Goal: Communication & Community: Answer question/provide support

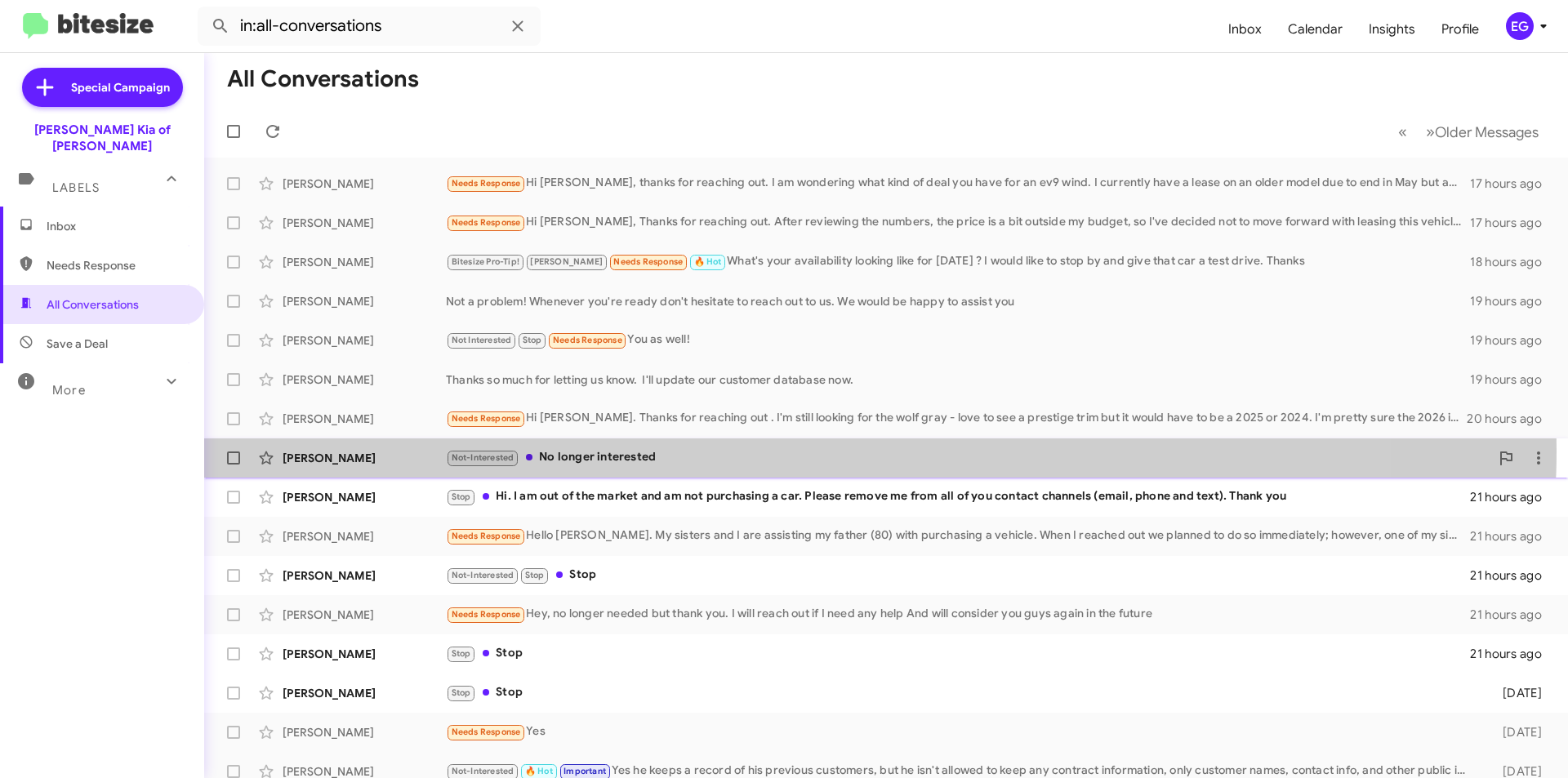
click at [747, 450] on div "Not-Interested No longer interested" at bounding box center [968, 458] width 1043 height 19
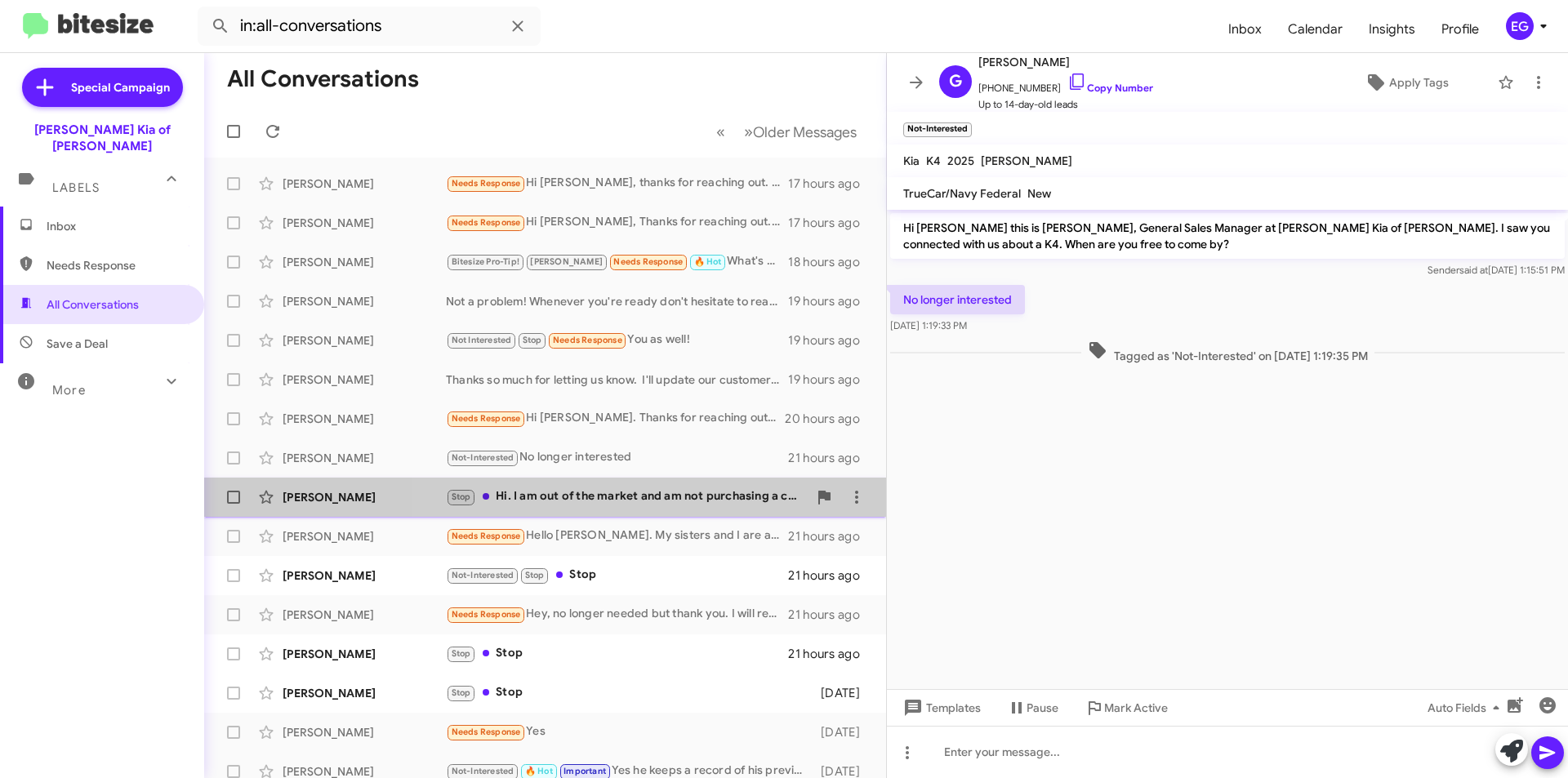
click at [714, 489] on div "Stop Hi. I am out of the market and am not purchasing a car. Please remove me f…" at bounding box center [626, 497] width 362 height 19
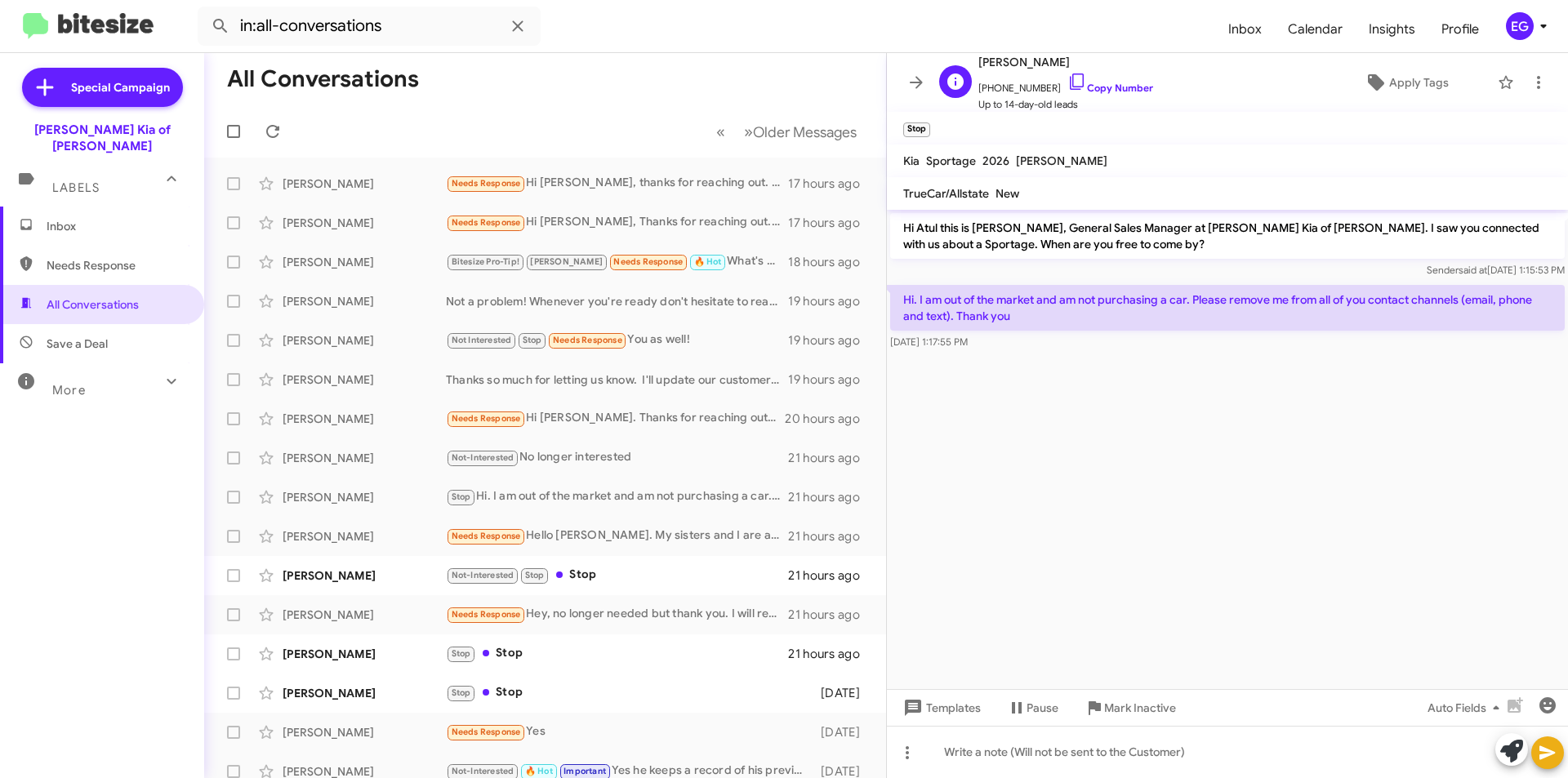
click at [1106, 94] on span "[PHONE_NUMBER] Copy Number" at bounding box center [1065, 84] width 175 height 25
click at [1102, 78] on span "[PHONE_NUMBER] Copy Number" at bounding box center [1065, 84] width 175 height 25
click at [1096, 88] on link "Copy Number" at bounding box center [1110, 88] width 86 height 12
click at [423, 453] on div "[PERSON_NAME]" at bounding box center [364, 458] width 164 height 16
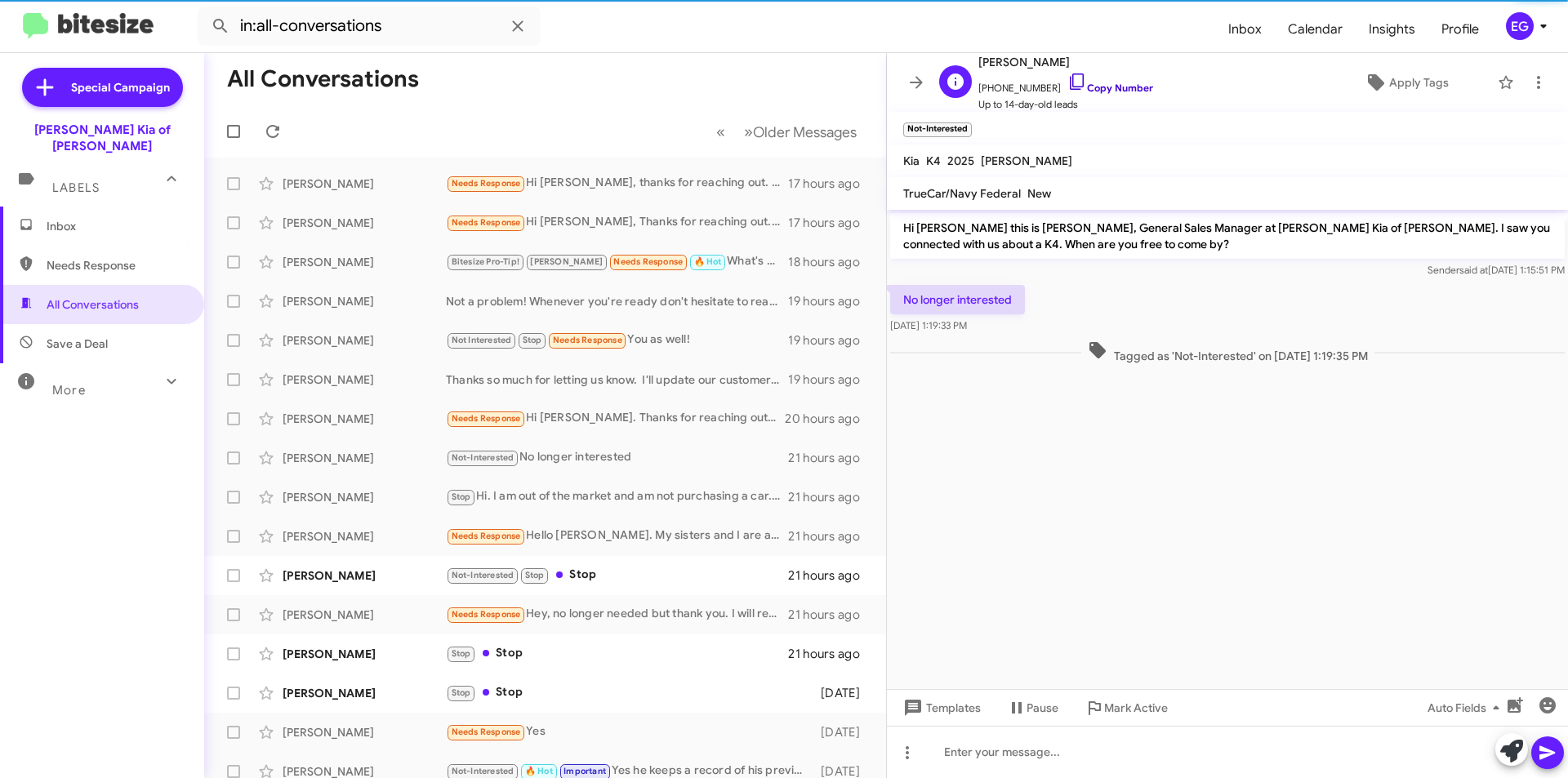
click at [1109, 88] on link "Copy Number" at bounding box center [1110, 88] width 86 height 12
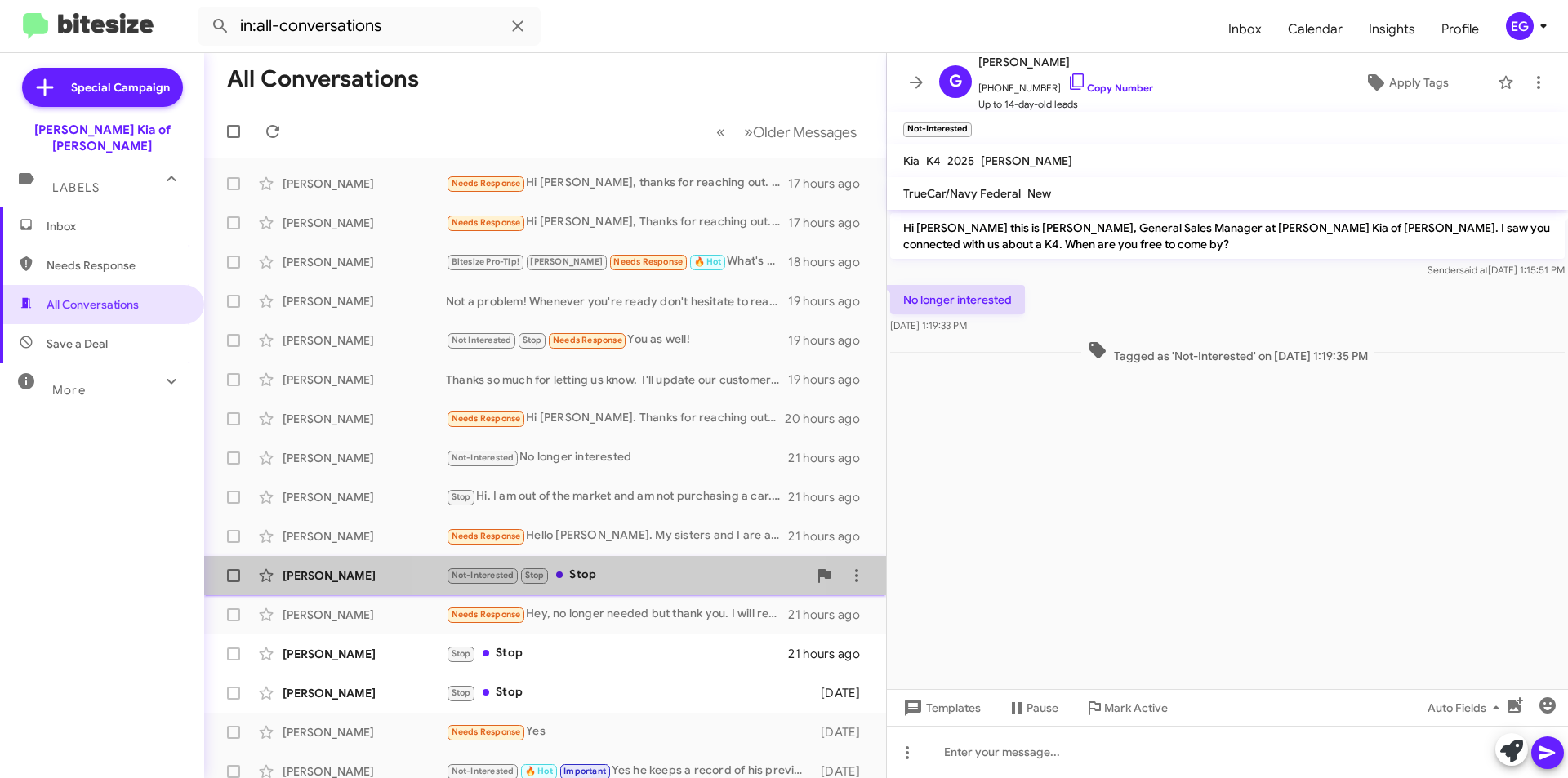
click at [630, 572] on div "Not-Interested Stop Stop" at bounding box center [626, 575] width 362 height 19
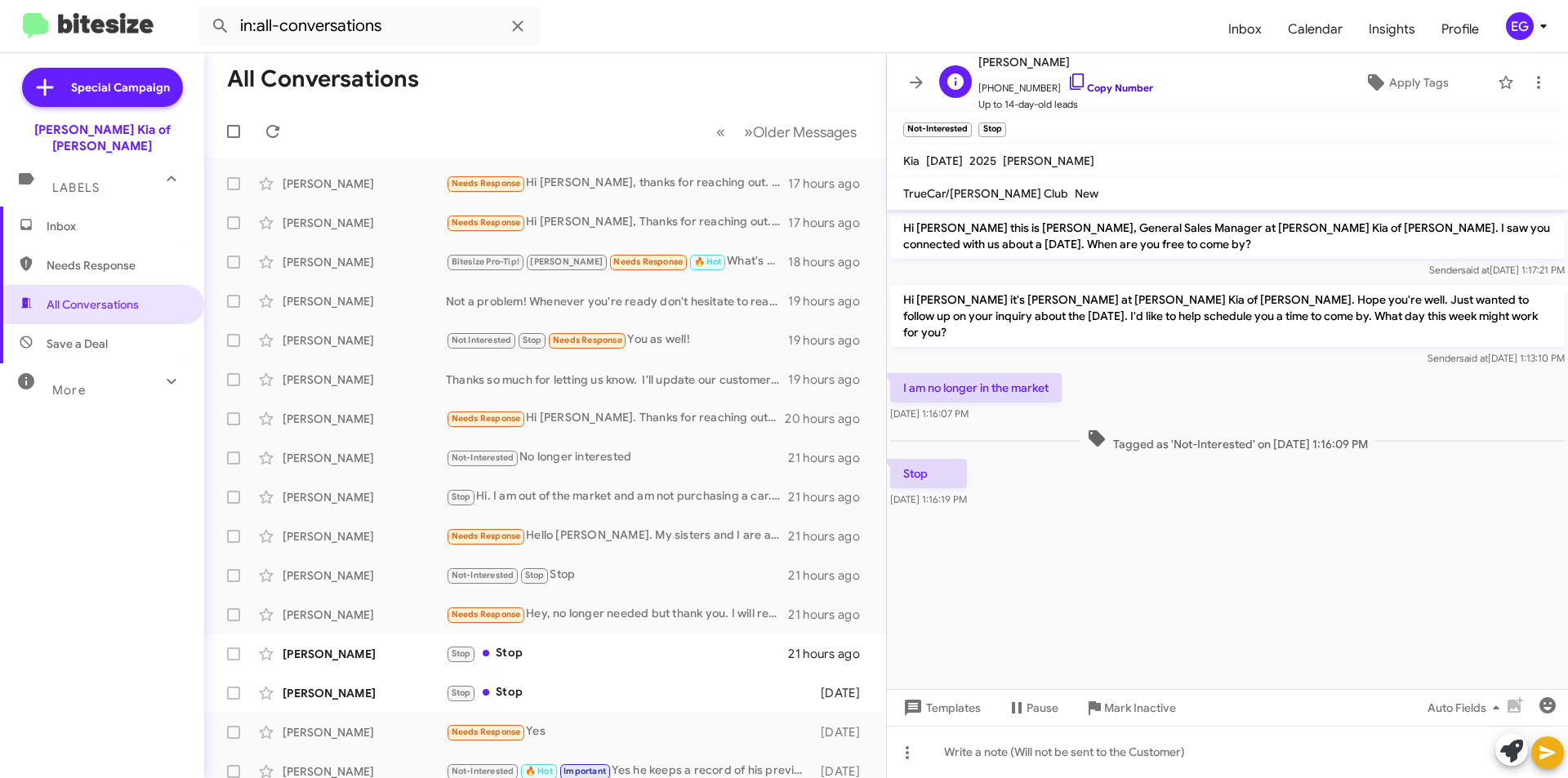
click at [1088, 87] on link "Copy Number" at bounding box center [1110, 88] width 86 height 12
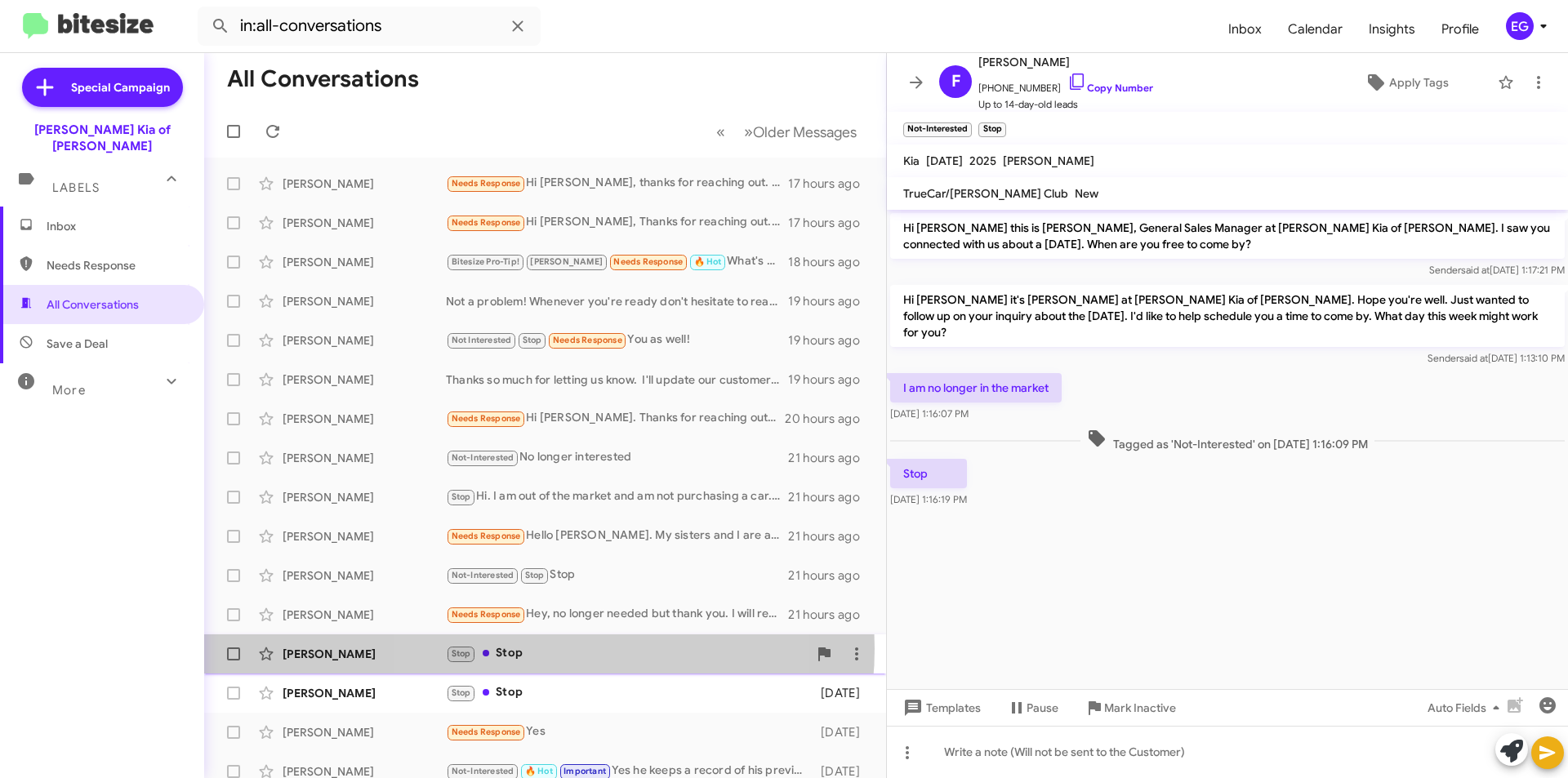
click at [530, 648] on div "Stop Stop" at bounding box center [626, 653] width 362 height 19
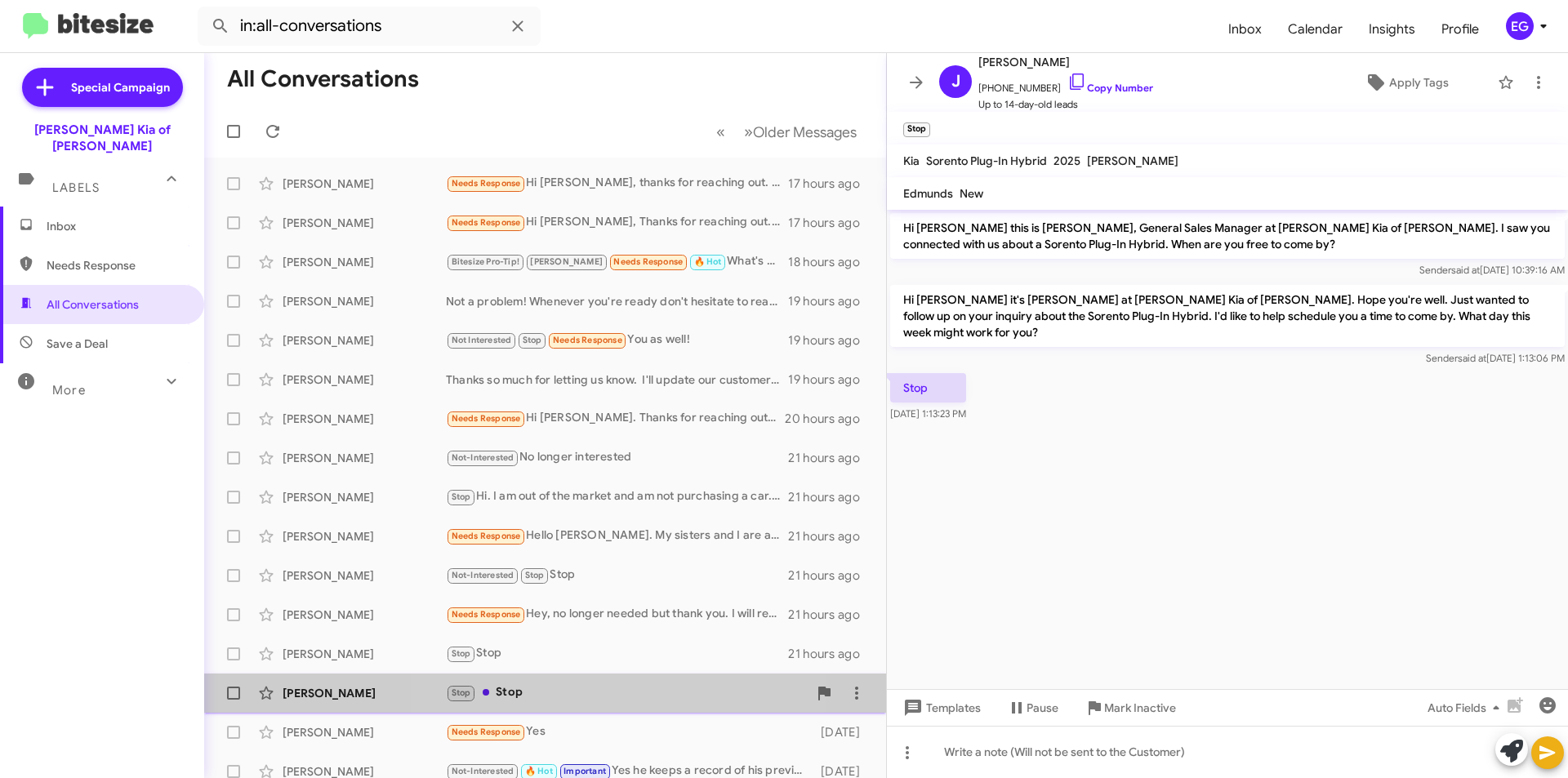
click at [561, 680] on div "[PERSON_NAME] Stop Stop [DATE]" at bounding box center [545, 693] width 655 height 33
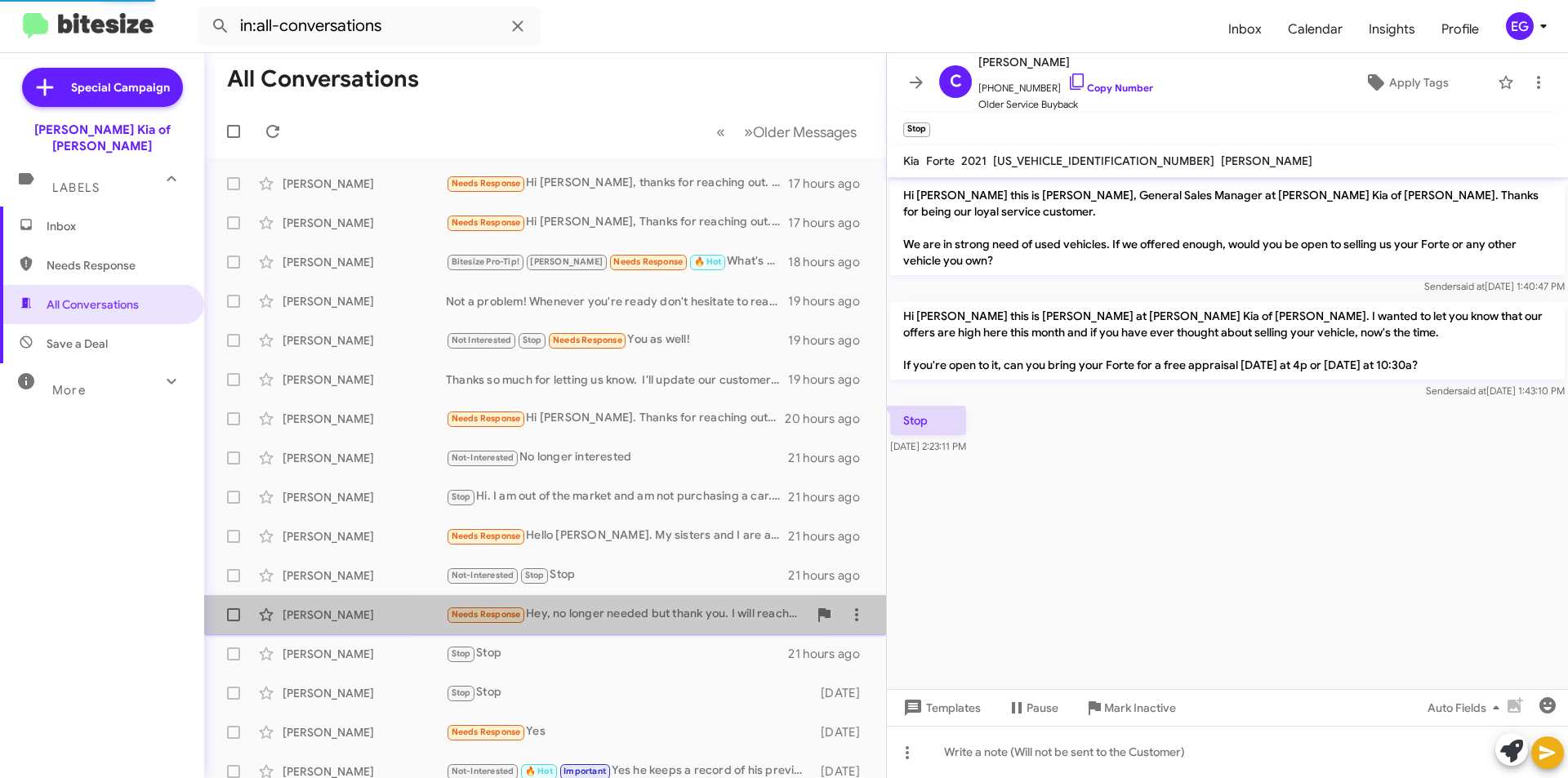
click at [561, 608] on div "Needs Response Hey, no longer needed but thank you. I will reach out if I need …" at bounding box center [626, 614] width 362 height 19
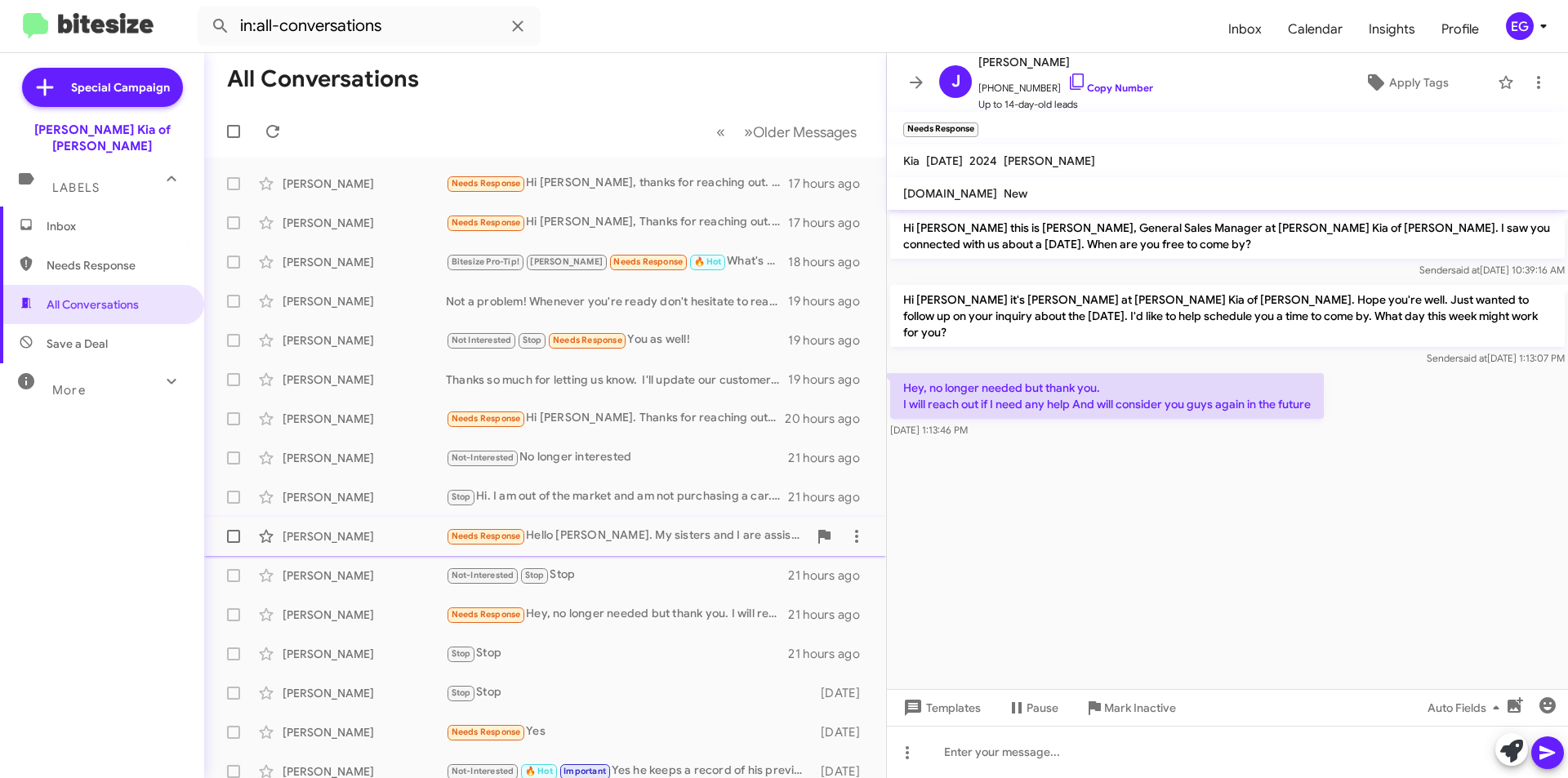
click at [585, 532] on div "Needs Response Hello [PERSON_NAME]. My sisters and I are assisting my father (8…" at bounding box center [626, 536] width 362 height 19
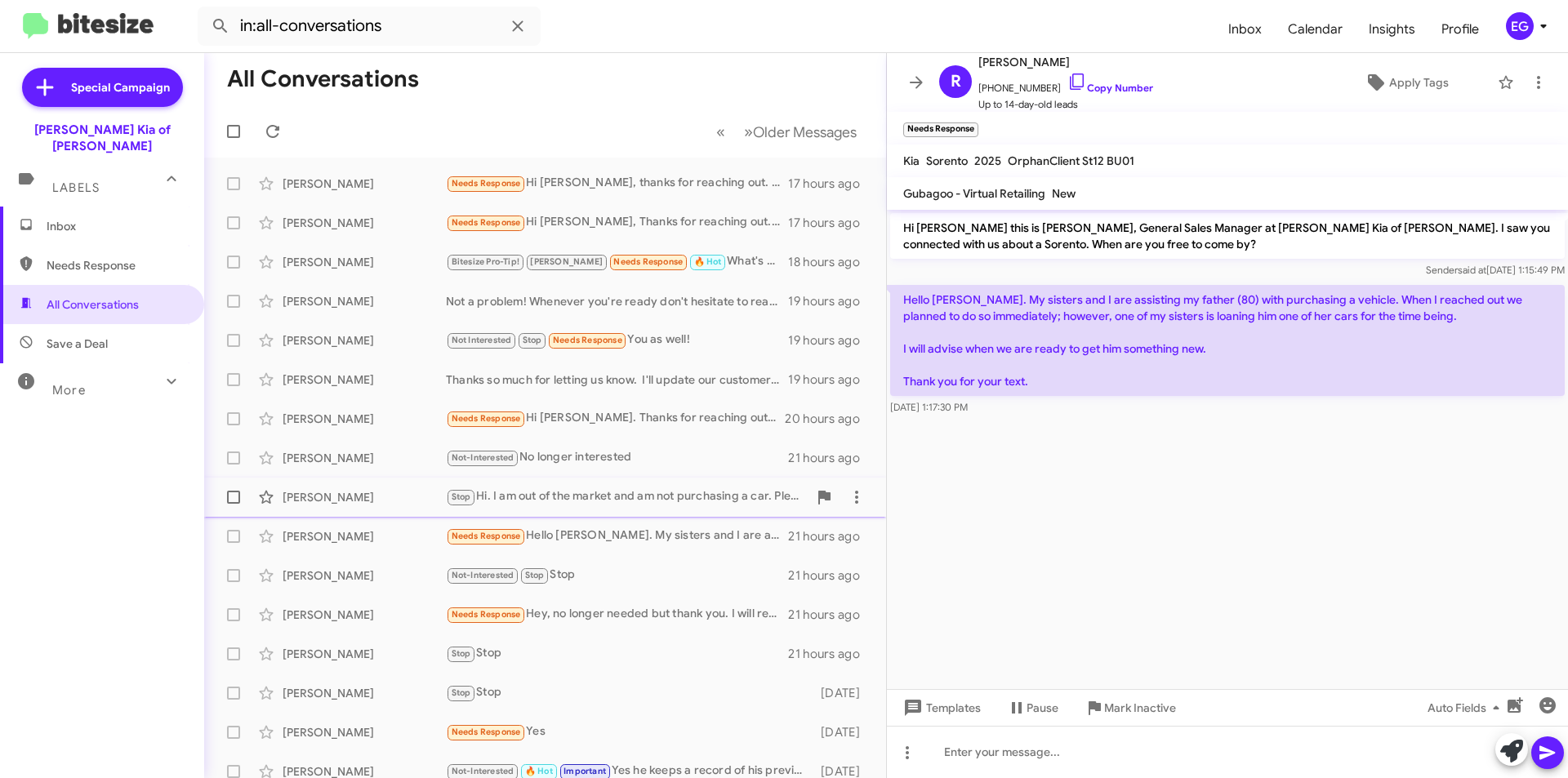
click at [678, 507] on div "Stop Hi. I am out of the market and am not purchasing a car. Please remove me f…" at bounding box center [626, 497] width 362 height 19
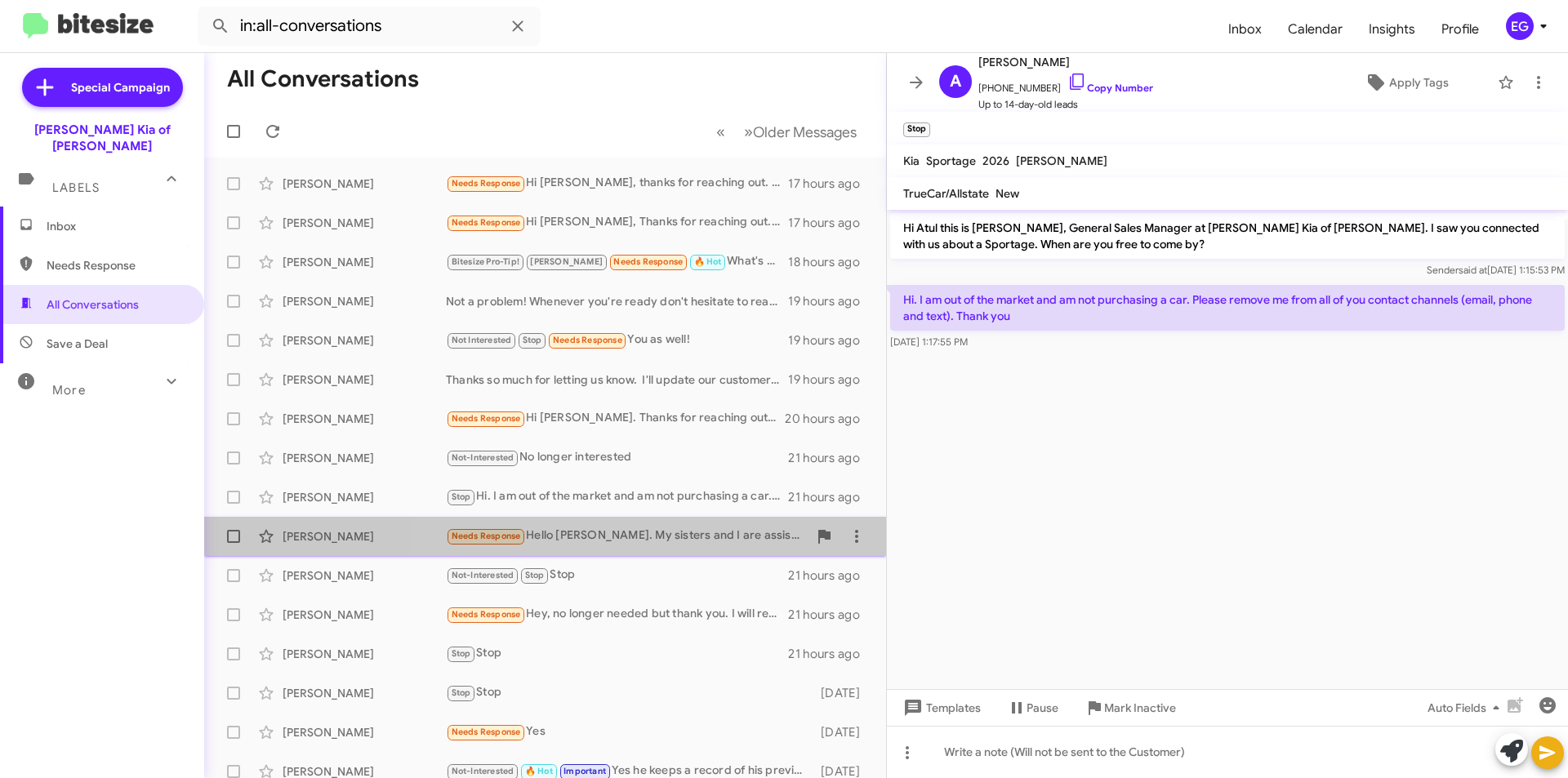
click at [678, 531] on div "Needs Response Hello [PERSON_NAME]. My sisters and I are assisting my father (8…" at bounding box center [626, 536] width 362 height 19
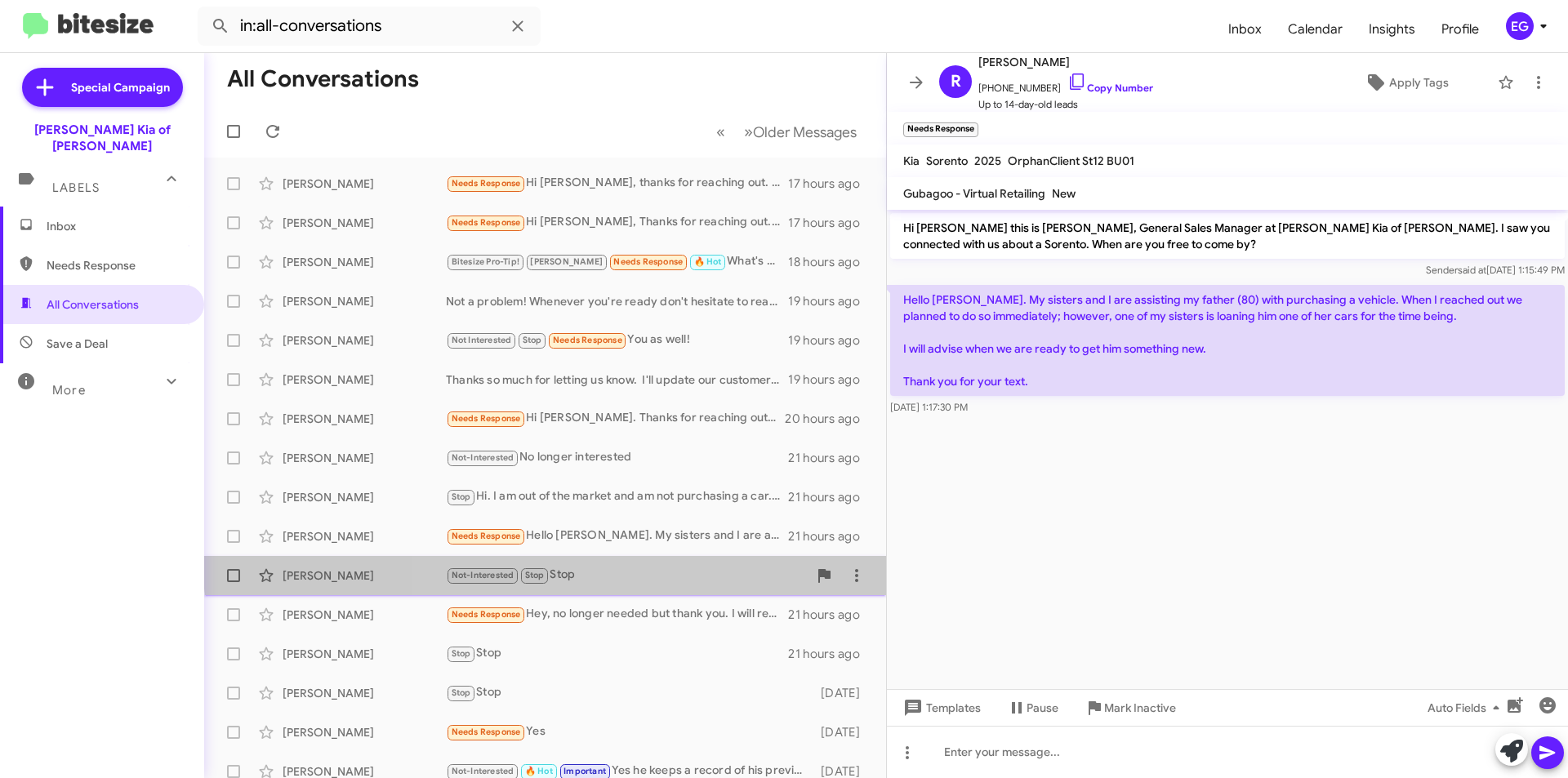
click at [669, 563] on div "[PERSON_NAME] Not-Interested Stop Stop 21 hours ago" at bounding box center [545, 576] width 655 height 33
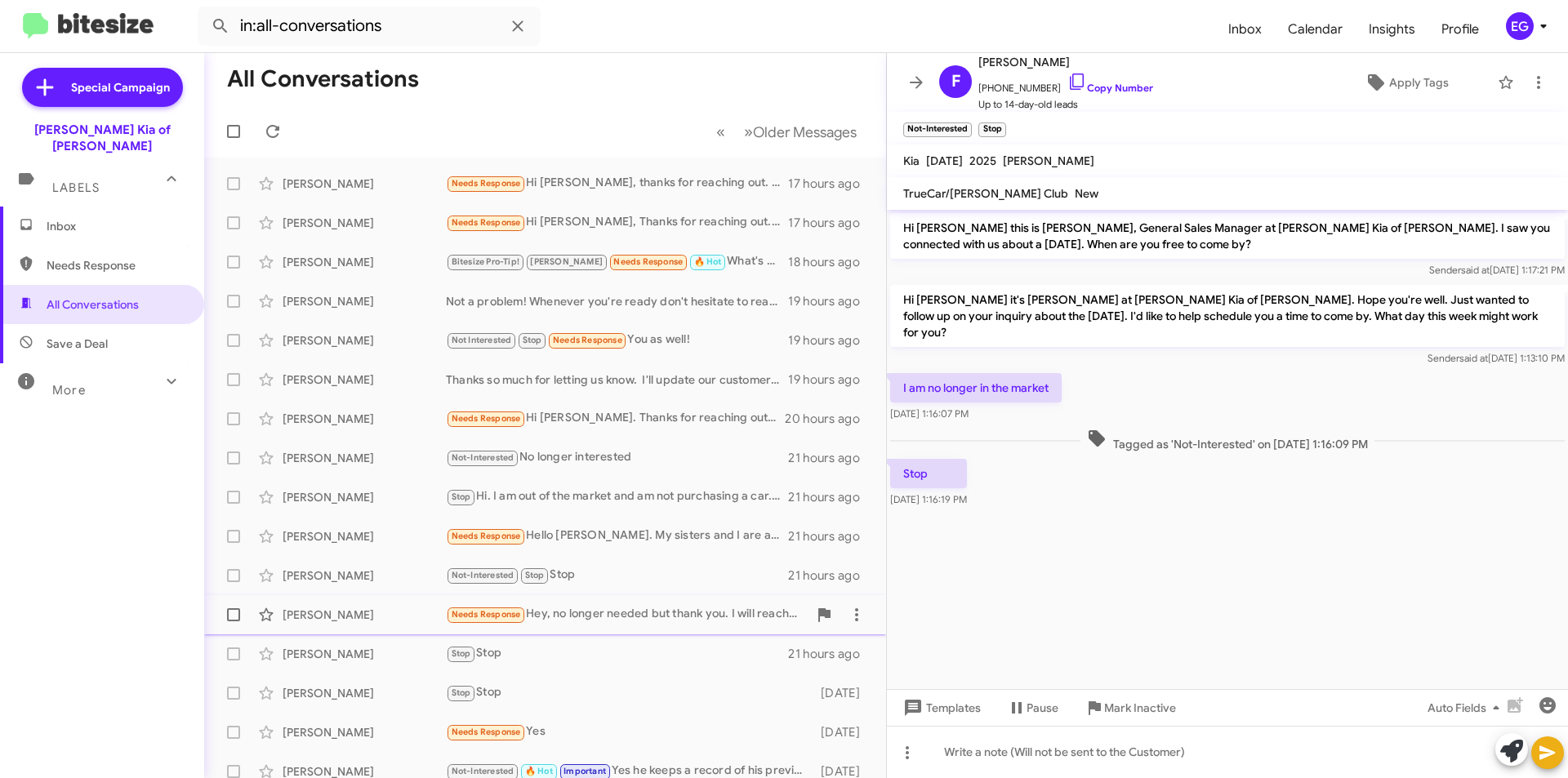
click at [660, 610] on div "Needs Response Hey, no longer needed but thank you. I will reach out if I need …" at bounding box center [626, 614] width 362 height 19
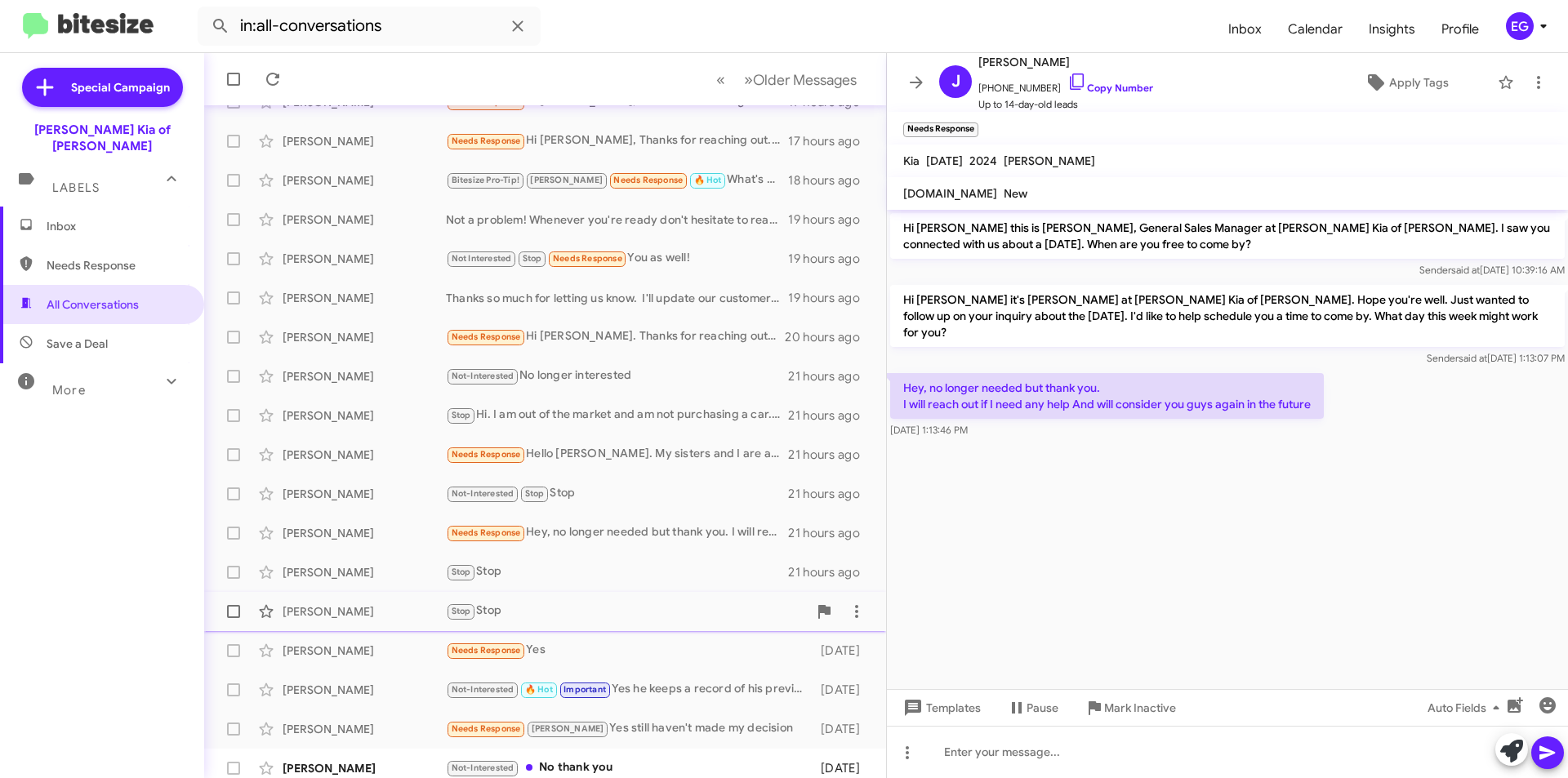
scroll to position [164, 0]
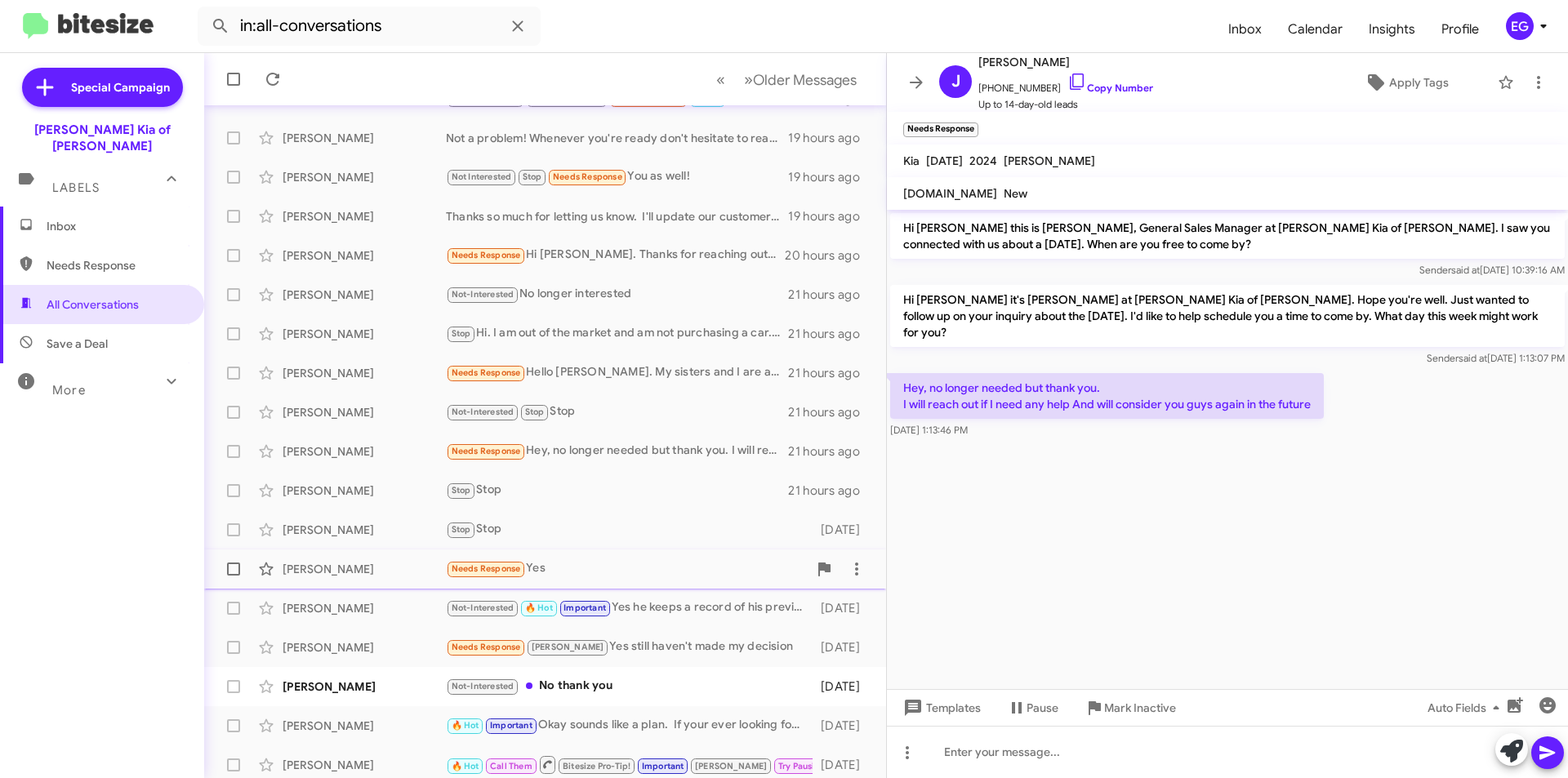
click at [655, 576] on div "Needs Response Yes" at bounding box center [626, 569] width 362 height 19
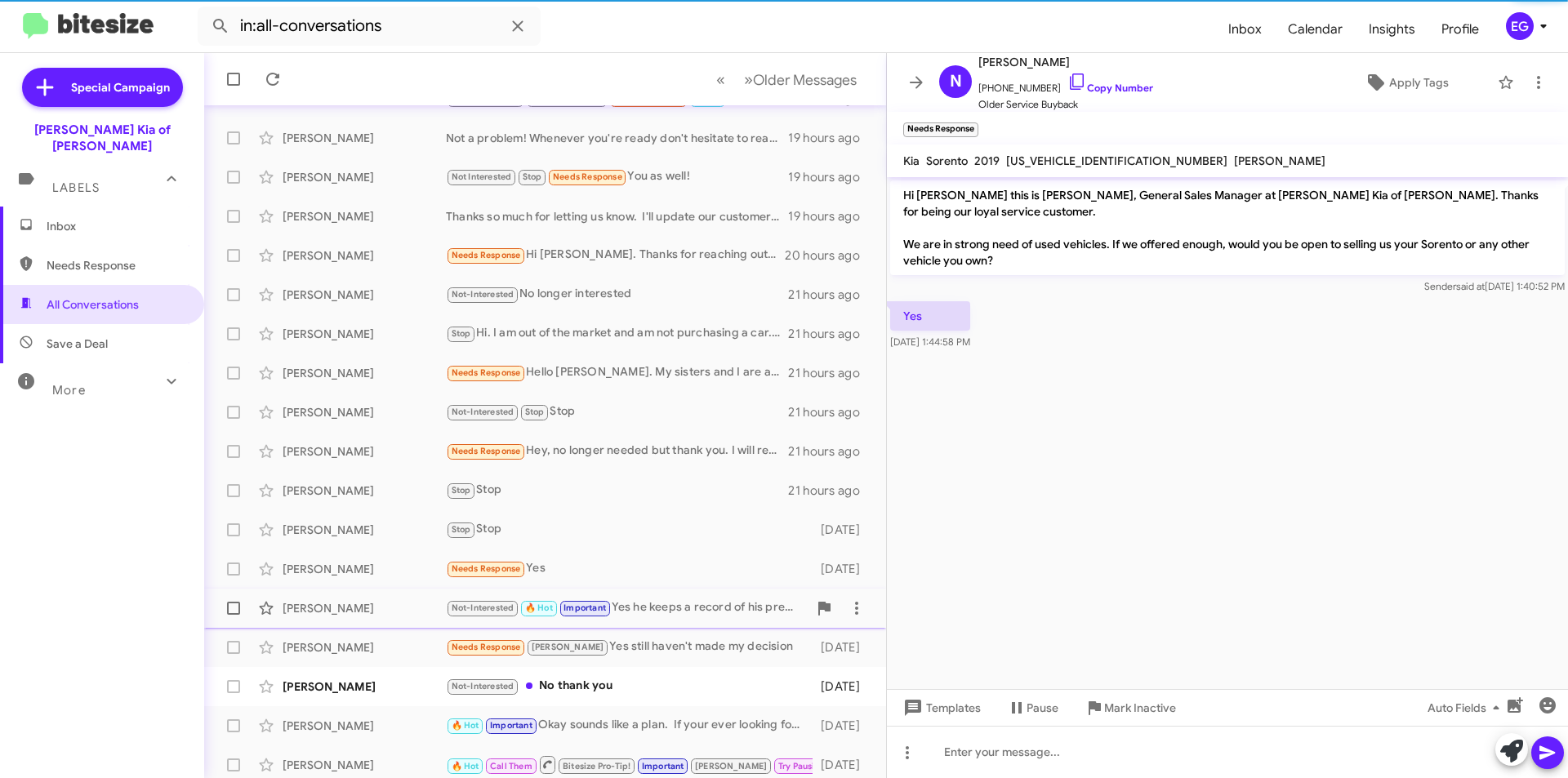
click at [673, 601] on div "Not-Interested 🔥 Hot Important Yes he keeps a record of his previous customers,…" at bounding box center [626, 607] width 362 height 19
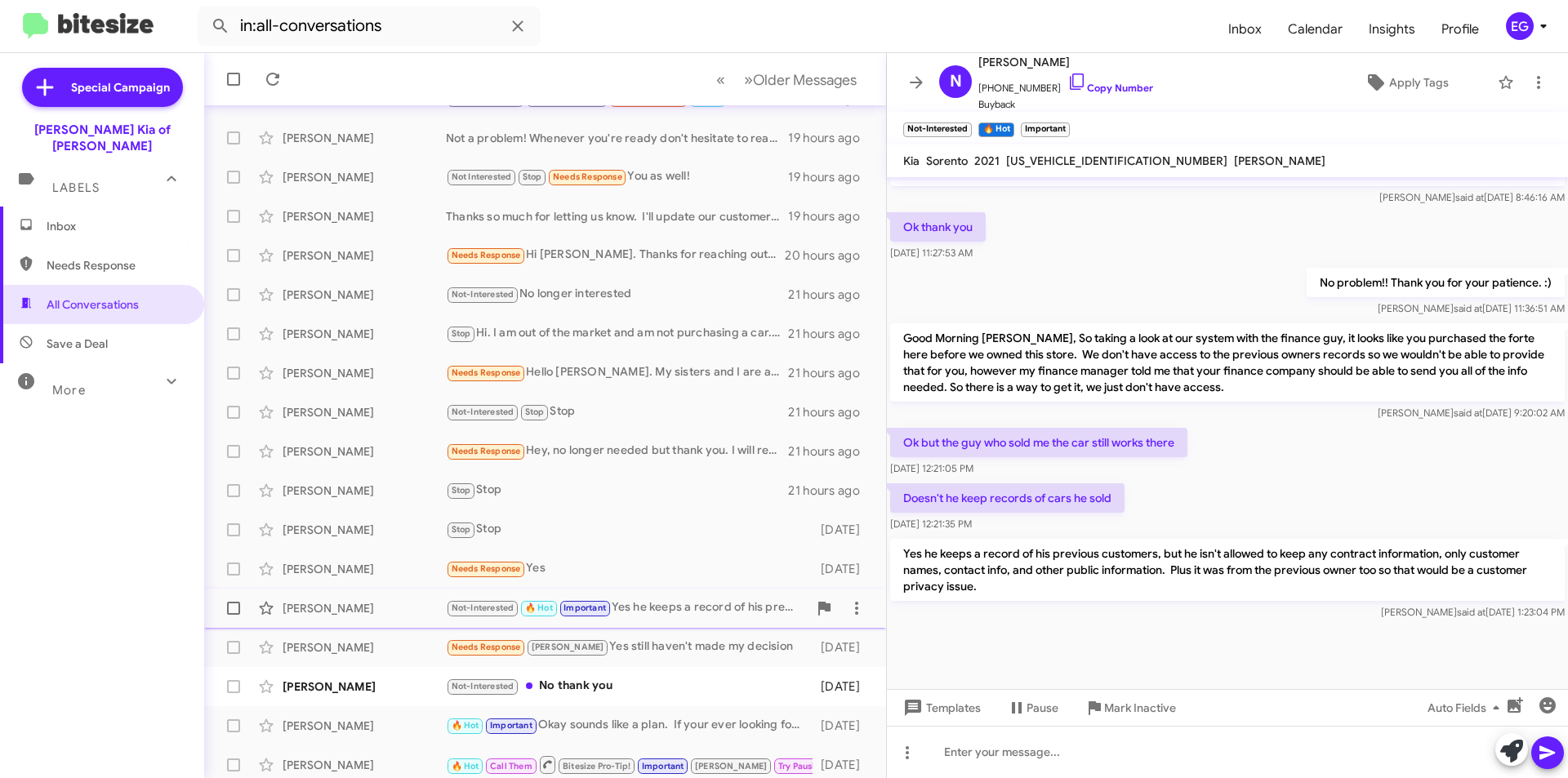
scroll to position [170, 0]
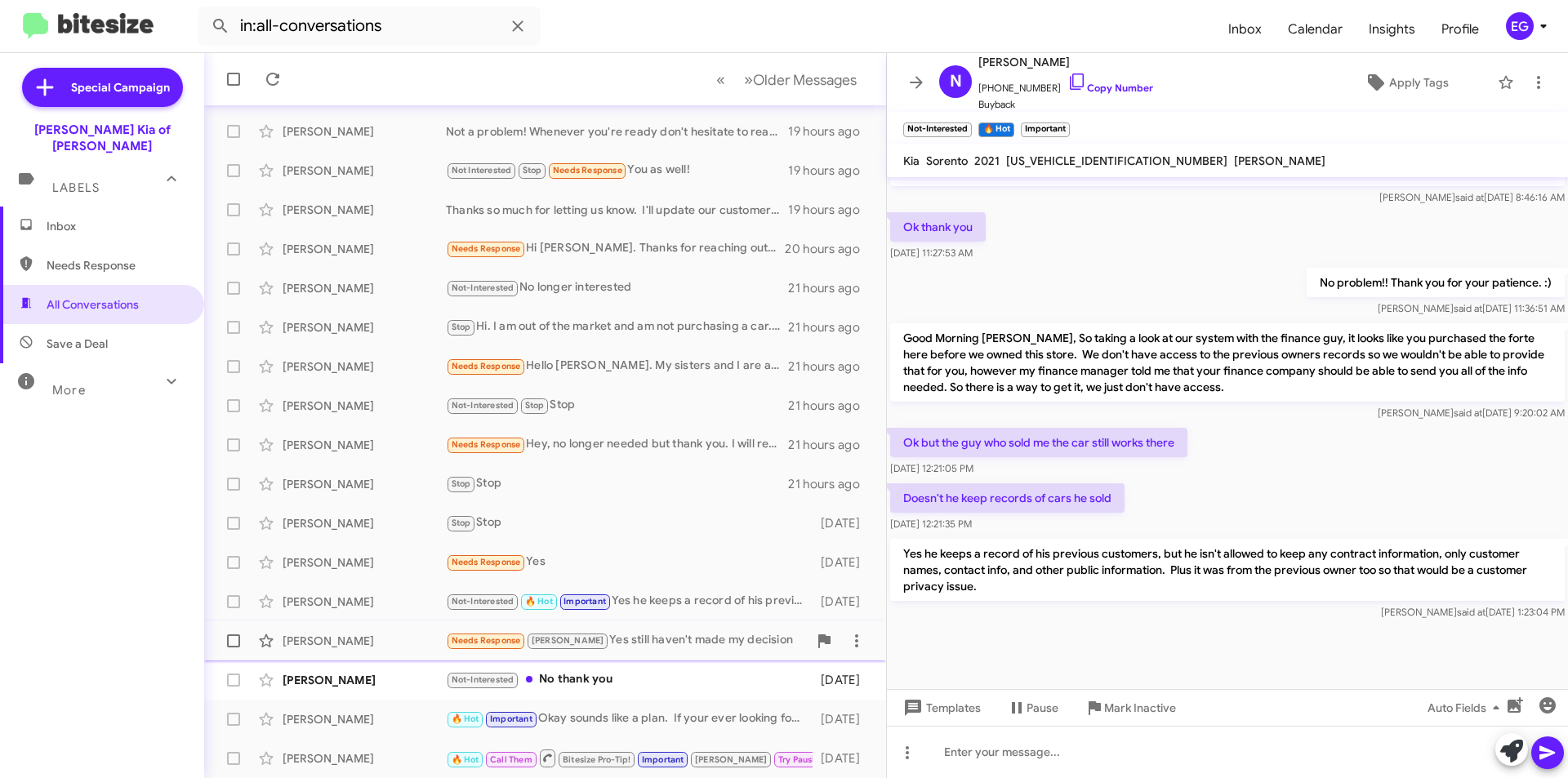
click at [665, 633] on div "Needs Response [PERSON_NAME] Yes still haven't made my decision" at bounding box center [626, 640] width 362 height 19
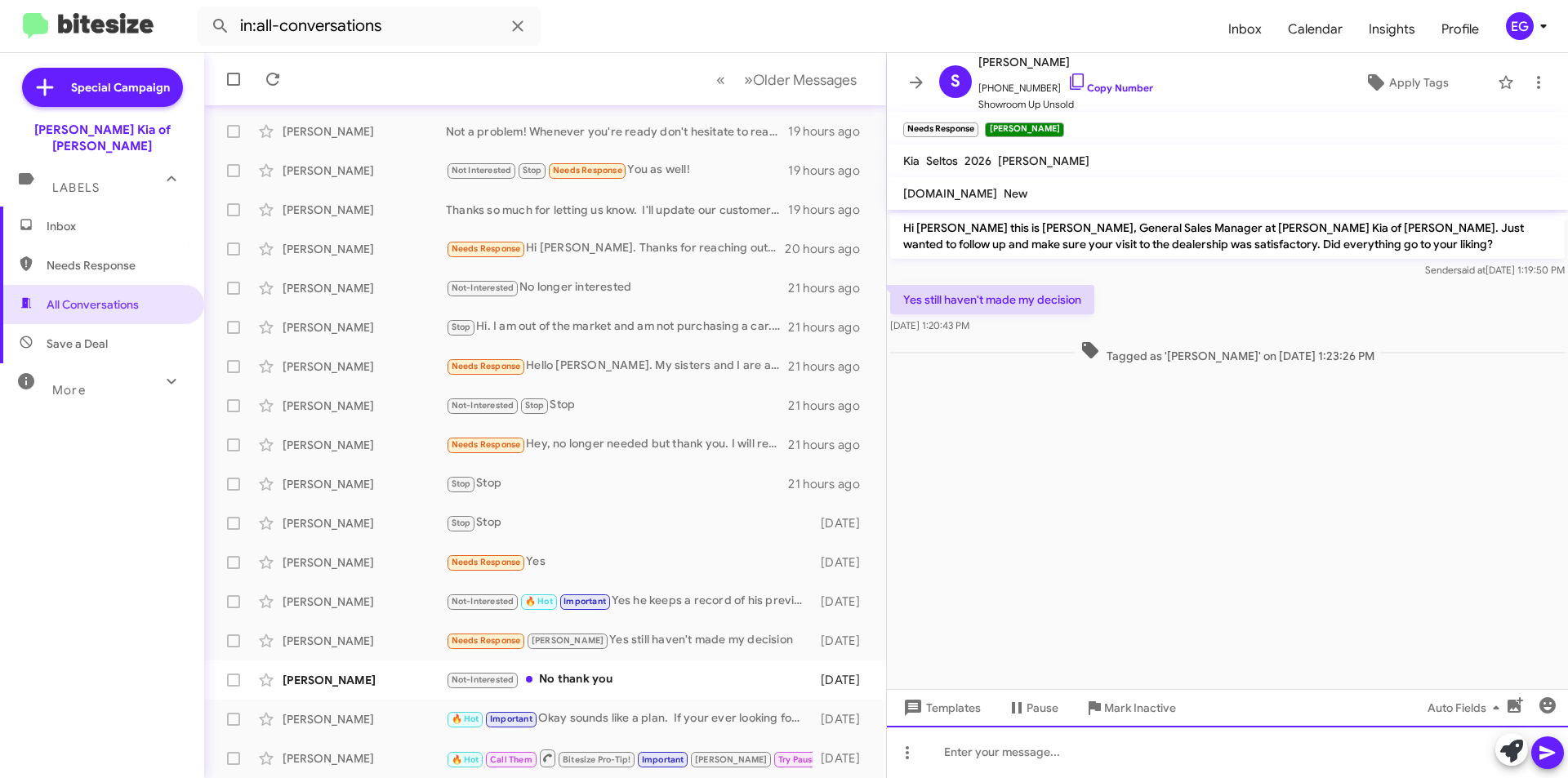
click at [963, 749] on div at bounding box center [1227, 752] width 681 height 52
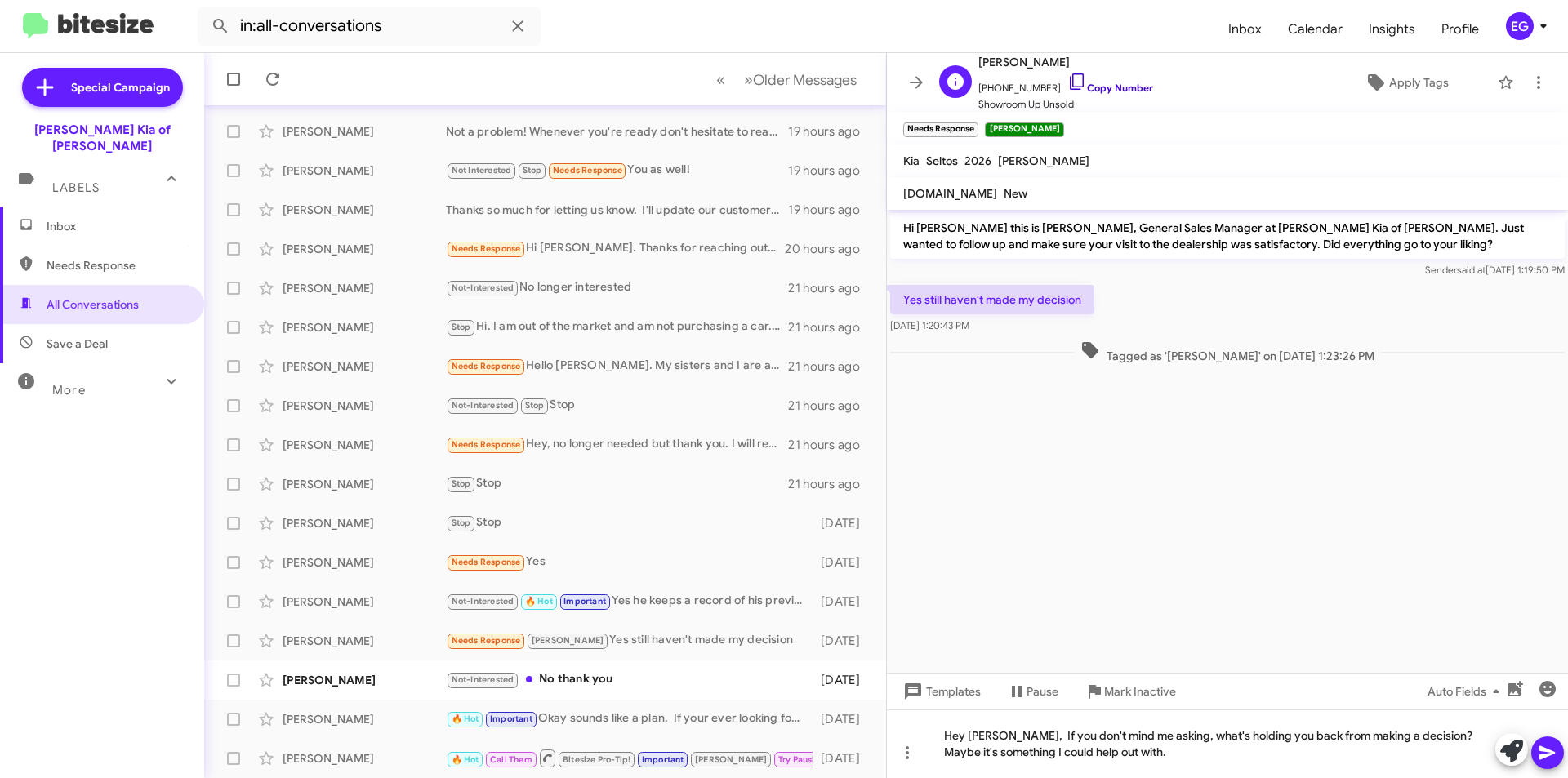
click at [1095, 89] on link "Copy Number" at bounding box center [1110, 88] width 86 height 12
click at [422, 26] on input "in:all-conversations" at bounding box center [369, 26] width 343 height 39
paste input "6099376562"
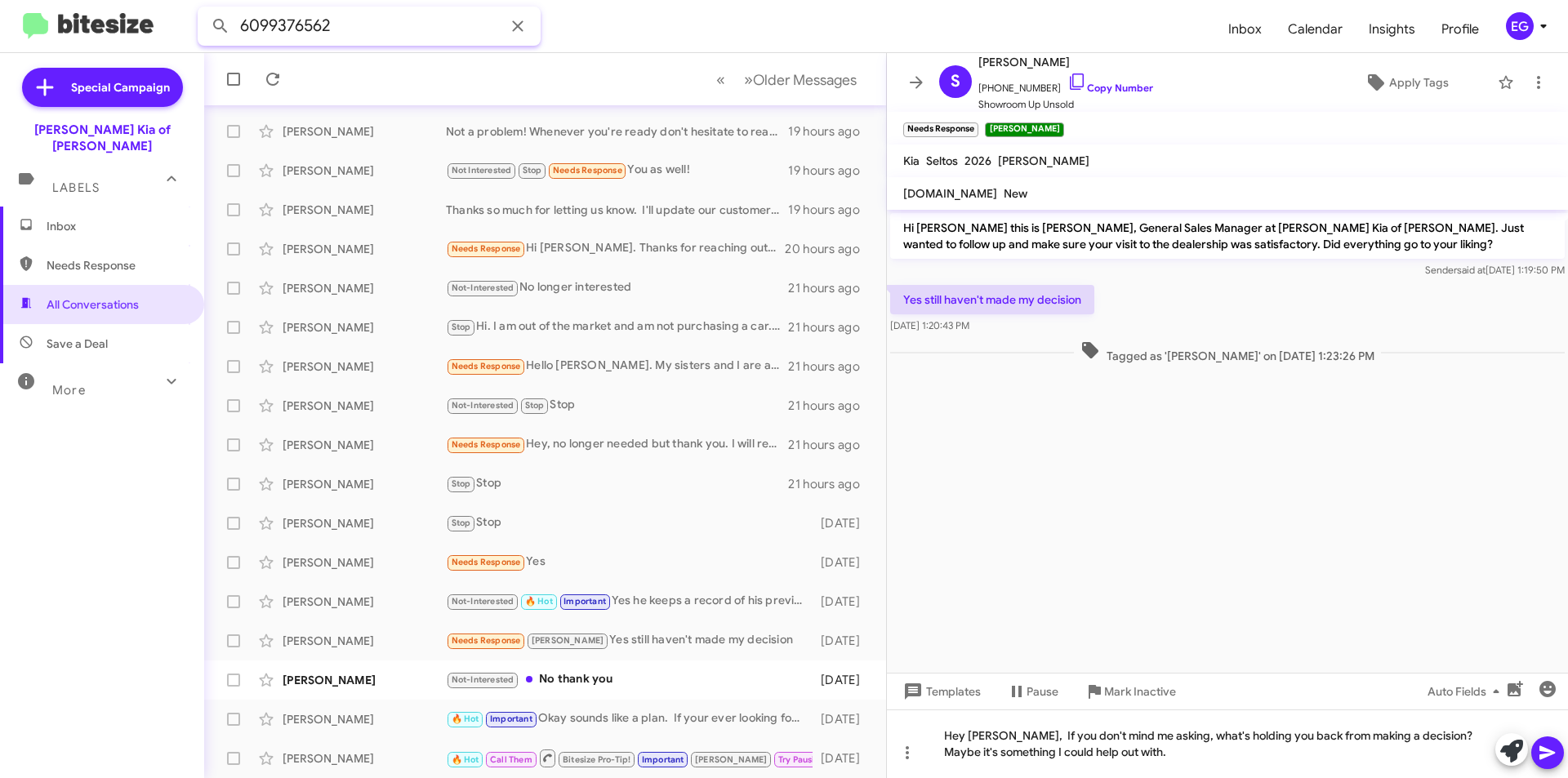
click at [204, 10] on button at bounding box center [220, 26] width 33 height 33
type input "6099376562"
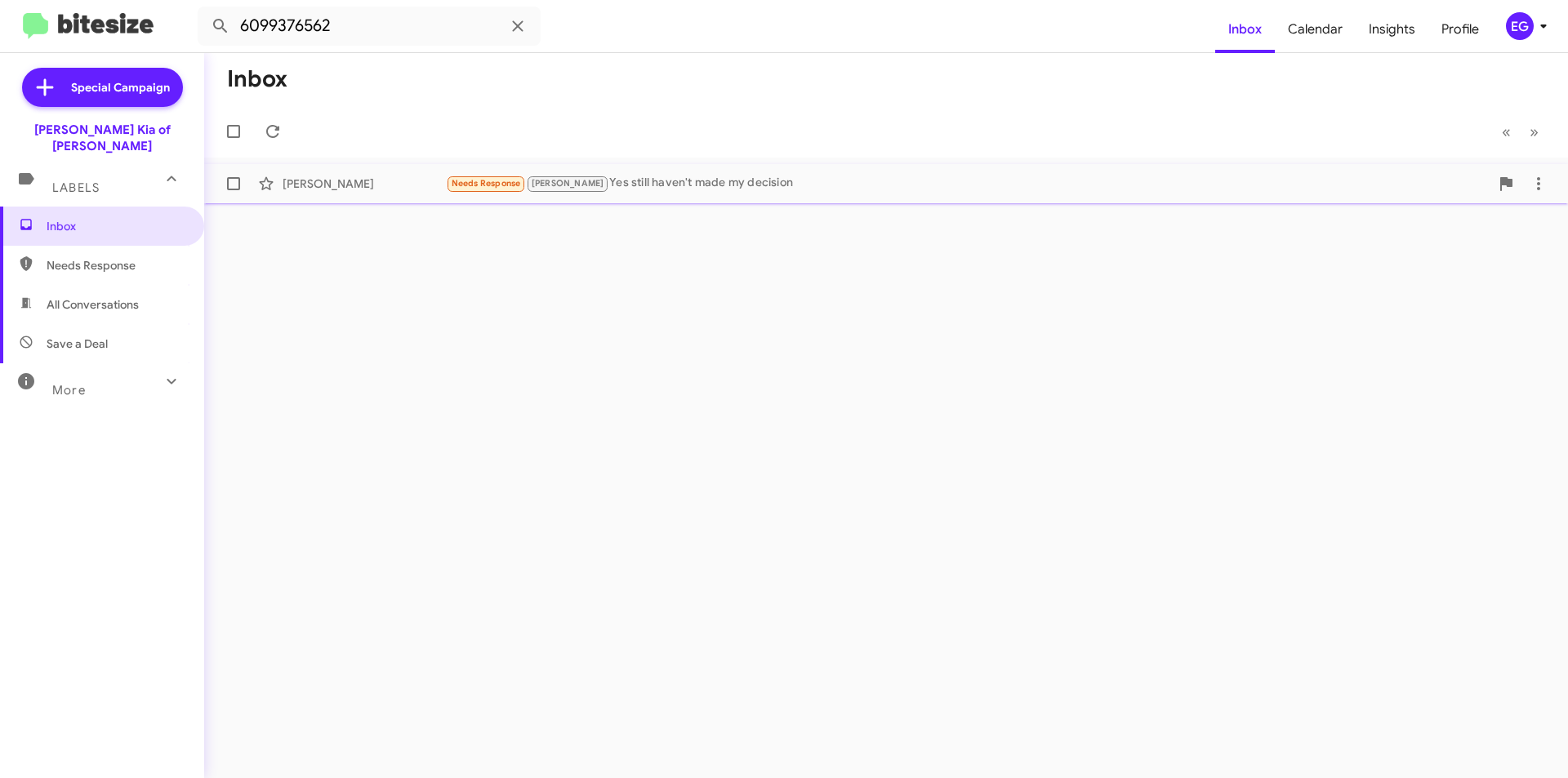
click at [661, 189] on div "Needs Response [PERSON_NAME] Yes still haven't made my decision" at bounding box center [968, 183] width 1043 height 19
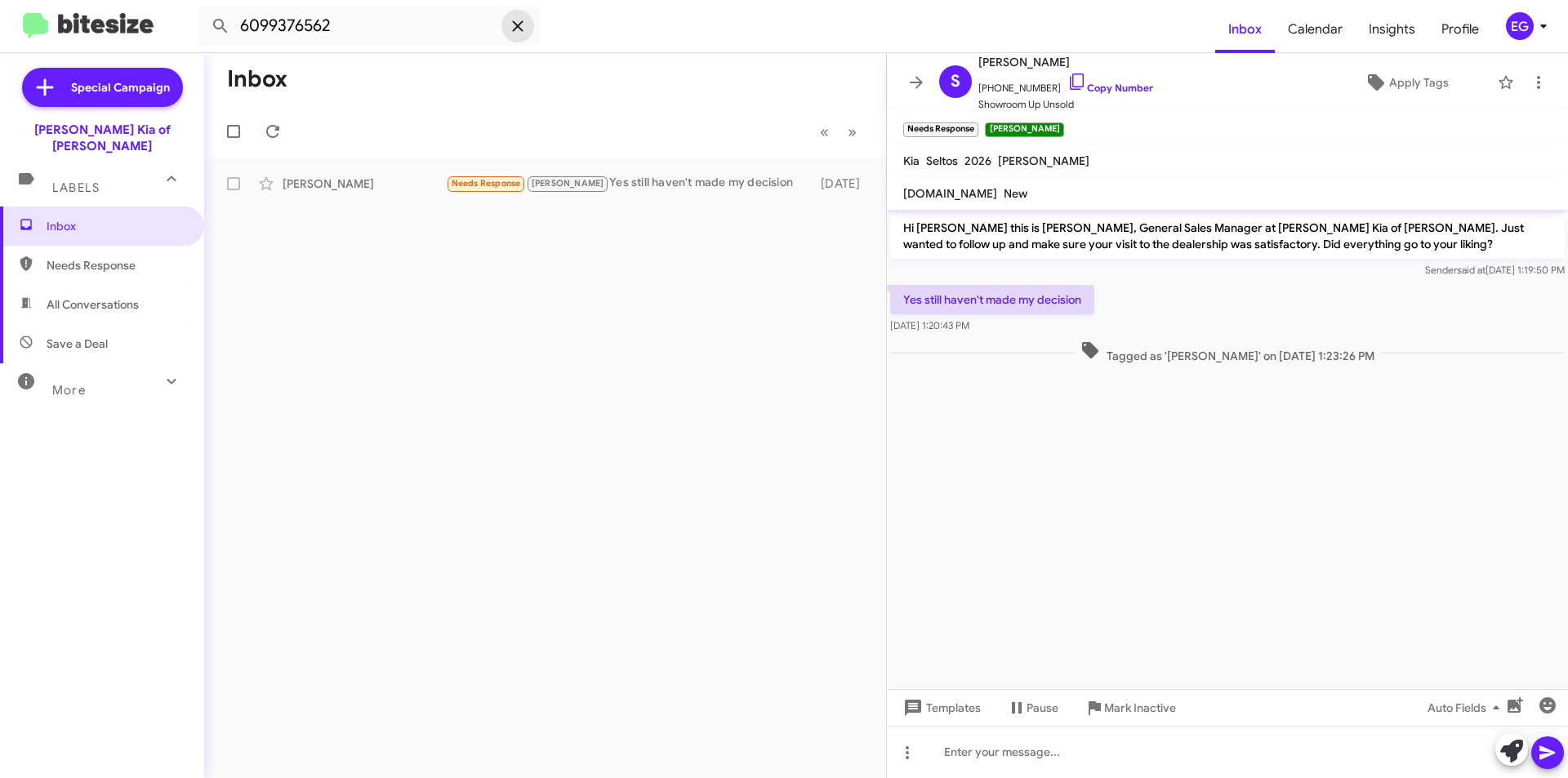
click at [516, 34] on icon at bounding box center [518, 26] width 20 height 20
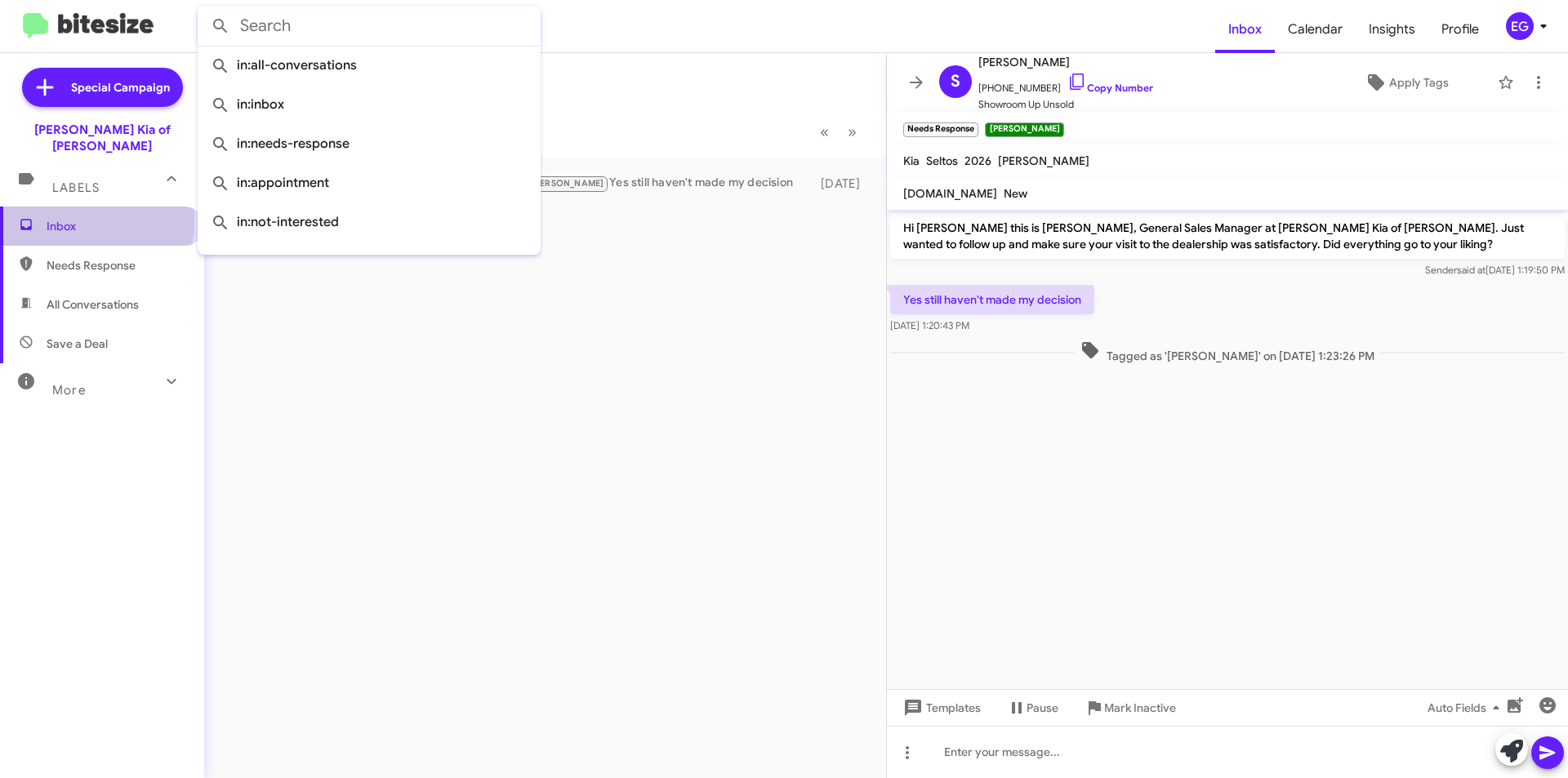
click at [38, 206] on span "Inbox" at bounding box center [102, 225] width 204 height 39
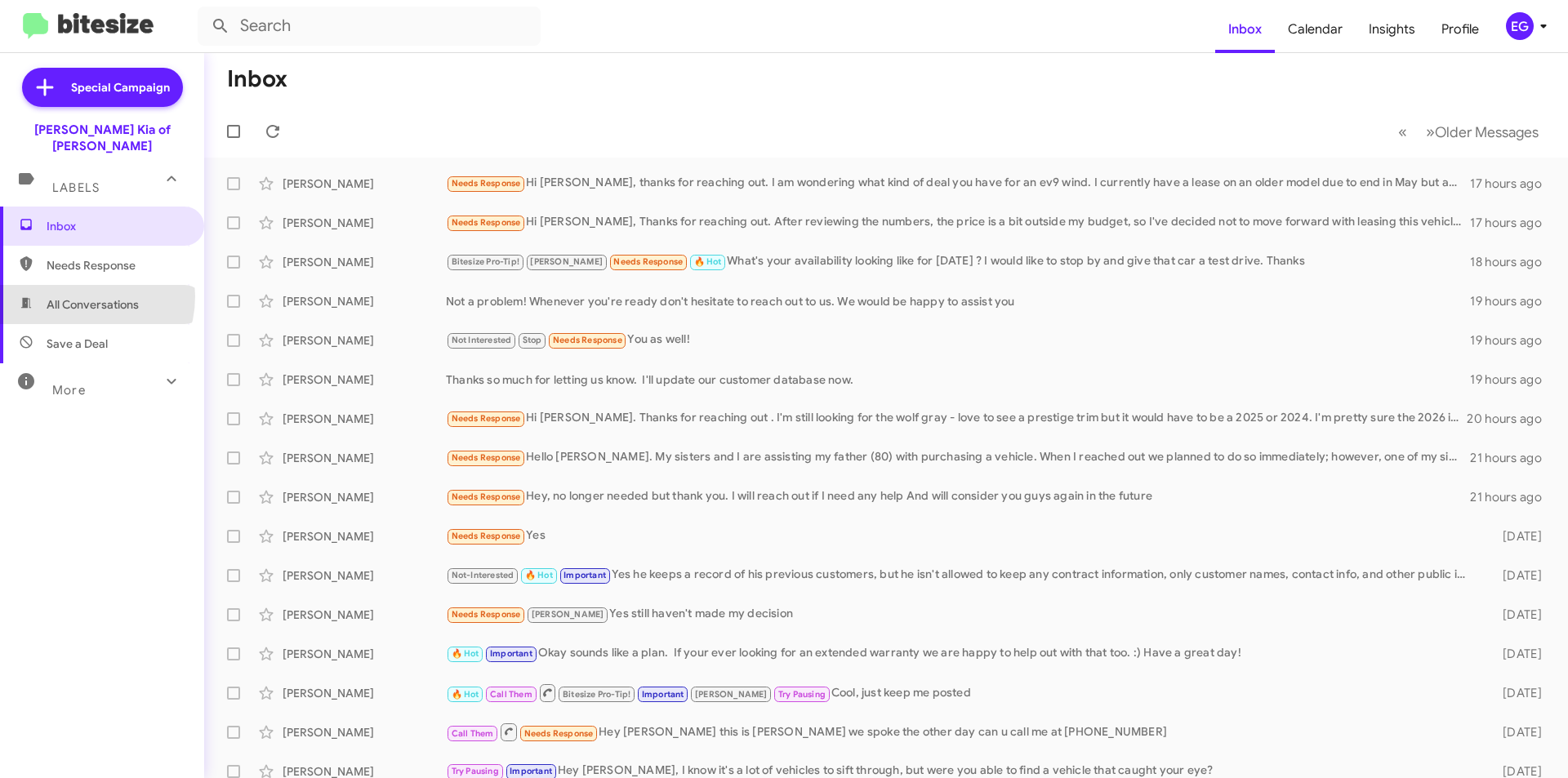
click at [79, 296] on span "All Conversations" at bounding box center [93, 304] width 93 height 16
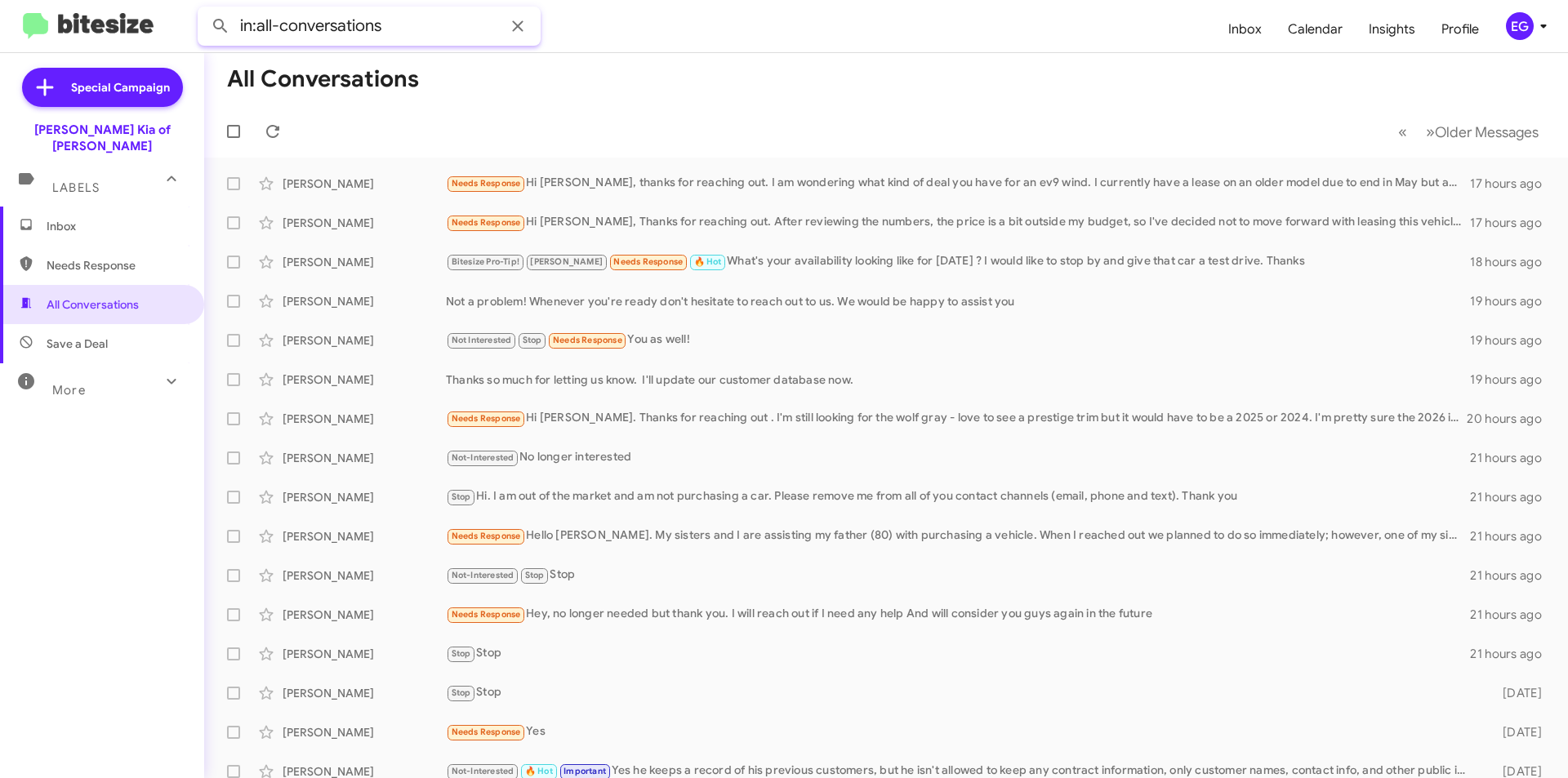
click at [438, 25] on input "in:all-conversations" at bounding box center [369, 26] width 343 height 39
click at [204, 10] on button at bounding box center [220, 26] width 33 height 33
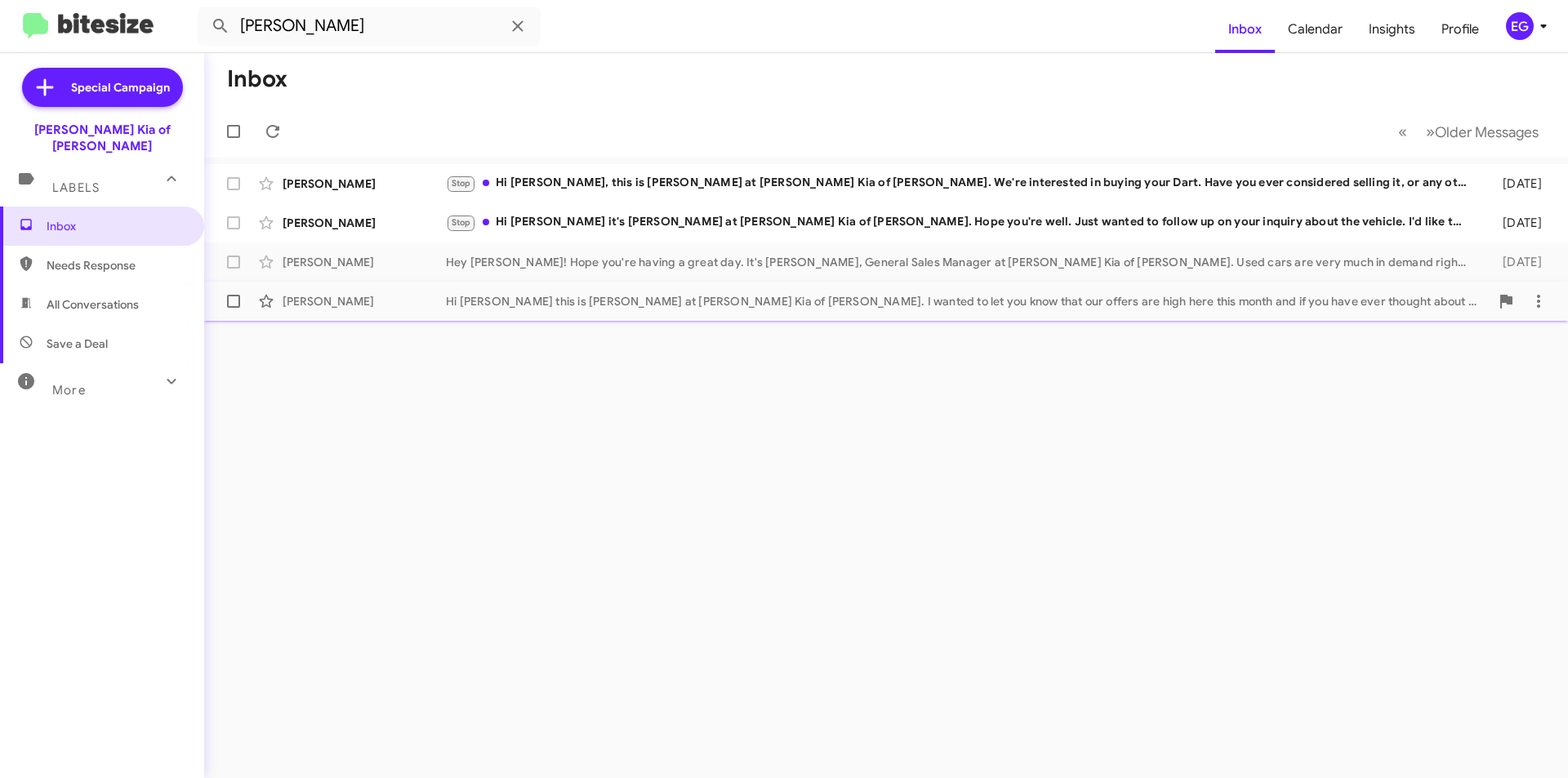
click at [563, 301] on div "Hi [PERSON_NAME] this is [PERSON_NAME] at [PERSON_NAME] Kia of [PERSON_NAME]. I…" at bounding box center [968, 301] width 1043 height 16
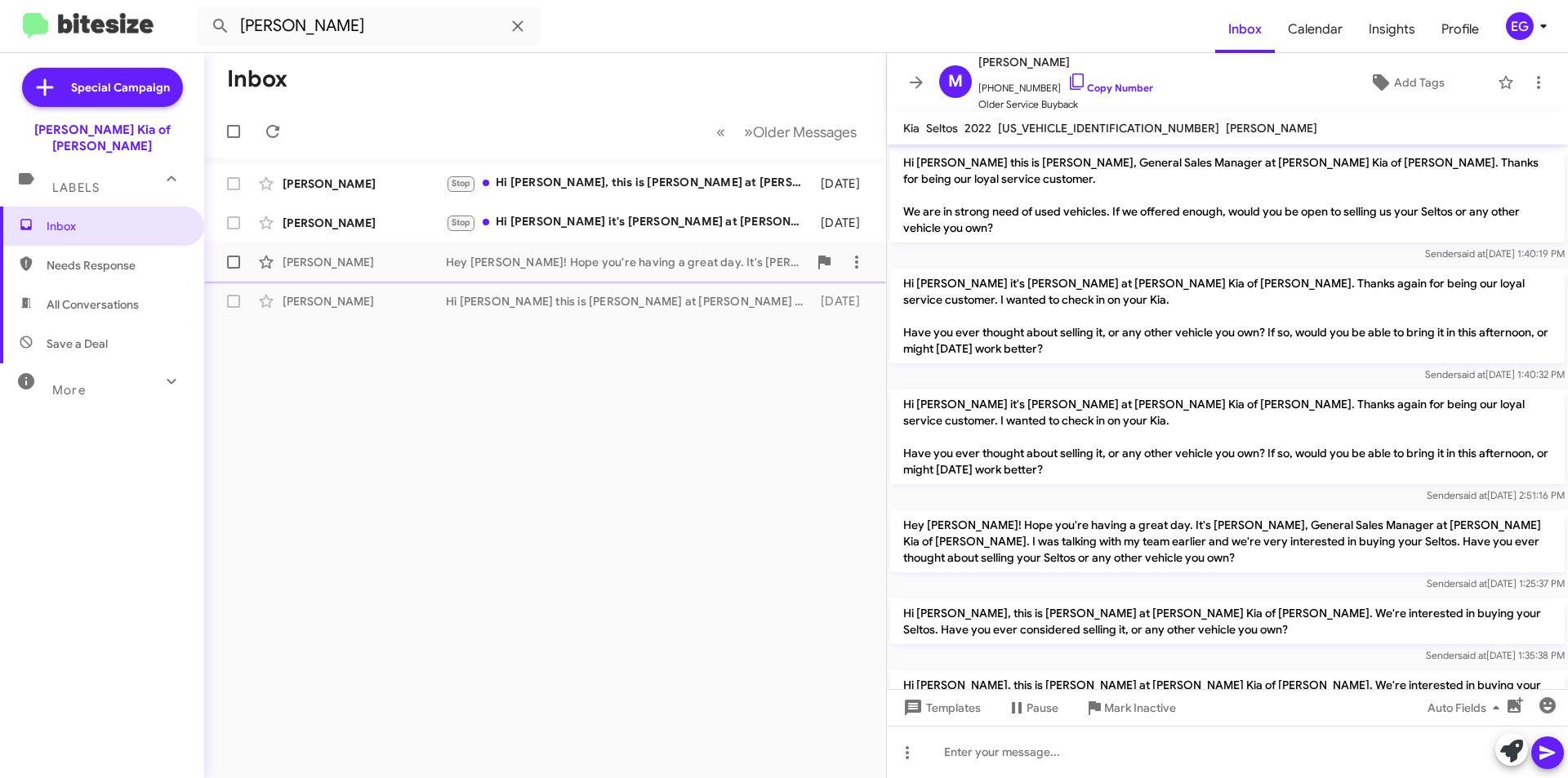
click at [562, 270] on div "[PERSON_NAME] Hey [PERSON_NAME]! Hope you're having a great day. It's [PERSON_N…" at bounding box center [545, 261] width 655 height 33
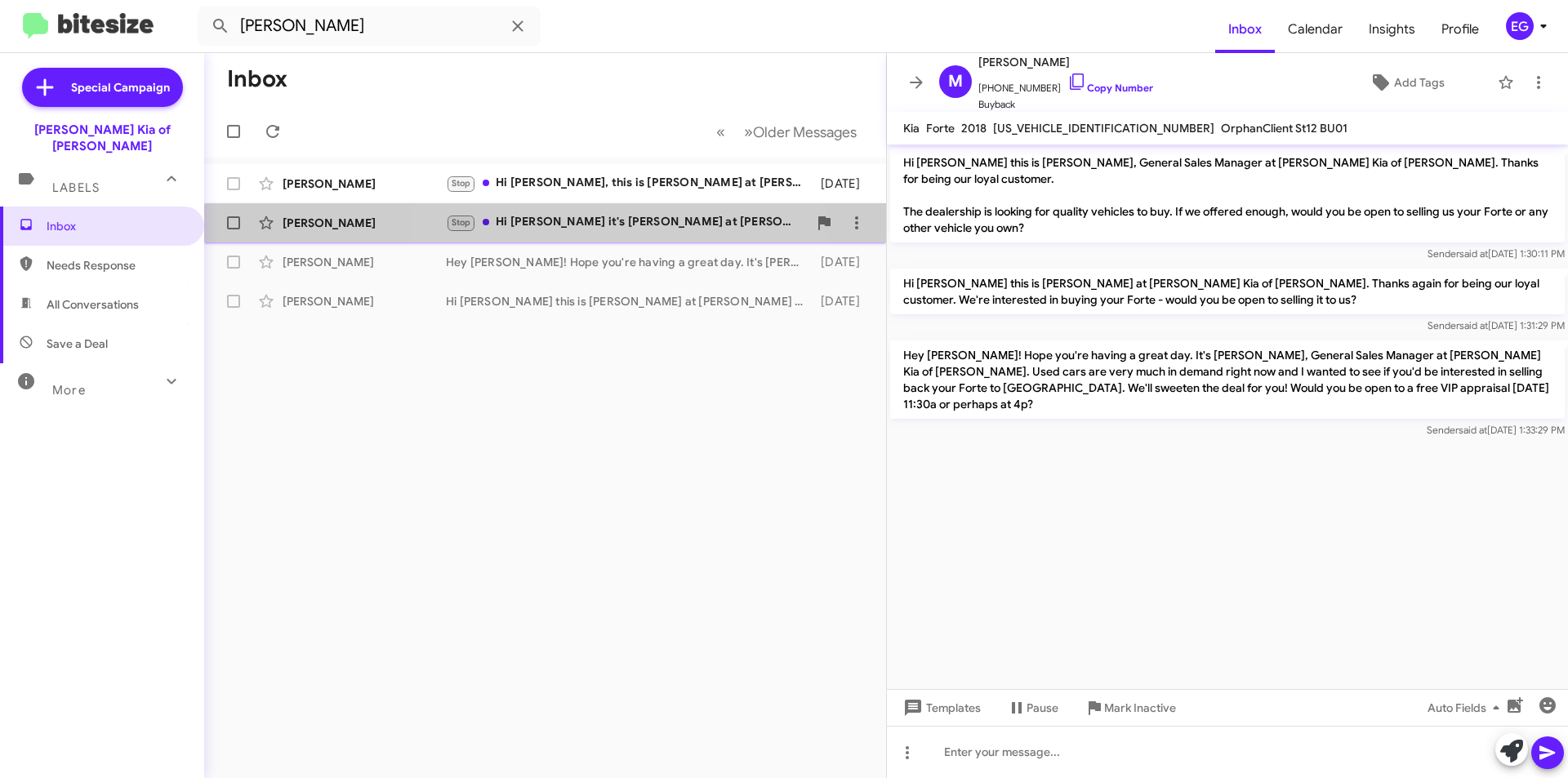
click at [625, 232] on div "[PERSON_NAME] Stop Hi [PERSON_NAME] it's [PERSON_NAME] at [PERSON_NAME] Kia of …" at bounding box center [545, 222] width 655 height 33
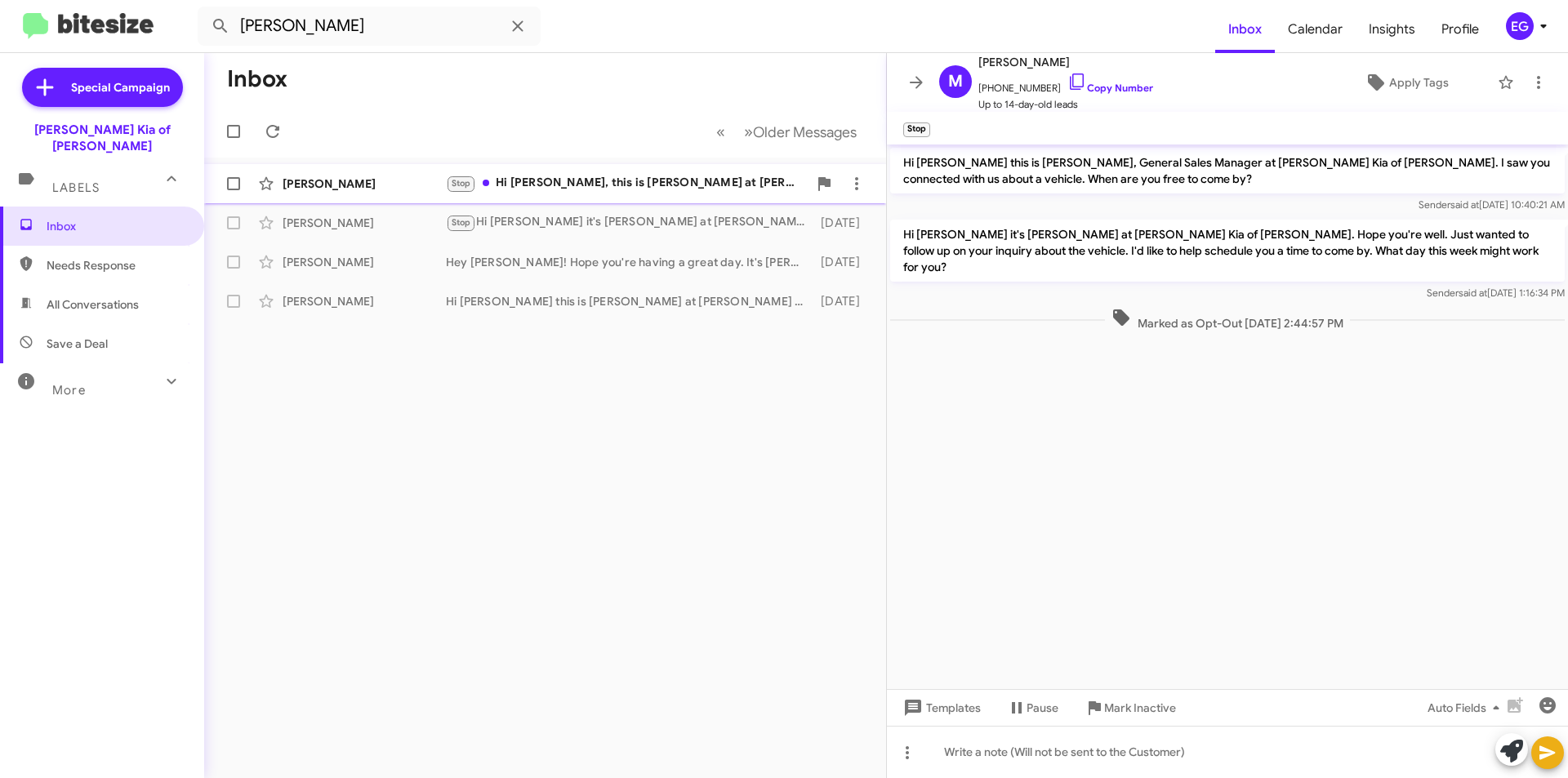
click at [689, 183] on div "Stop Hi [PERSON_NAME], this is [PERSON_NAME] at [PERSON_NAME] Kia of [PERSON_NA…" at bounding box center [626, 183] width 362 height 19
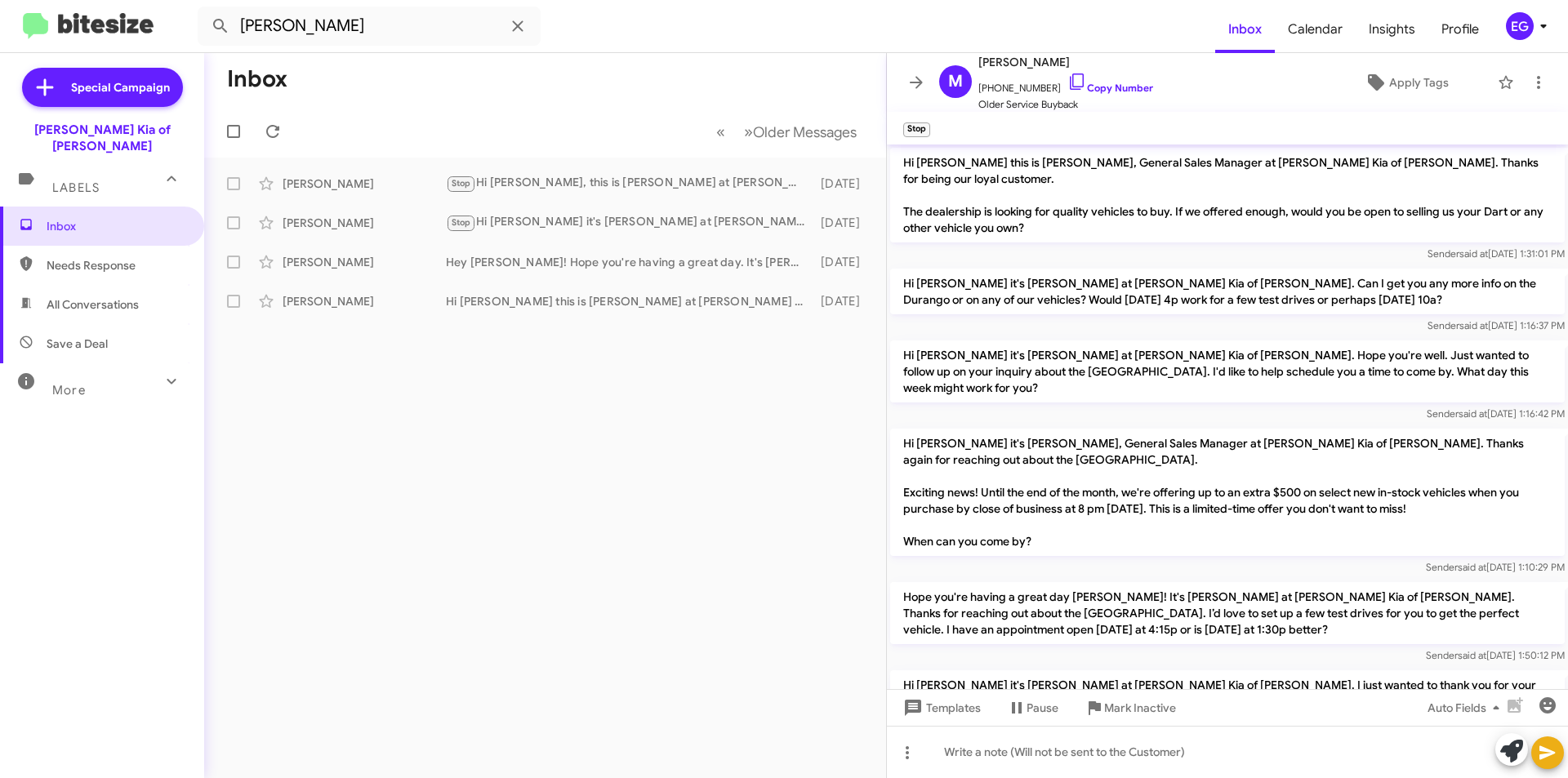
click at [75, 296] on span "All Conversations" at bounding box center [93, 304] width 93 height 16
type input "in:all-conversations"
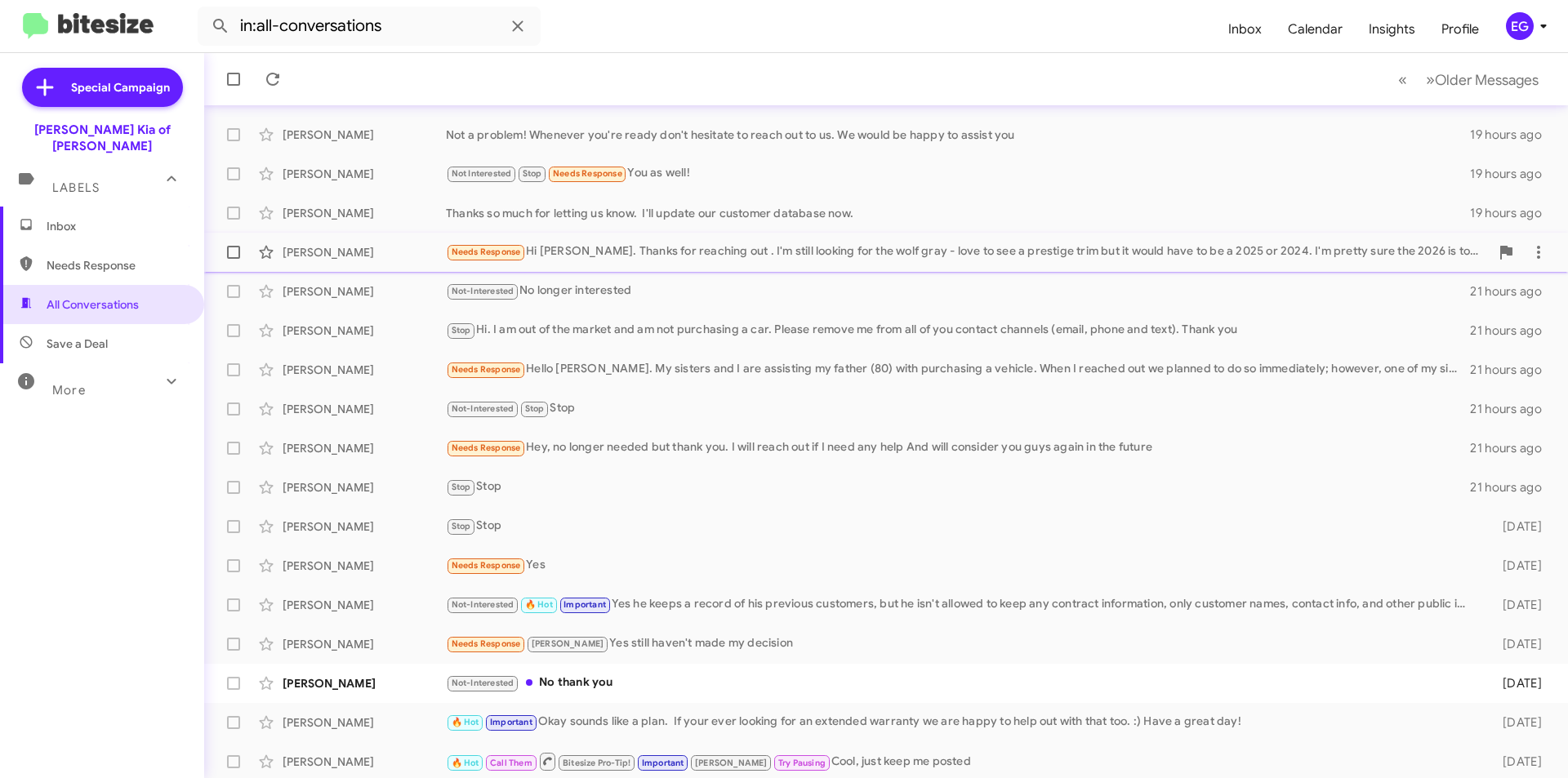
scroll to position [170, 0]
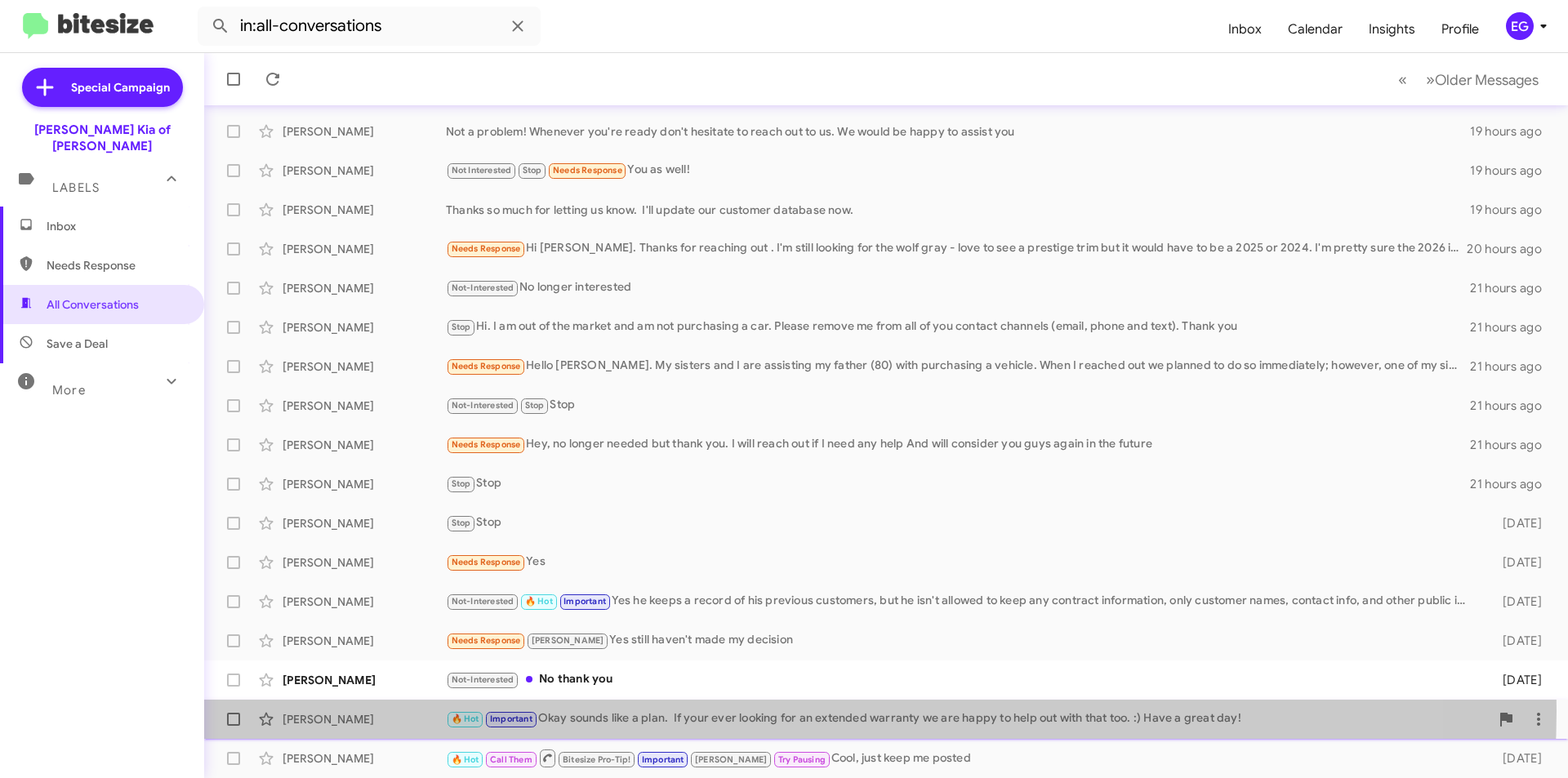
click at [773, 710] on div "🔥 Hot Important Okay sounds like a plan. If your ever looking for an extended w…" at bounding box center [968, 719] width 1043 height 19
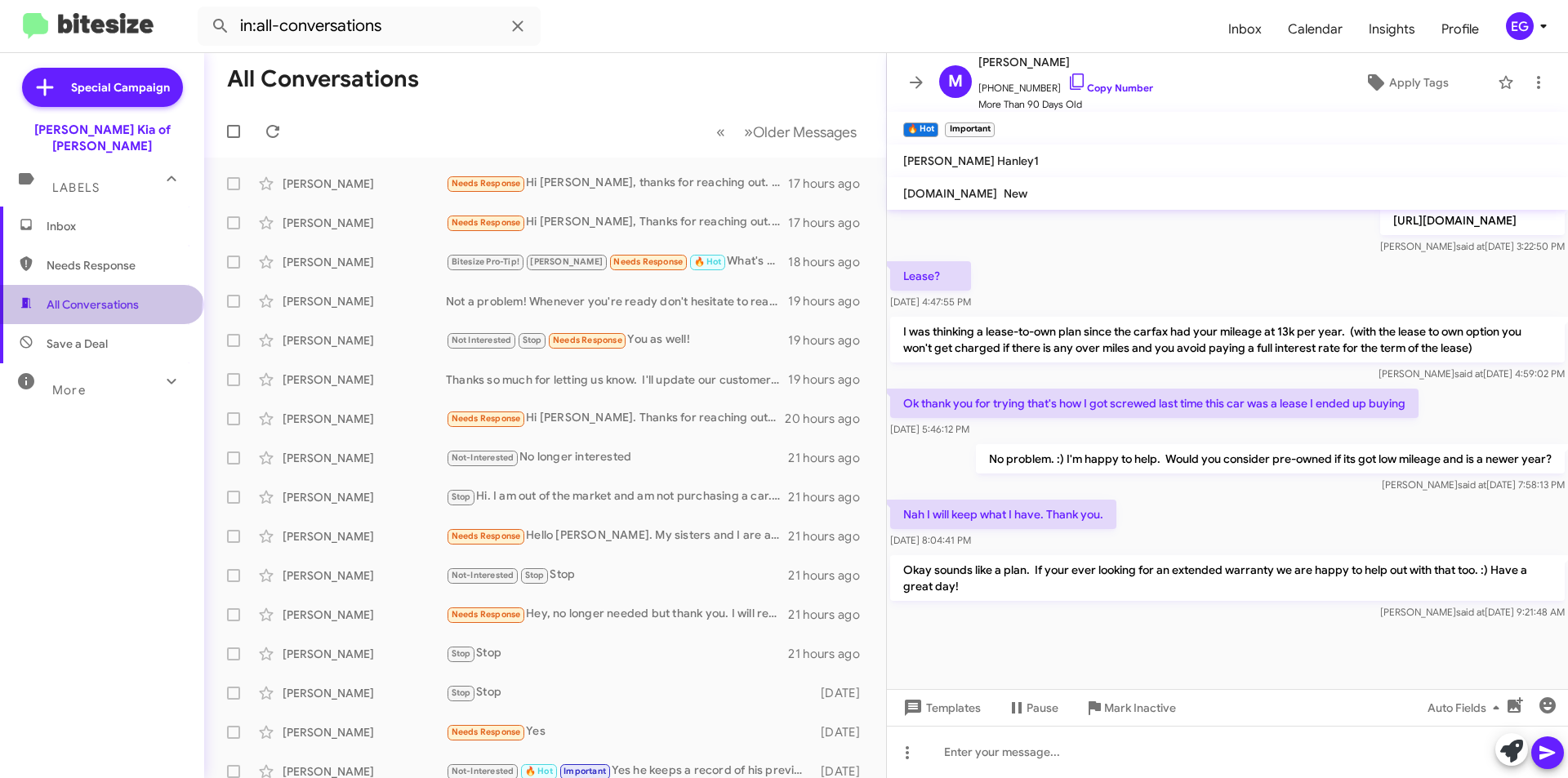
click at [100, 296] on span "All Conversations" at bounding box center [93, 304] width 93 height 16
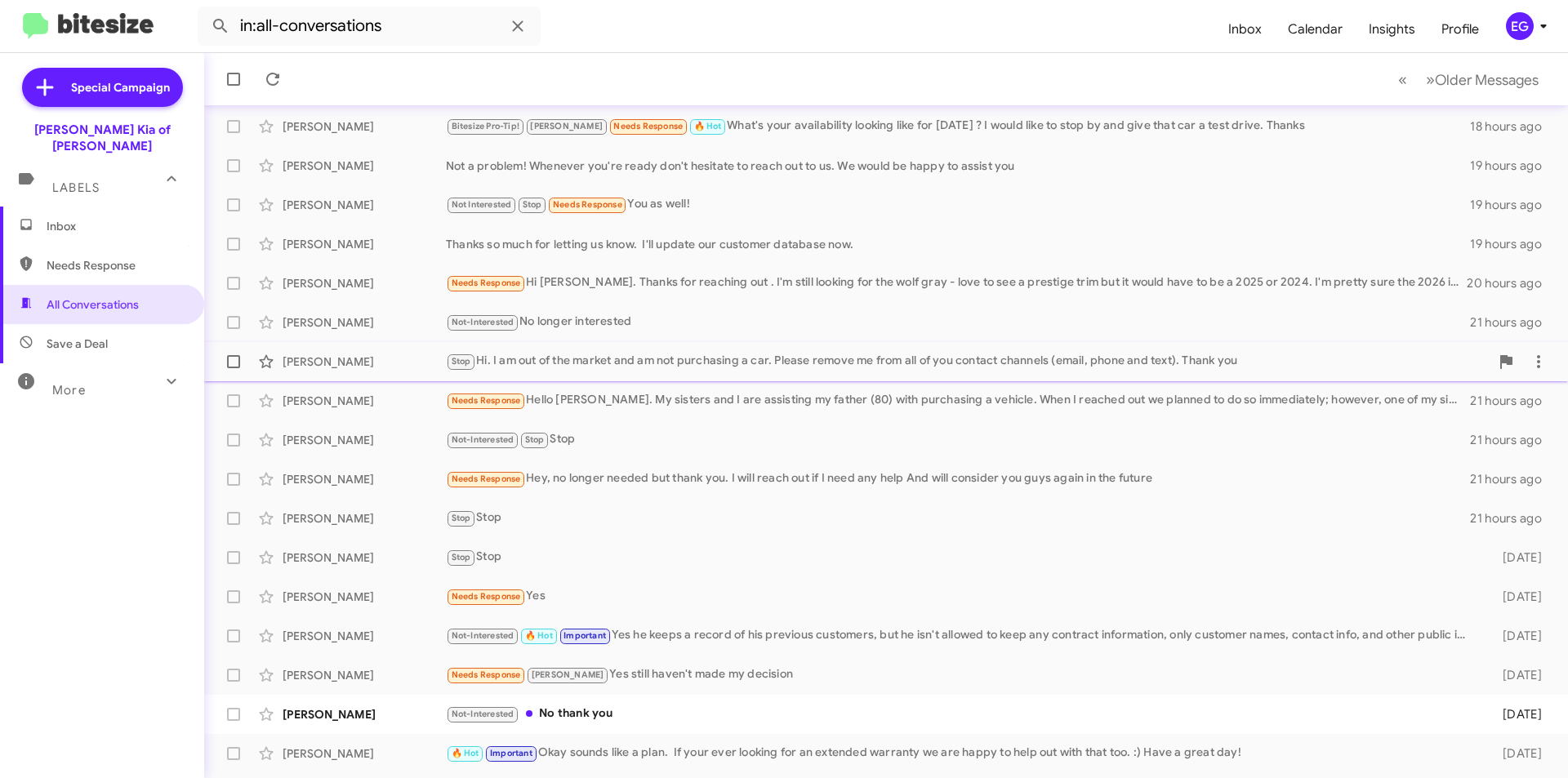
scroll to position [164, 0]
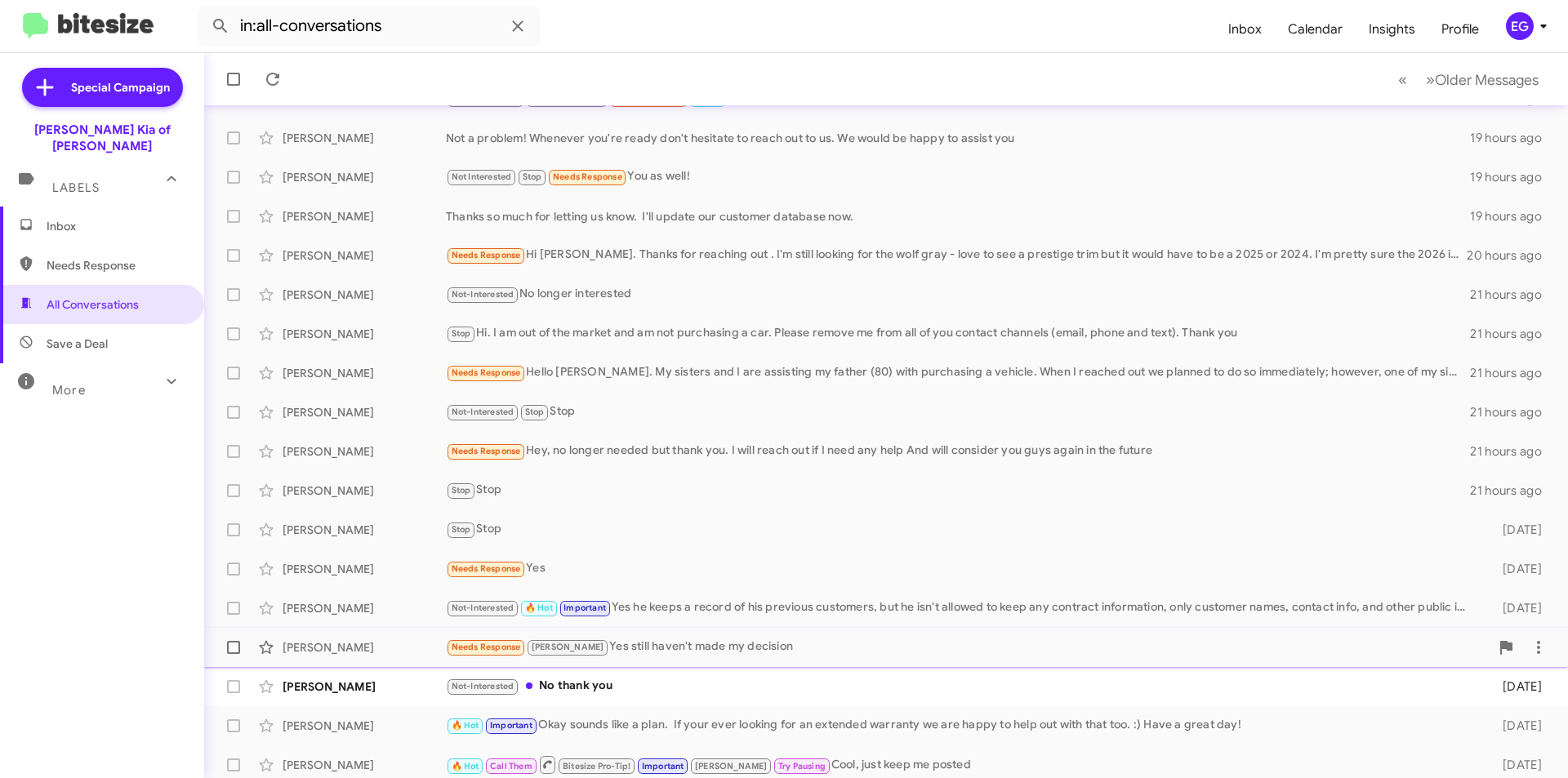
click at [383, 637] on div "[PERSON_NAME] Needs Response [PERSON_NAME] Yes still haven't made my decision […" at bounding box center [886, 647] width 1338 height 33
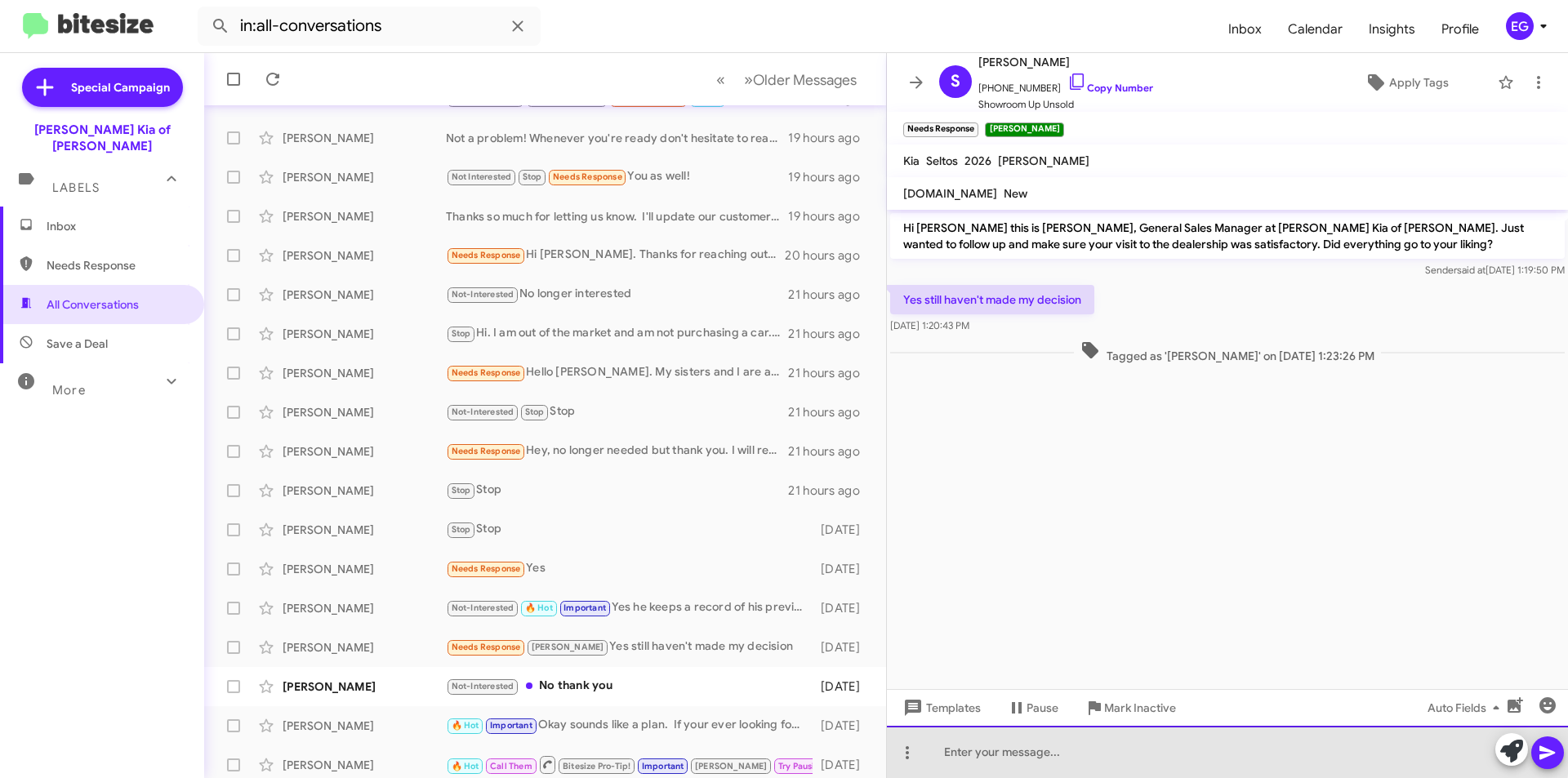
click at [1027, 746] on div at bounding box center [1227, 752] width 681 height 52
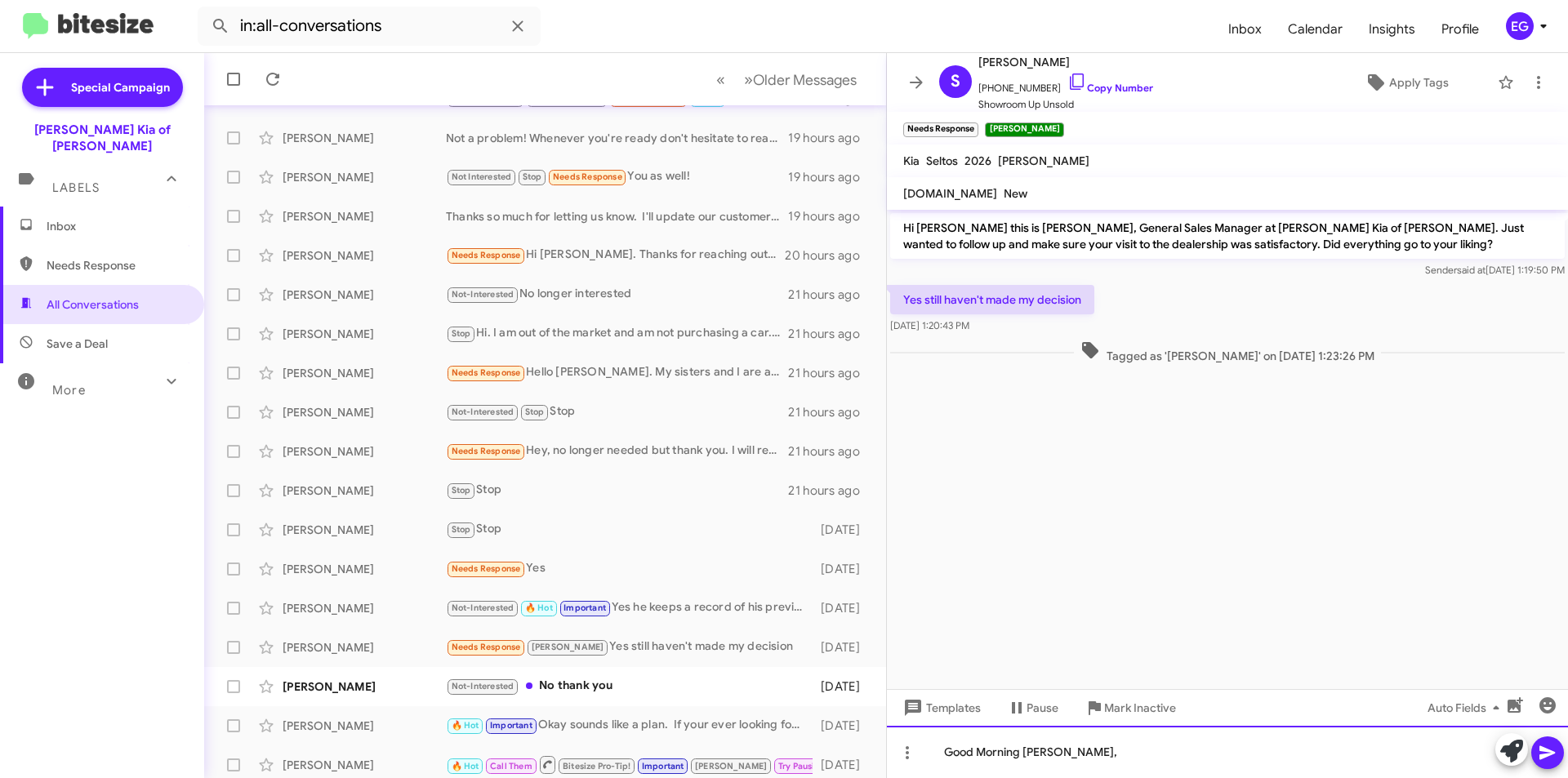
click at [1109, 741] on div "Good Morning [PERSON_NAME]," at bounding box center [1227, 752] width 681 height 52
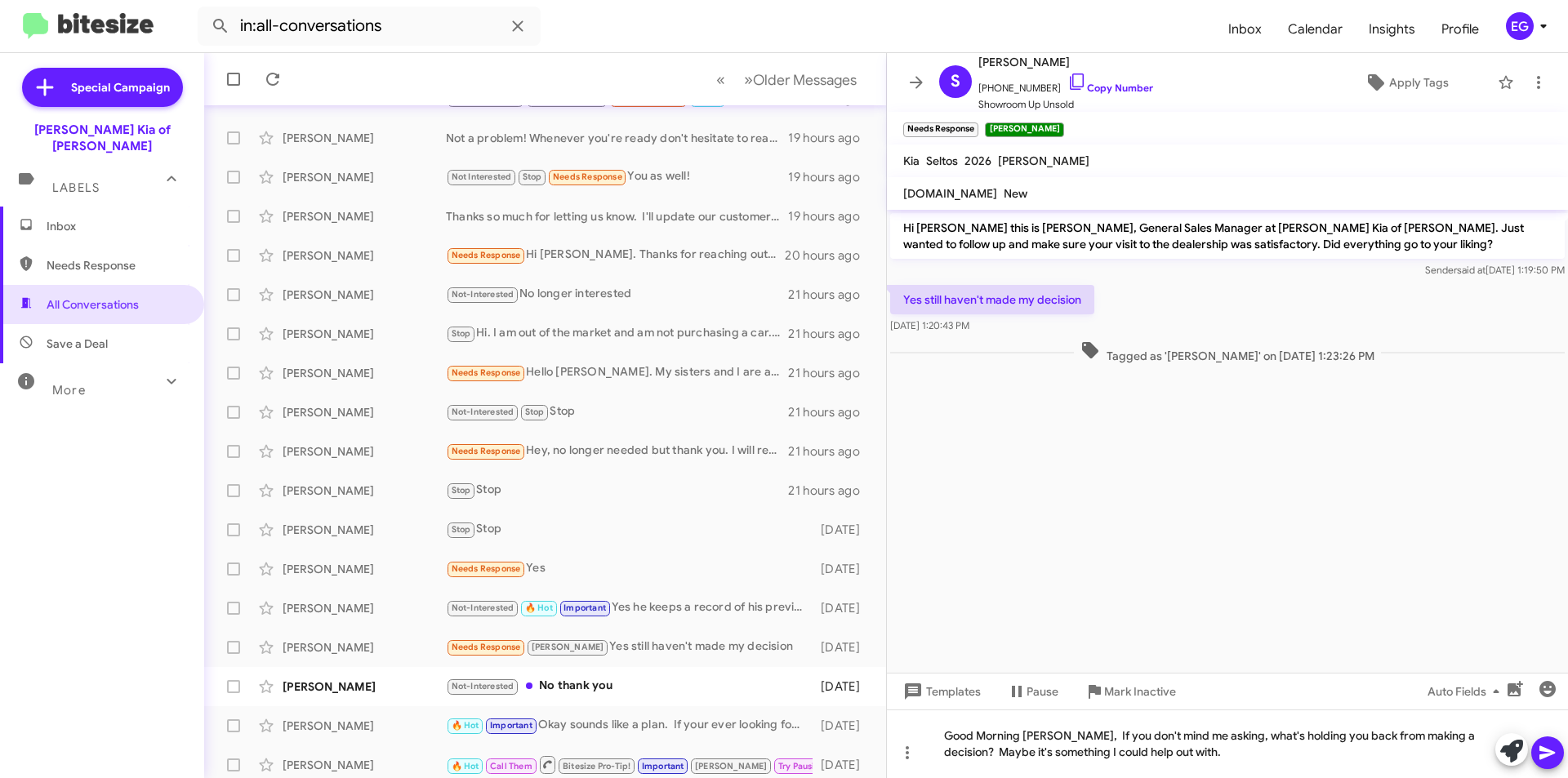
click at [1546, 755] on icon at bounding box center [1547, 753] width 16 height 14
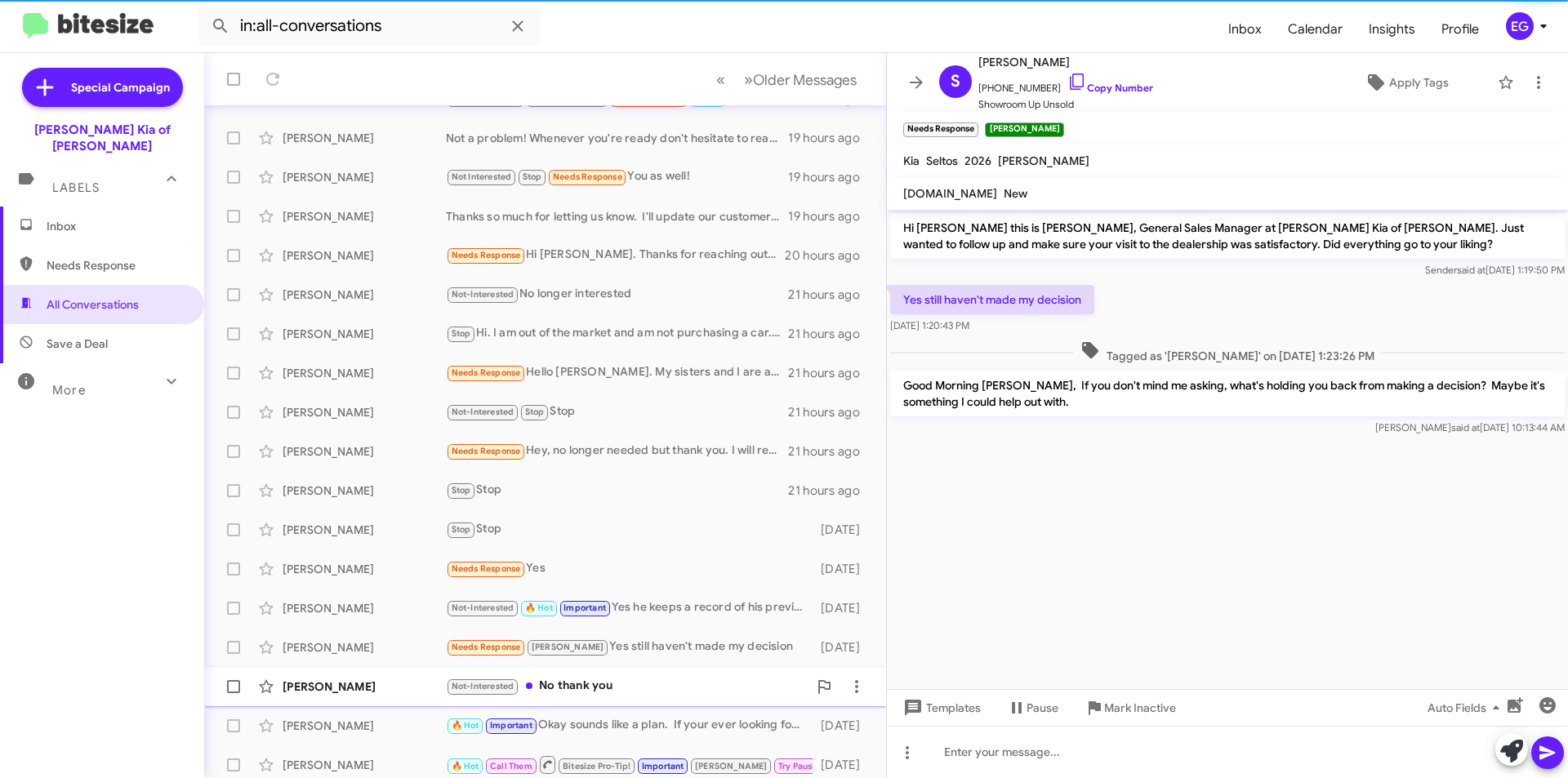
click at [387, 691] on div "[PERSON_NAME]" at bounding box center [364, 686] width 164 height 16
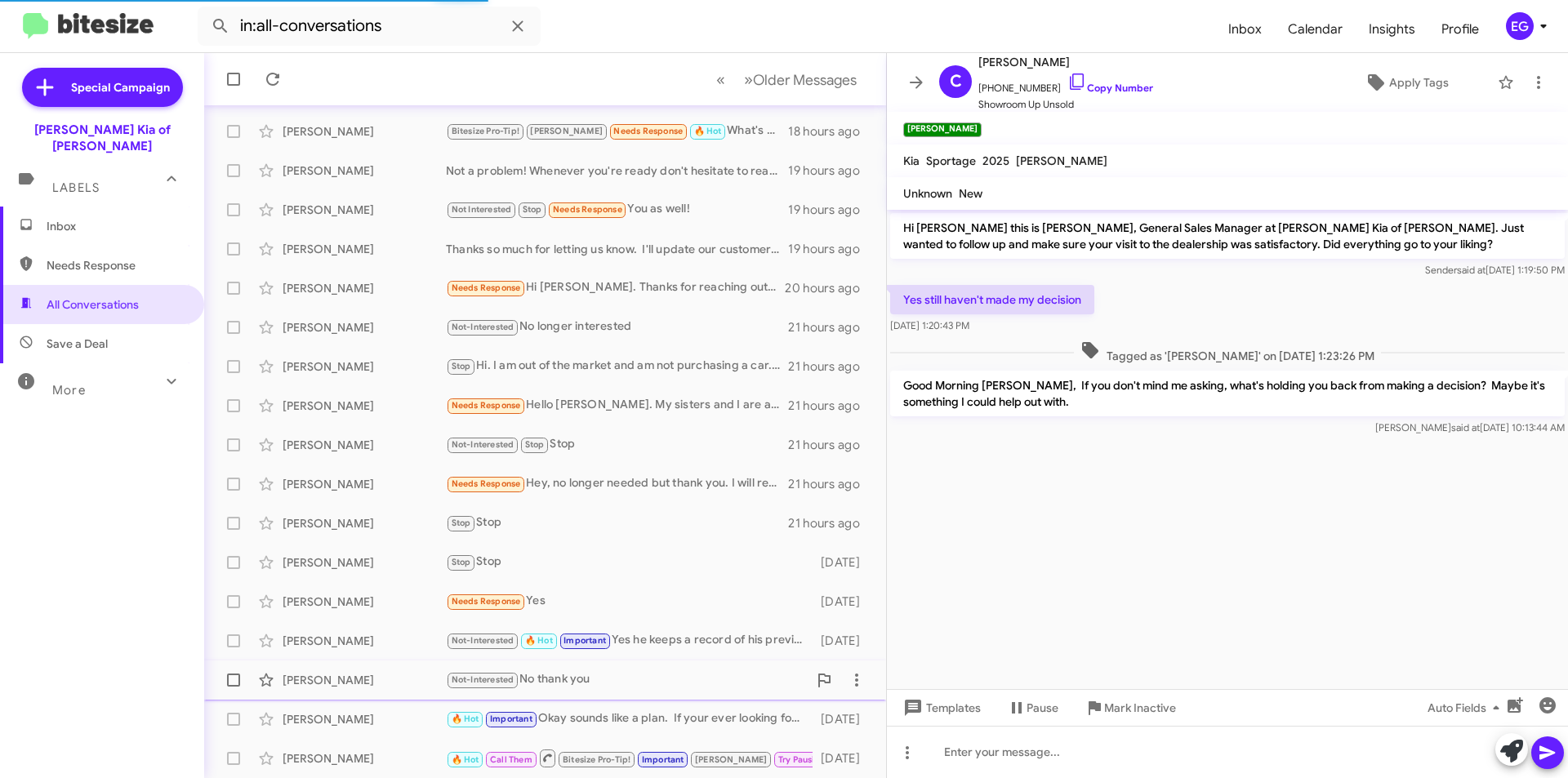
scroll to position [1347, 0]
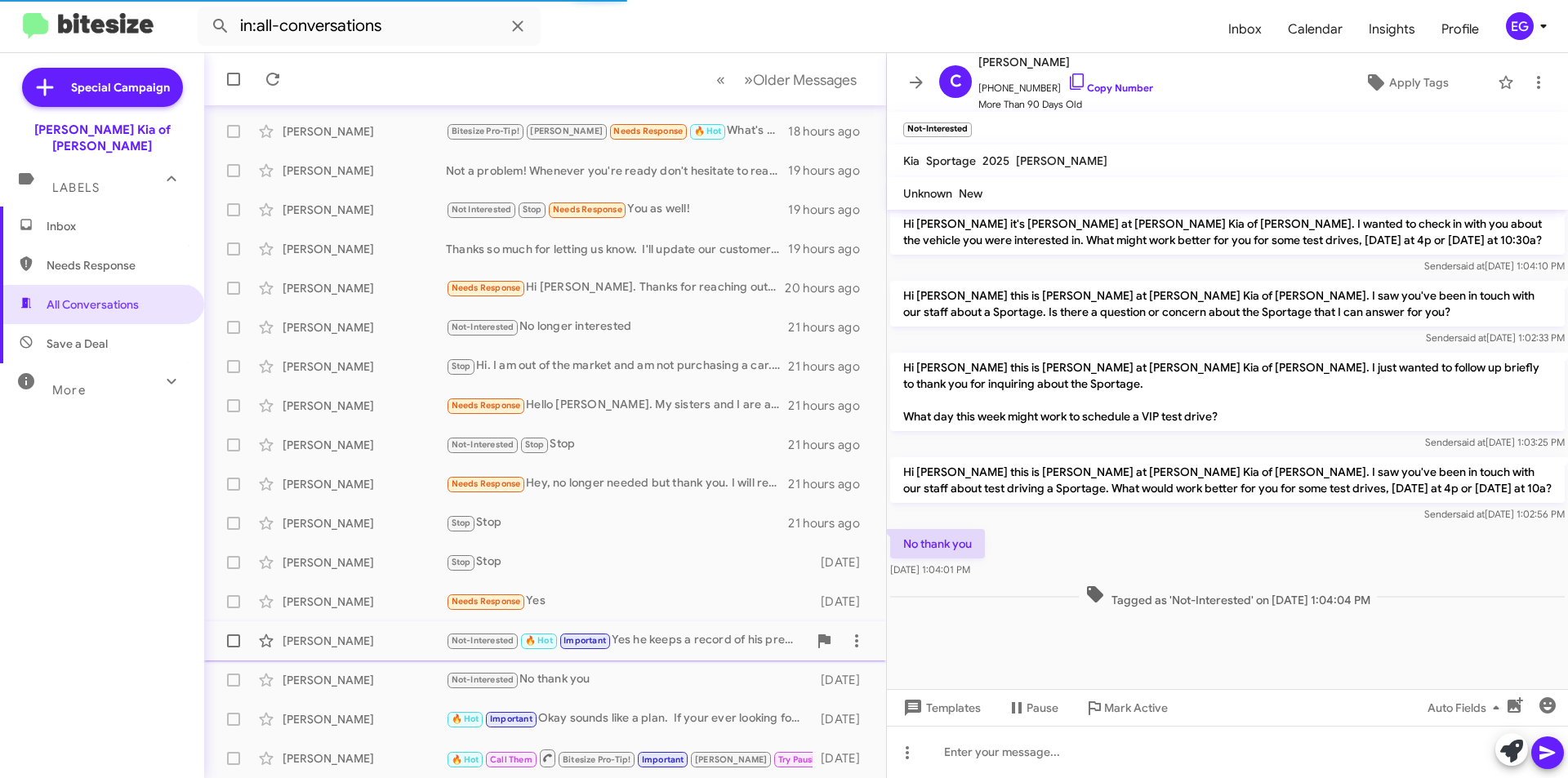
click at [356, 643] on div "[PERSON_NAME]" at bounding box center [364, 641] width 164 height 16
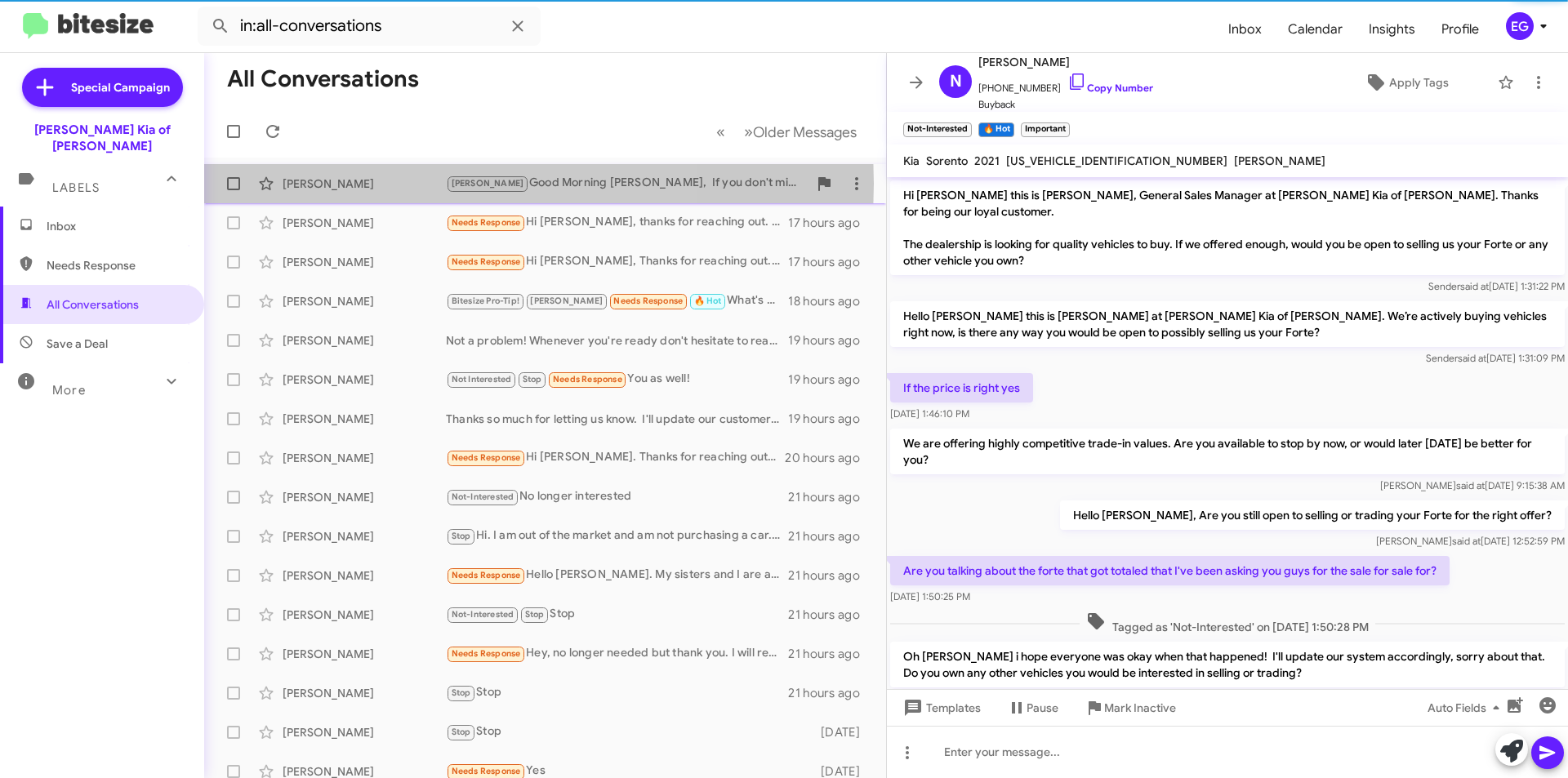
click at [370, 184] on div "[PERSON_NAME]" at bounding box center [364, 184] width 164 height 16
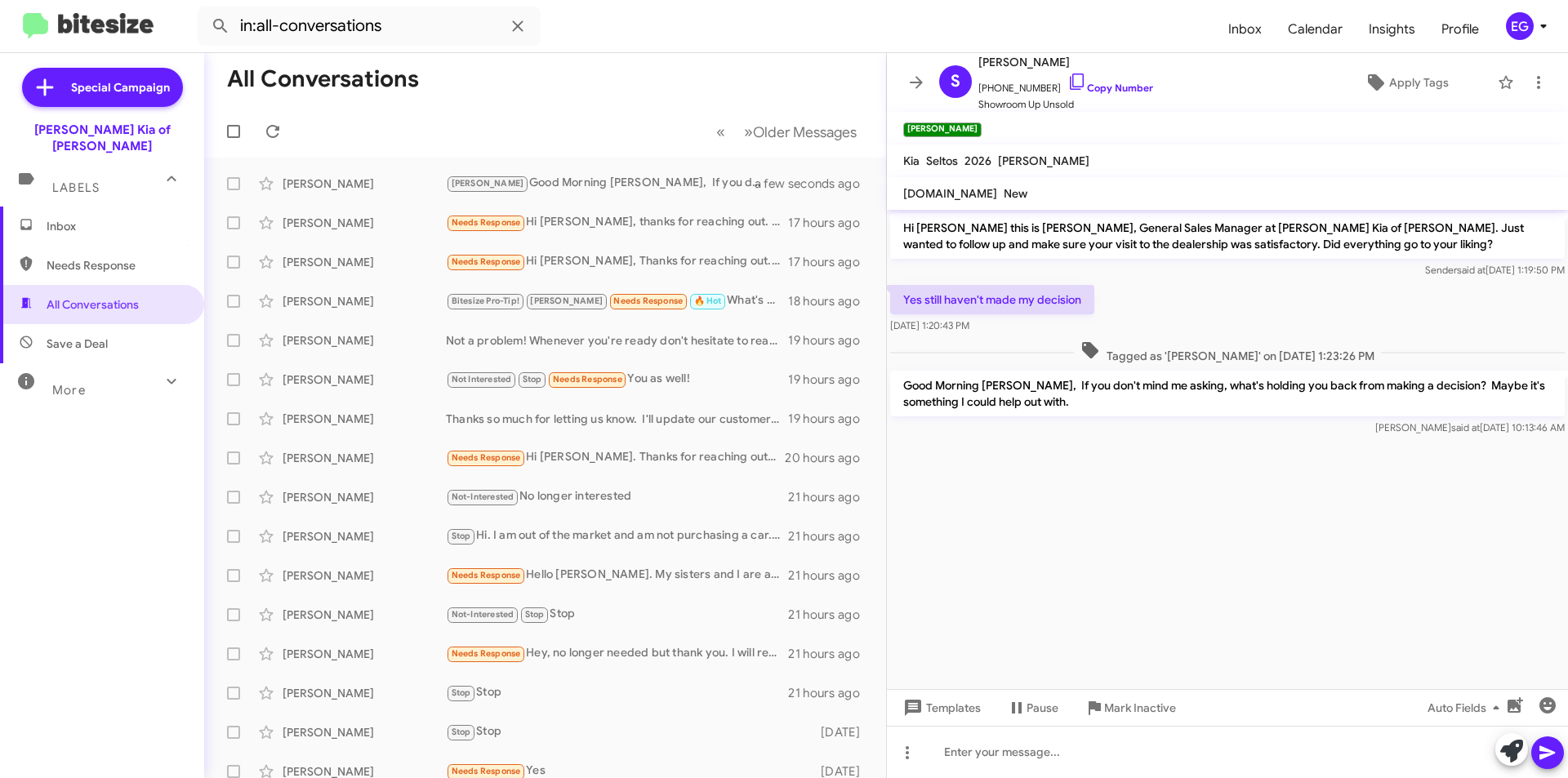
drag, startPoint x: 1567, startPoint y: 426, endPoint x: 895, endPoint y: 219, distance: 703.2
click at [895, 219] on div "Hi [PERSON_NAME] this is [PERSON_NAME], General Sales Manager at [PERSON_NAME] …" at bounding box center [1227, 324] width 681 height 229
copy div "Hi [PERSON_NAME] this is [PERSON_NAME], General Sales Manager at [PERSON_NAME] …"
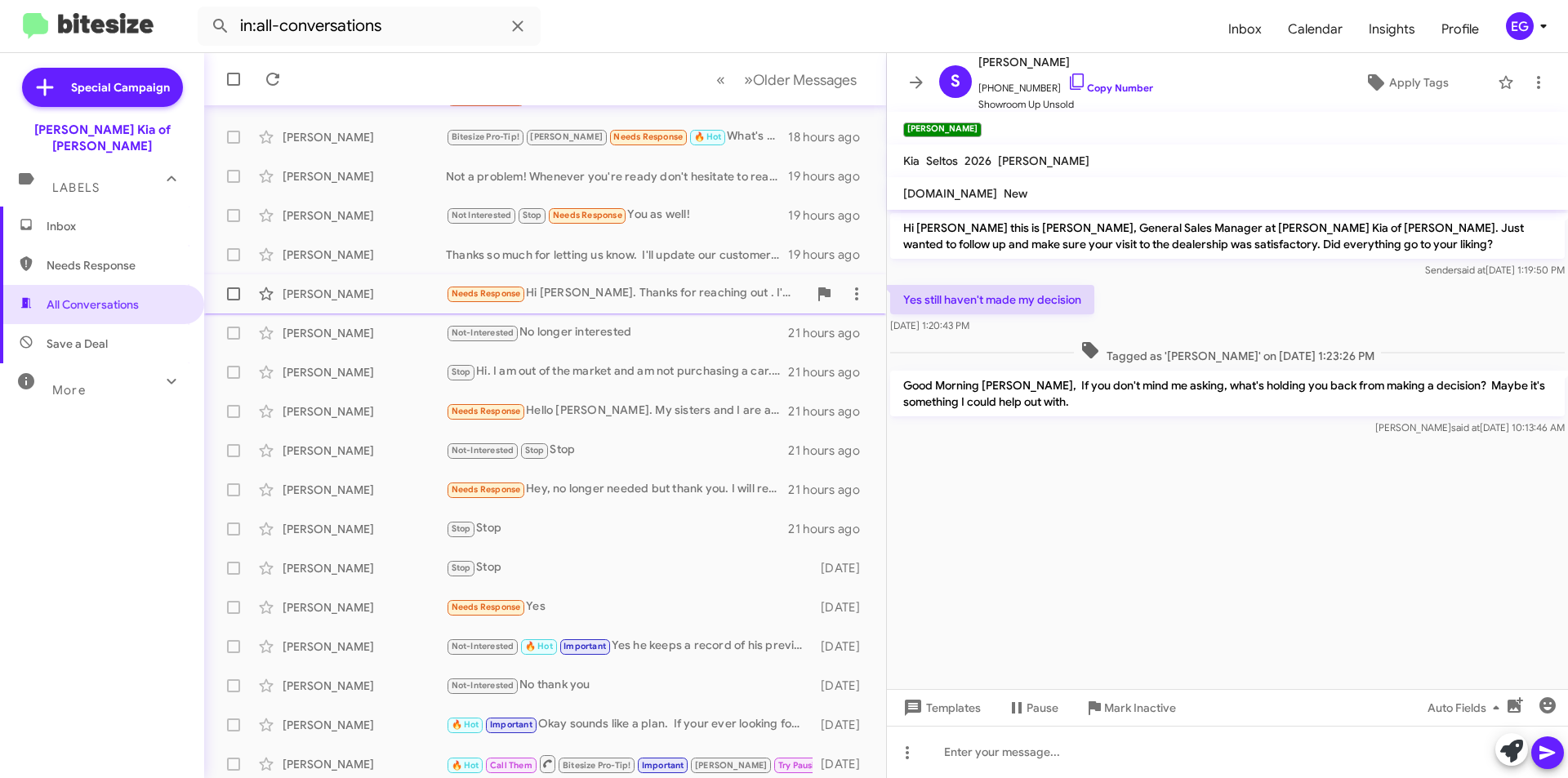
scroll to position [170, 0]
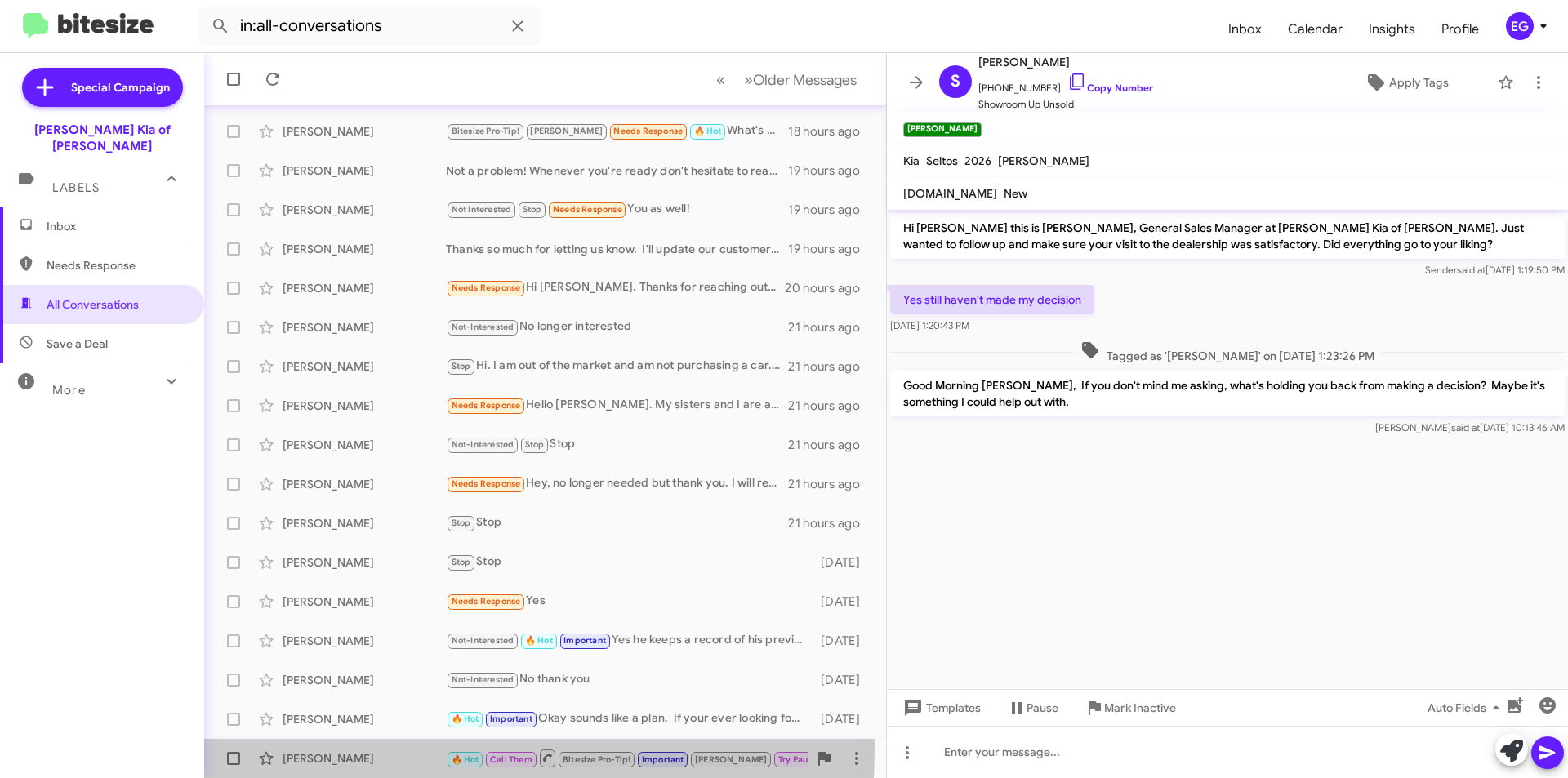
click at [346, 748] on div "[PERSON_NAME] 🔥 Hot Call Them Bitesize Pro-Tip! Important [PERSON_NAME] Try Pau…" at bounding box center [545, 758] width 655 height 33
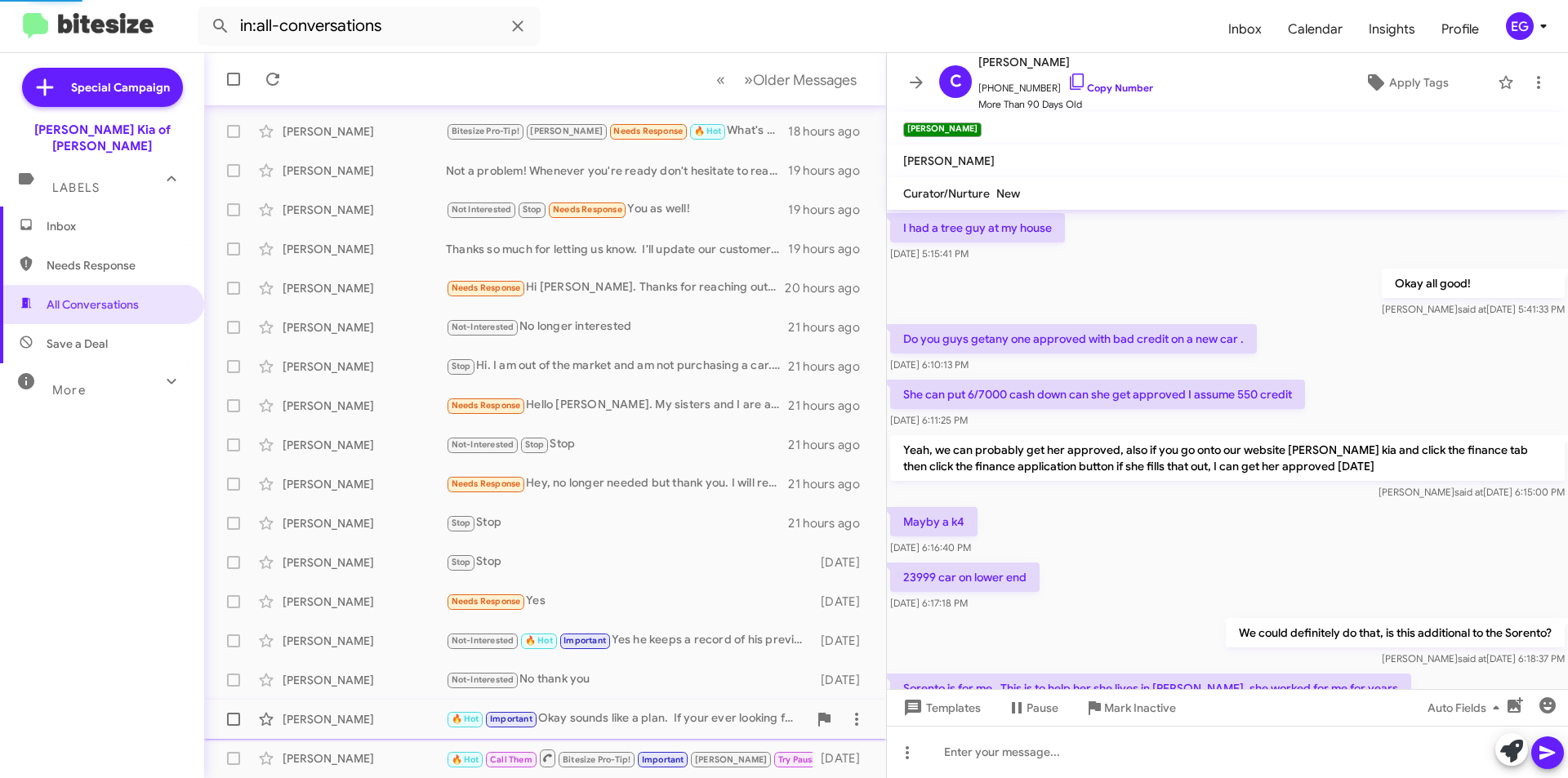
scroll to position [728, 0]
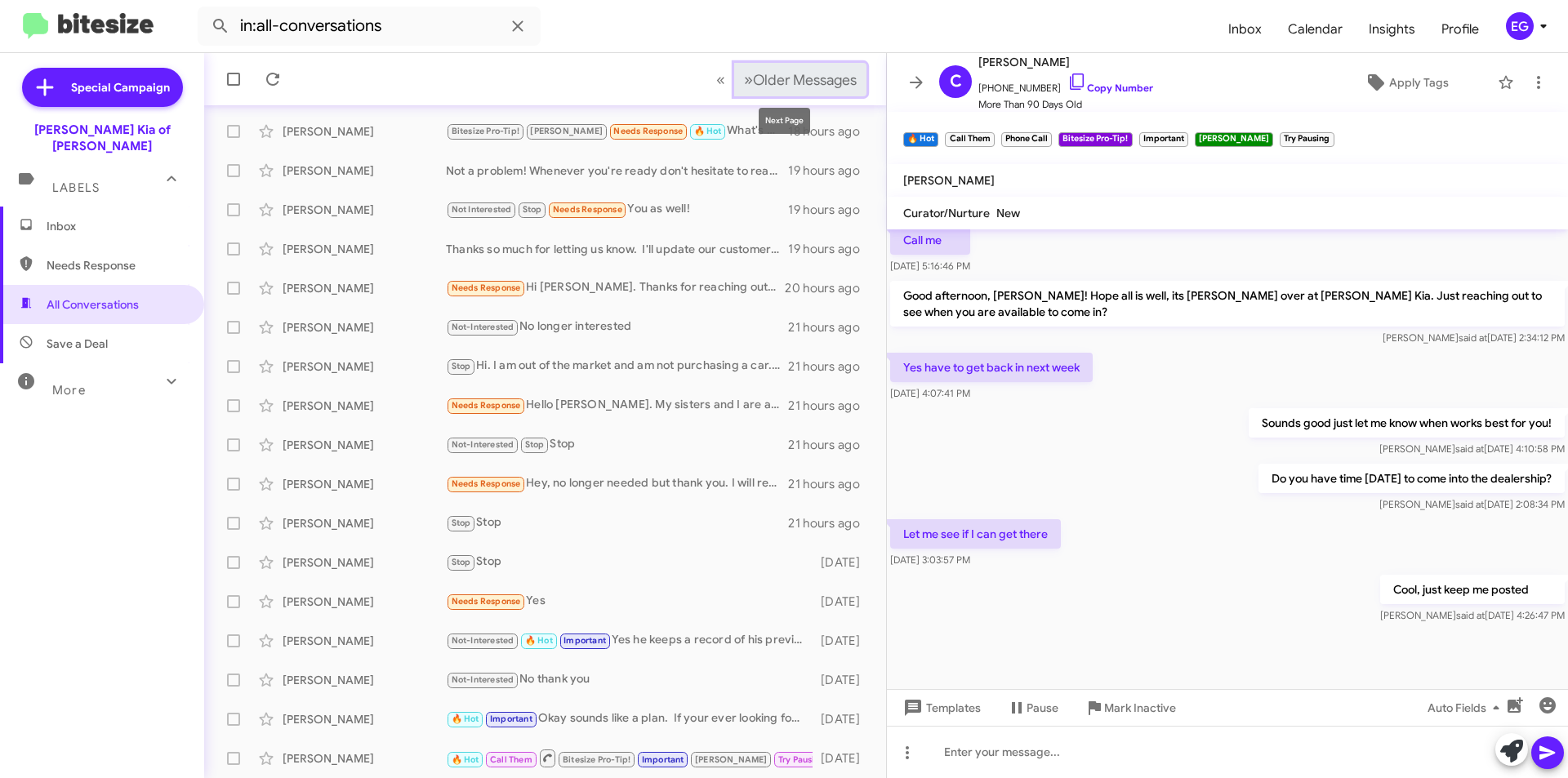
click at [753, 84] on span "Older Messages" at bounding box center [805, 80] width 104 height 18
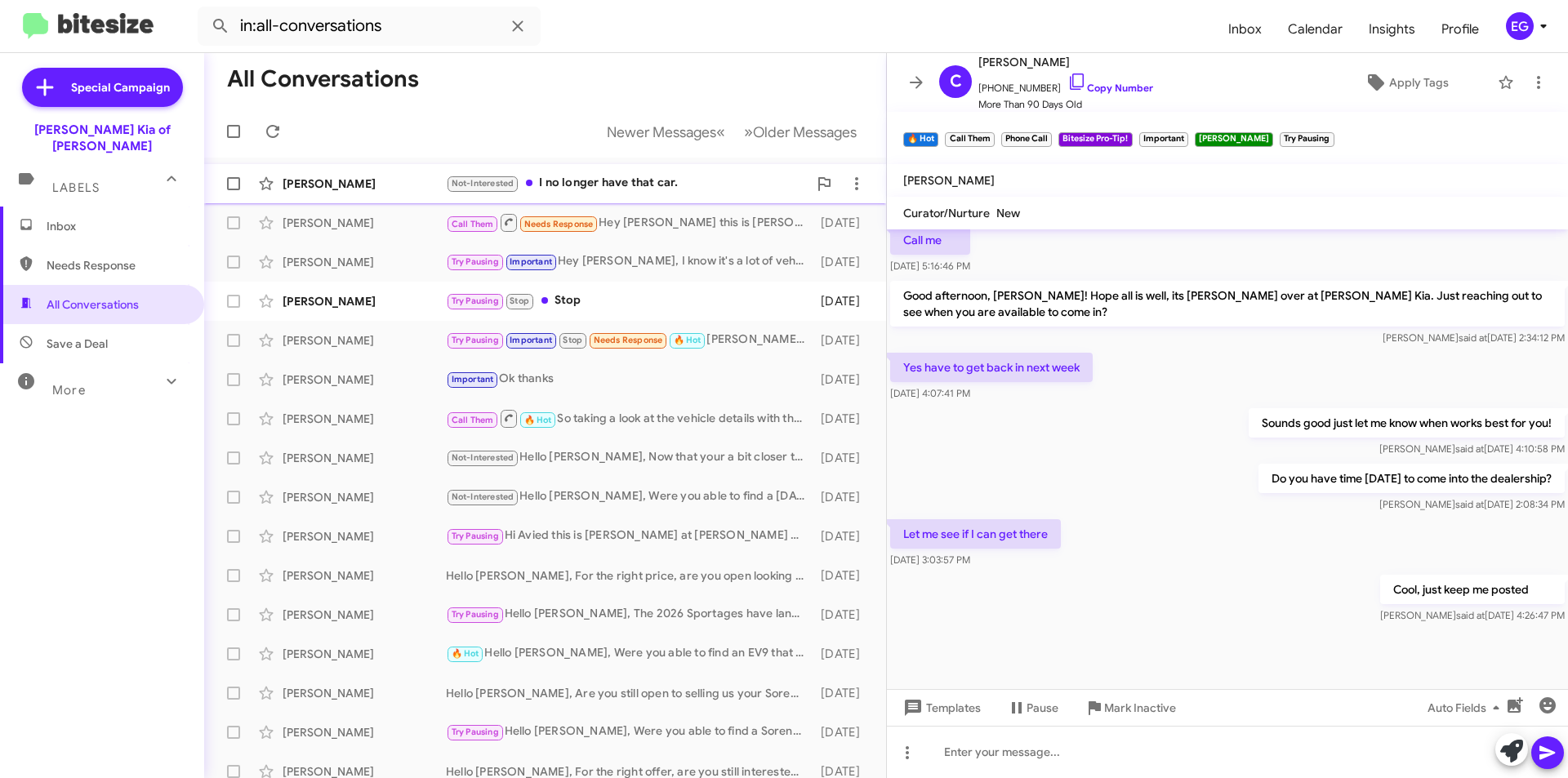
click at [358, 194] on div "[PERSON_NAME] Not-Interested I no longer have that car. [DATE]" at bounding box center [545, 184] width 655 height 33
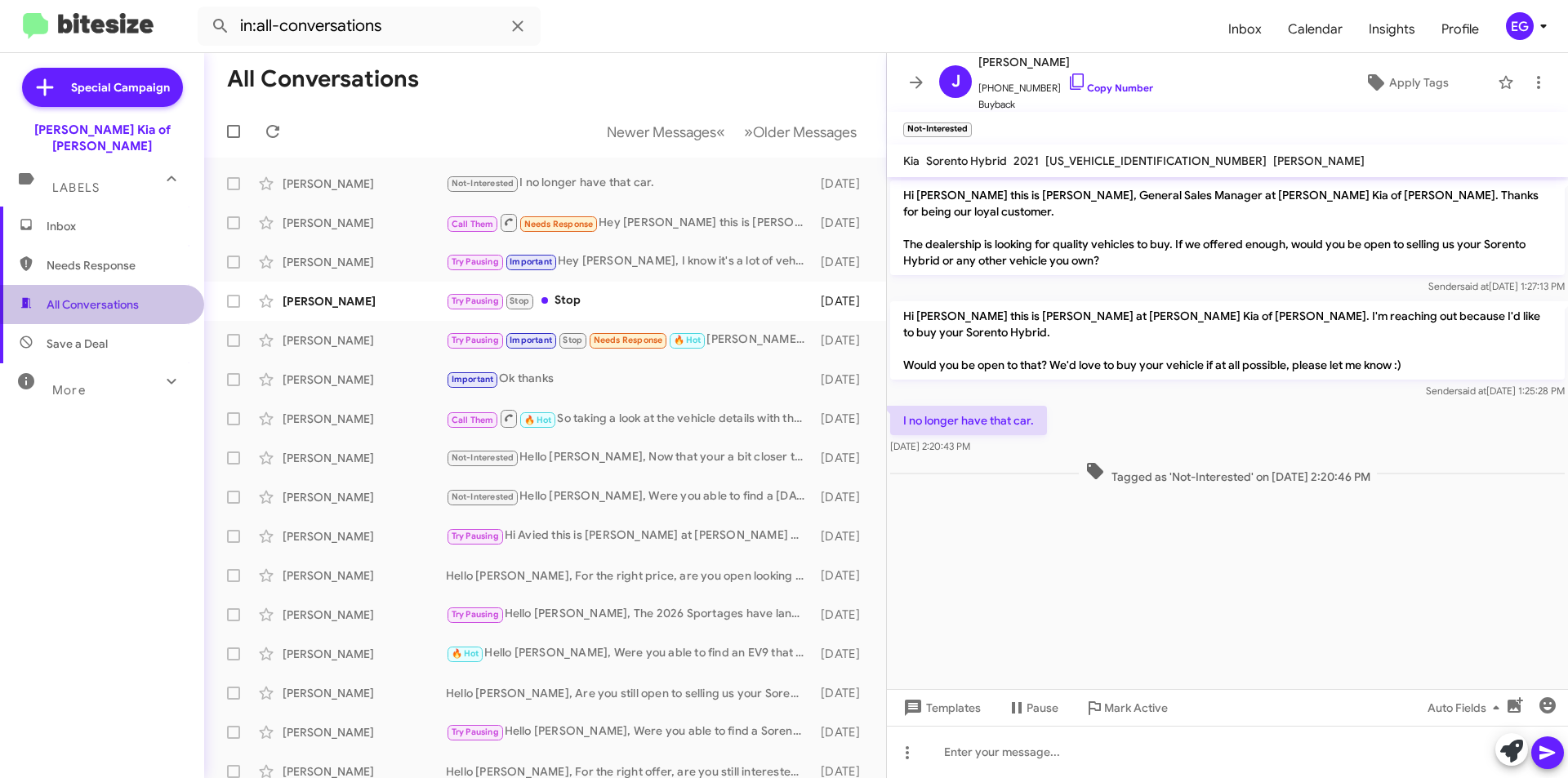
click at [110, 296] on span "All Conversations" at bounding box center [93, 304] width 93 height 16
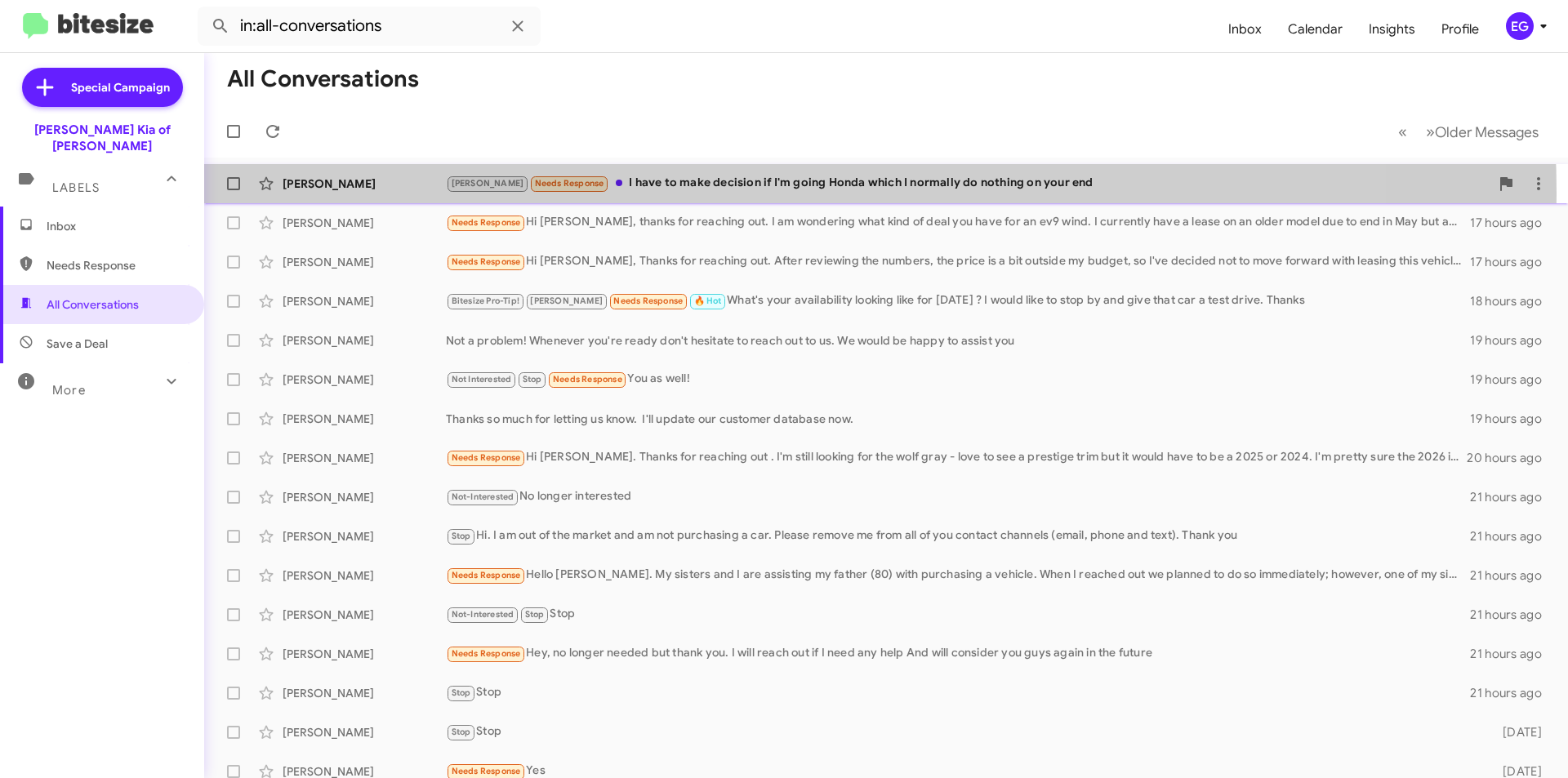
click at [641, 194] on div "[PERSON_NAME] [PERSON_NAME] Needs Response I have to make decision if I'm going…" at bounding box center [886, 184] width 1338 height 33
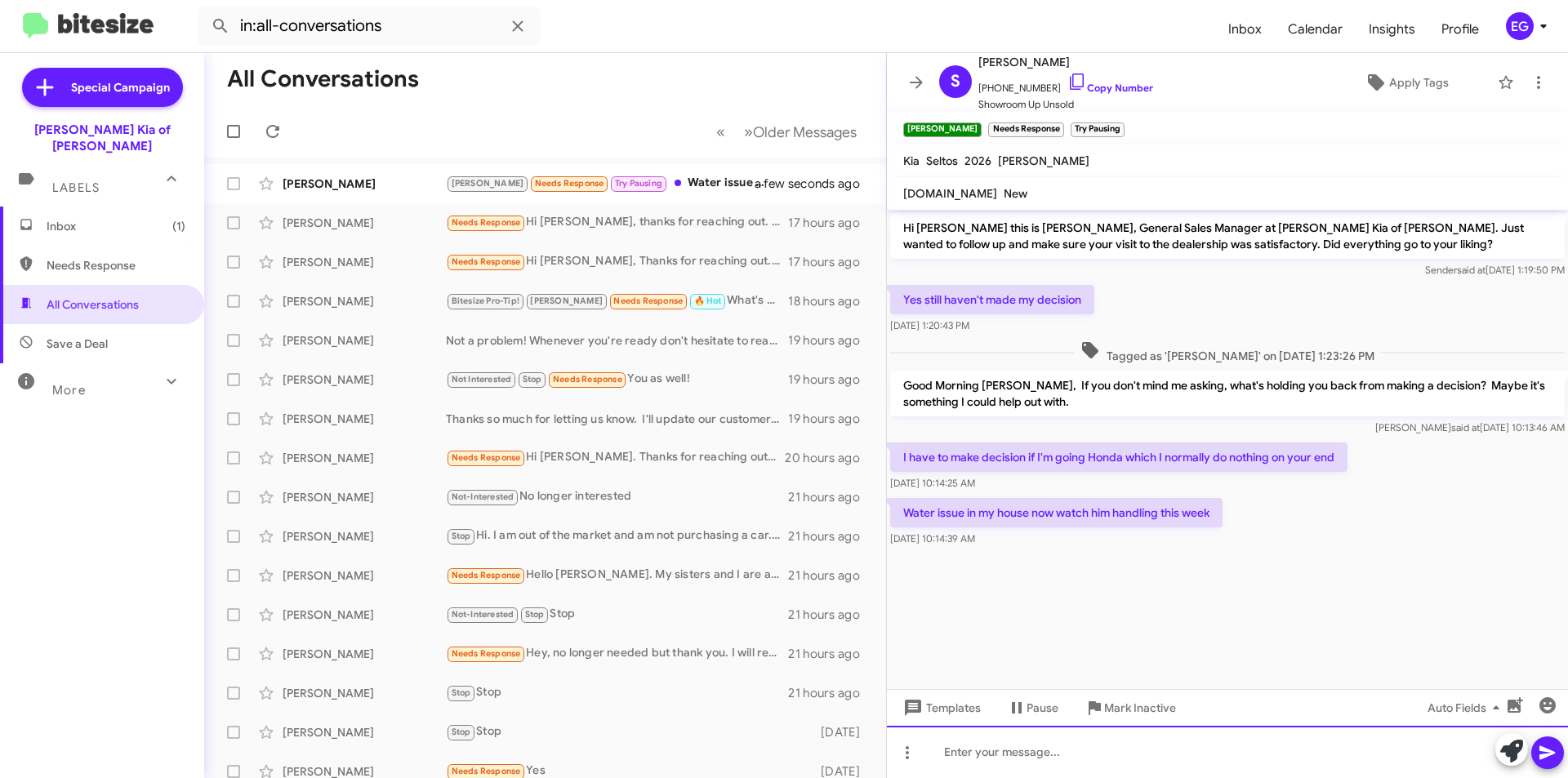
click at [1002, 746] on div at bounding box center [1227, 752] width 681 height 52
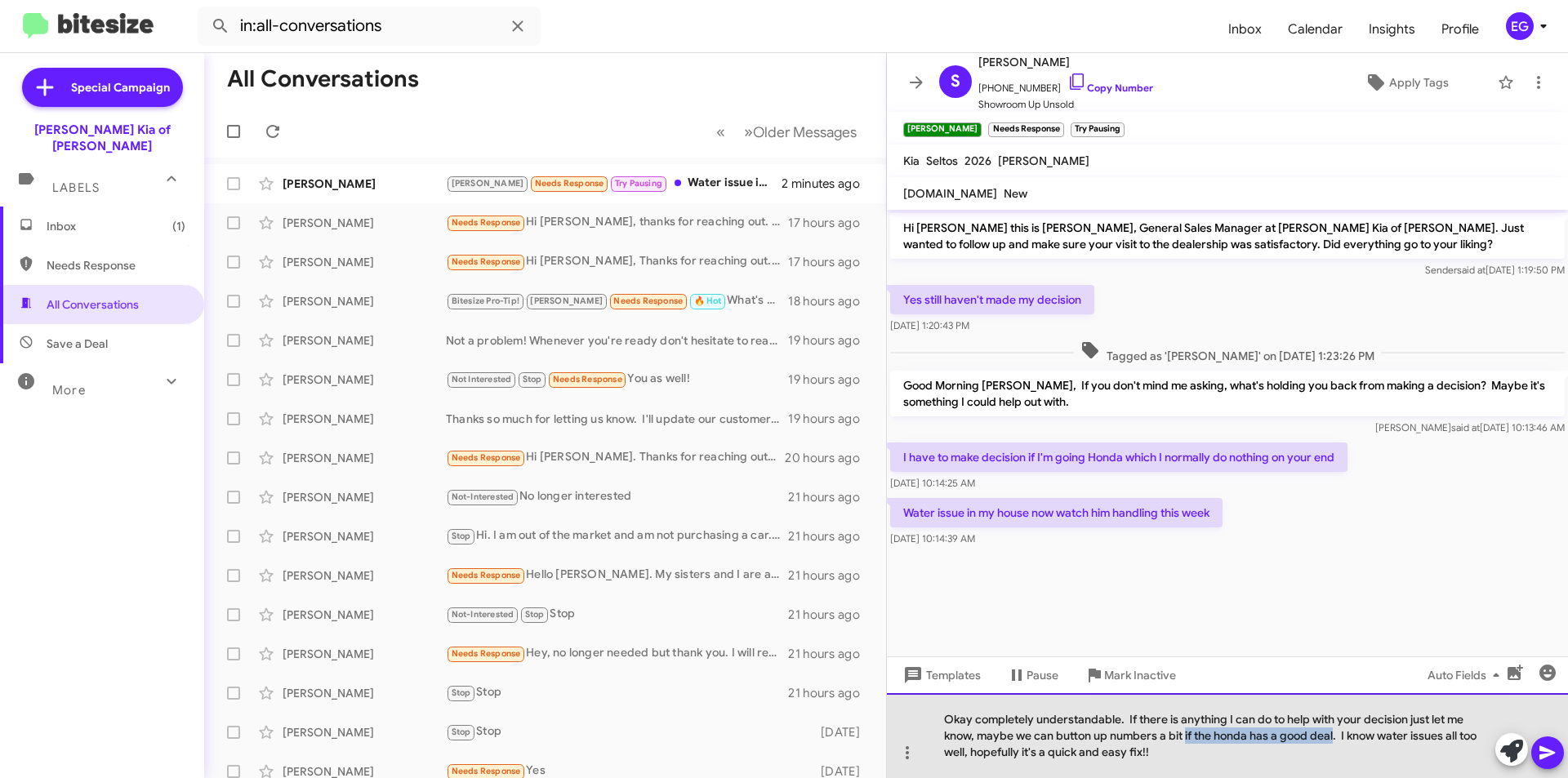
drag, startPoint x: 1335, startPoint y: 737, endPoint x: 1186, endPoint y: 738, distance: 149.0
click at [1186, 738] on div "Okay completely understandable. If there is anything I can do to help with your…" at bounding box center [1227, 735] width 681 height 85
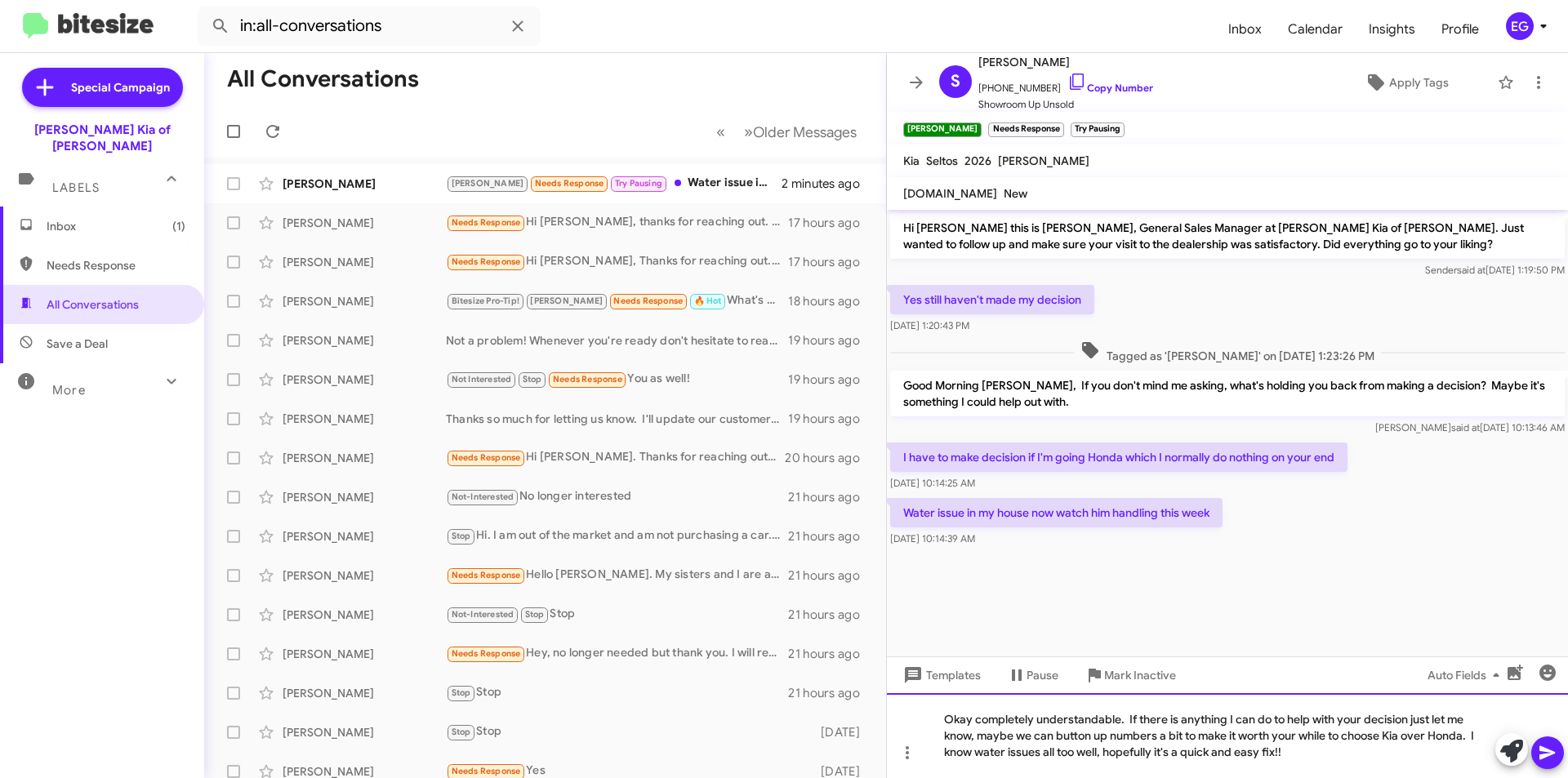
click at [1405, 748] on div "Okay completely understandable. If there is anything I can do to help with your…" at bounding box center [1227, 735] width 681 height 85
click at [1556, 750] on icon at bounding box center [1548, 753] width 20 height 20
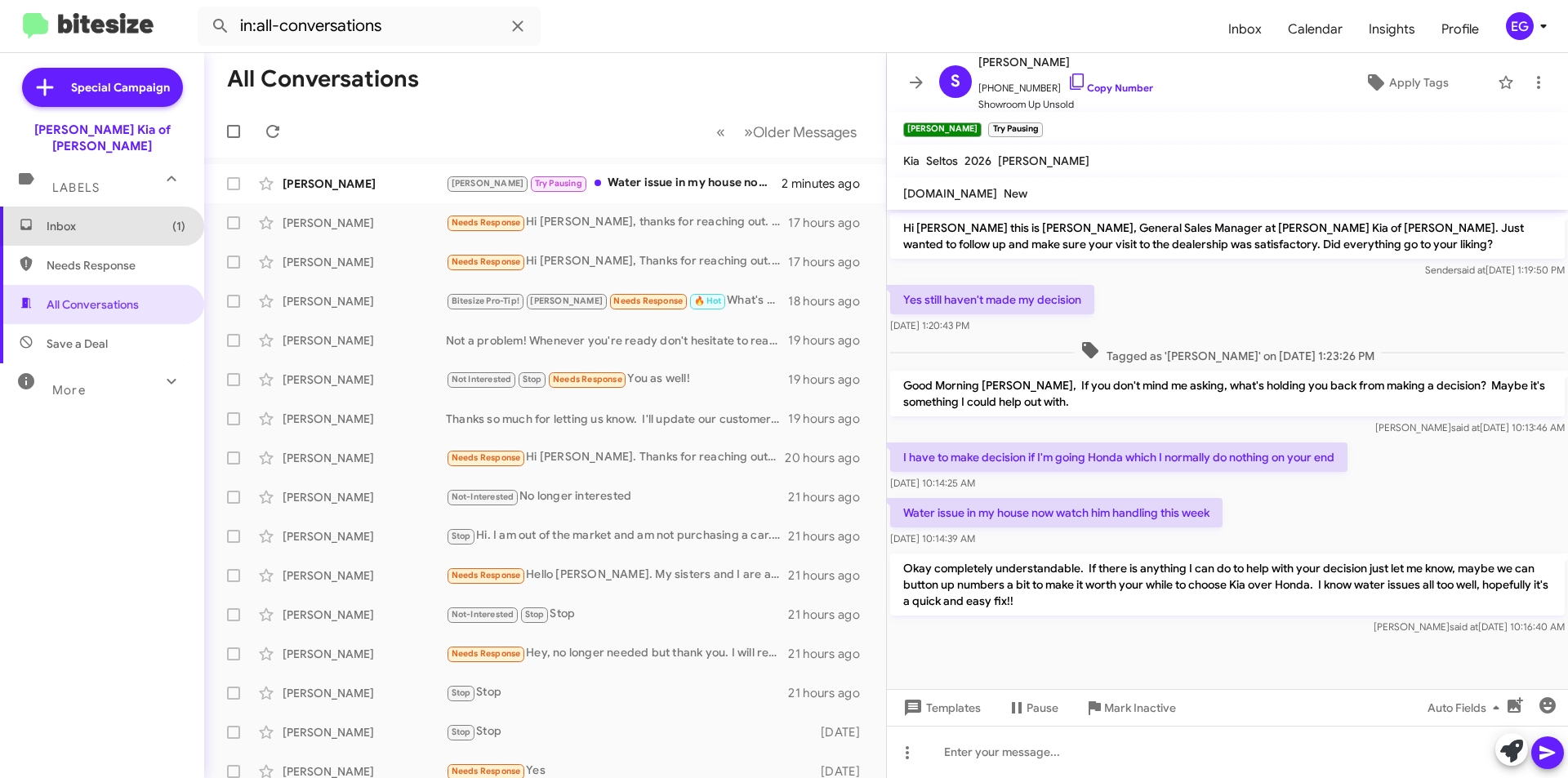
click at [115, 218] on span "Inbox (1)" at bounding box center [116, 226] width 139 height 16
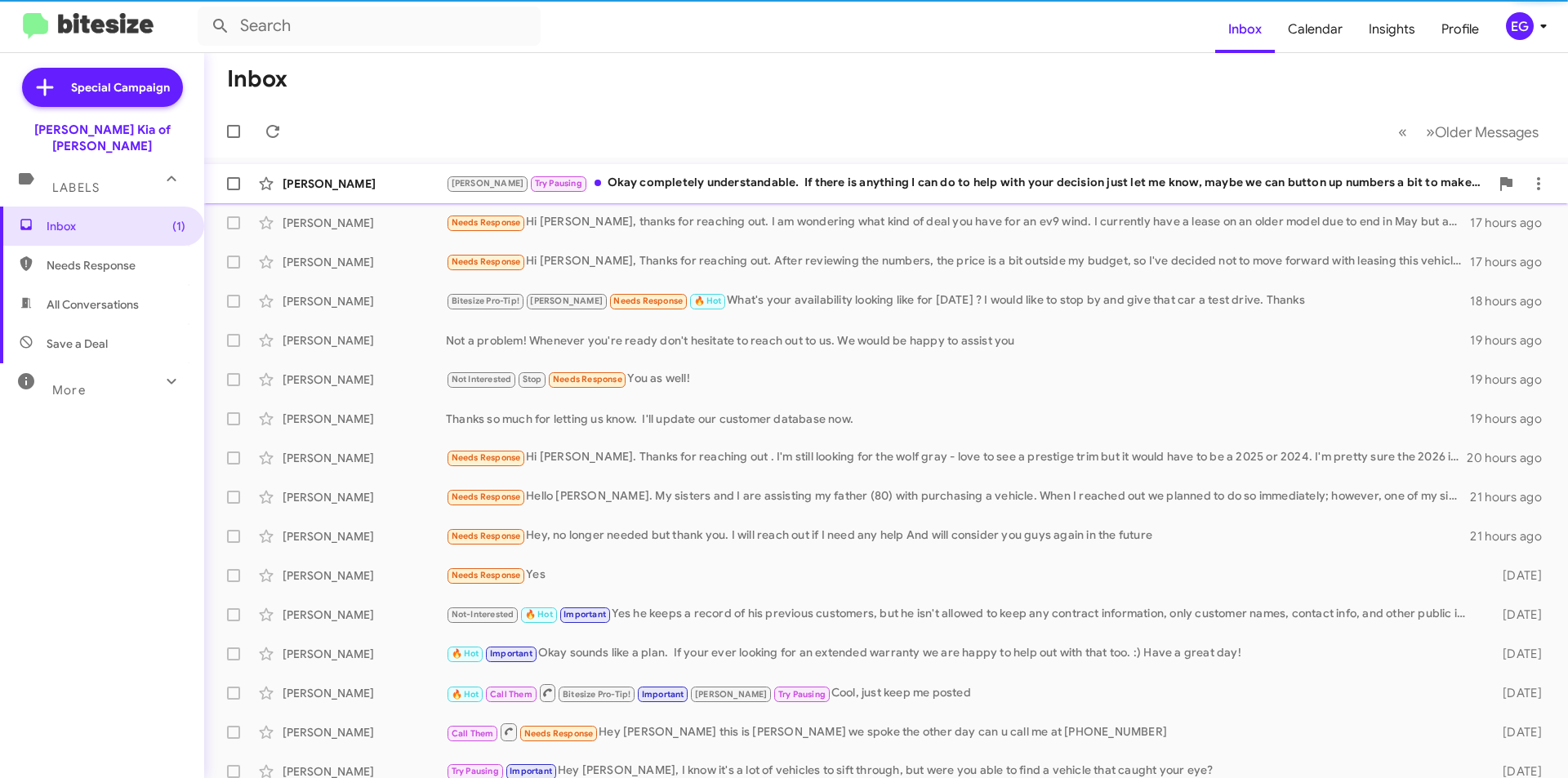
click at [376, 176] on div "[PERSON_NAME]" at bounding box center [364, 184] width 164 height 16
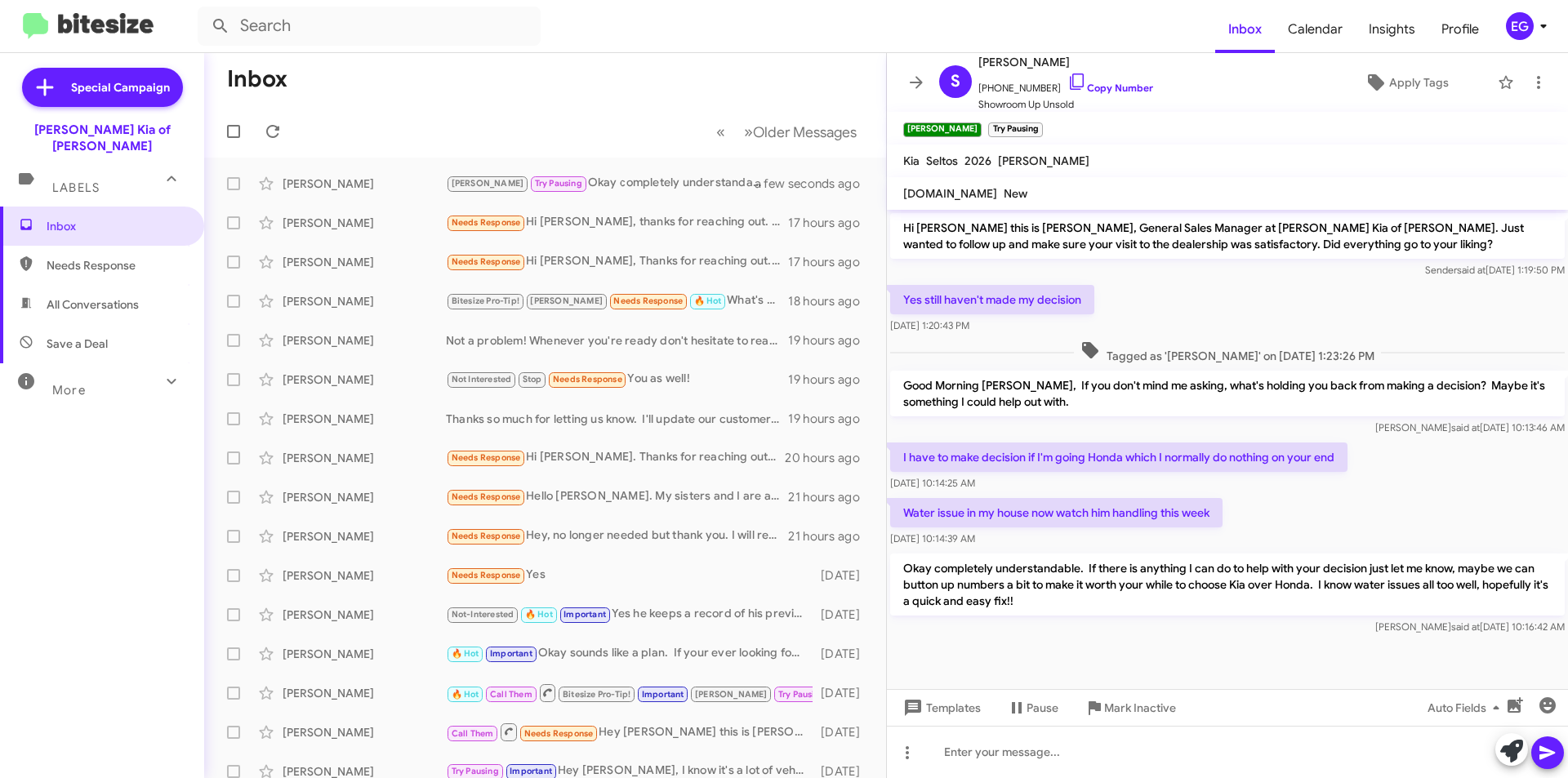
click at [110, 285] on span "All Conversations" at bounding box center [102, 304] width 204 height 39
type input "in:all-conversations"
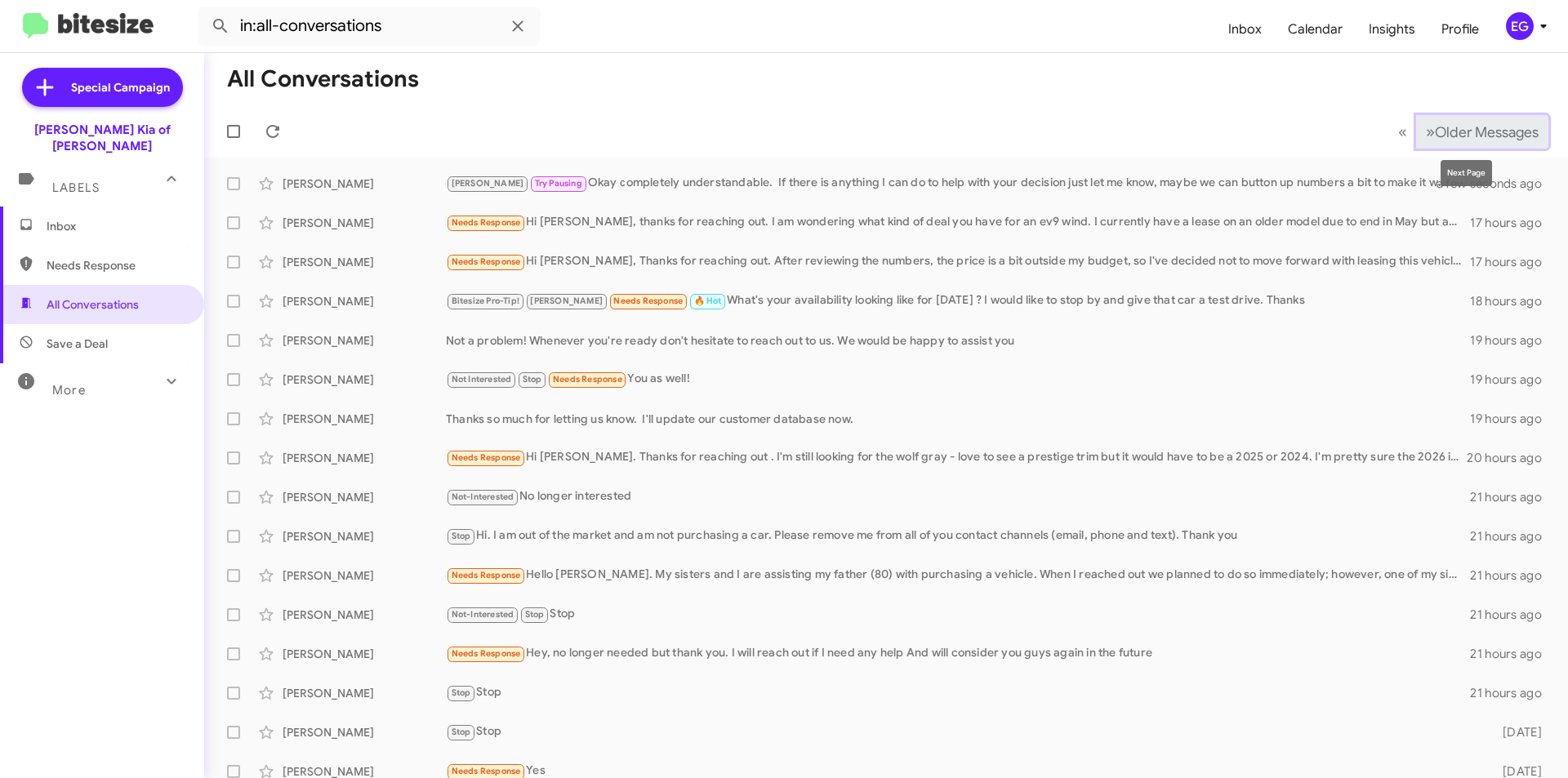
click at [1507, 138] on span "Older Messages" at bounding box center [1487, 133] width 104 height 18
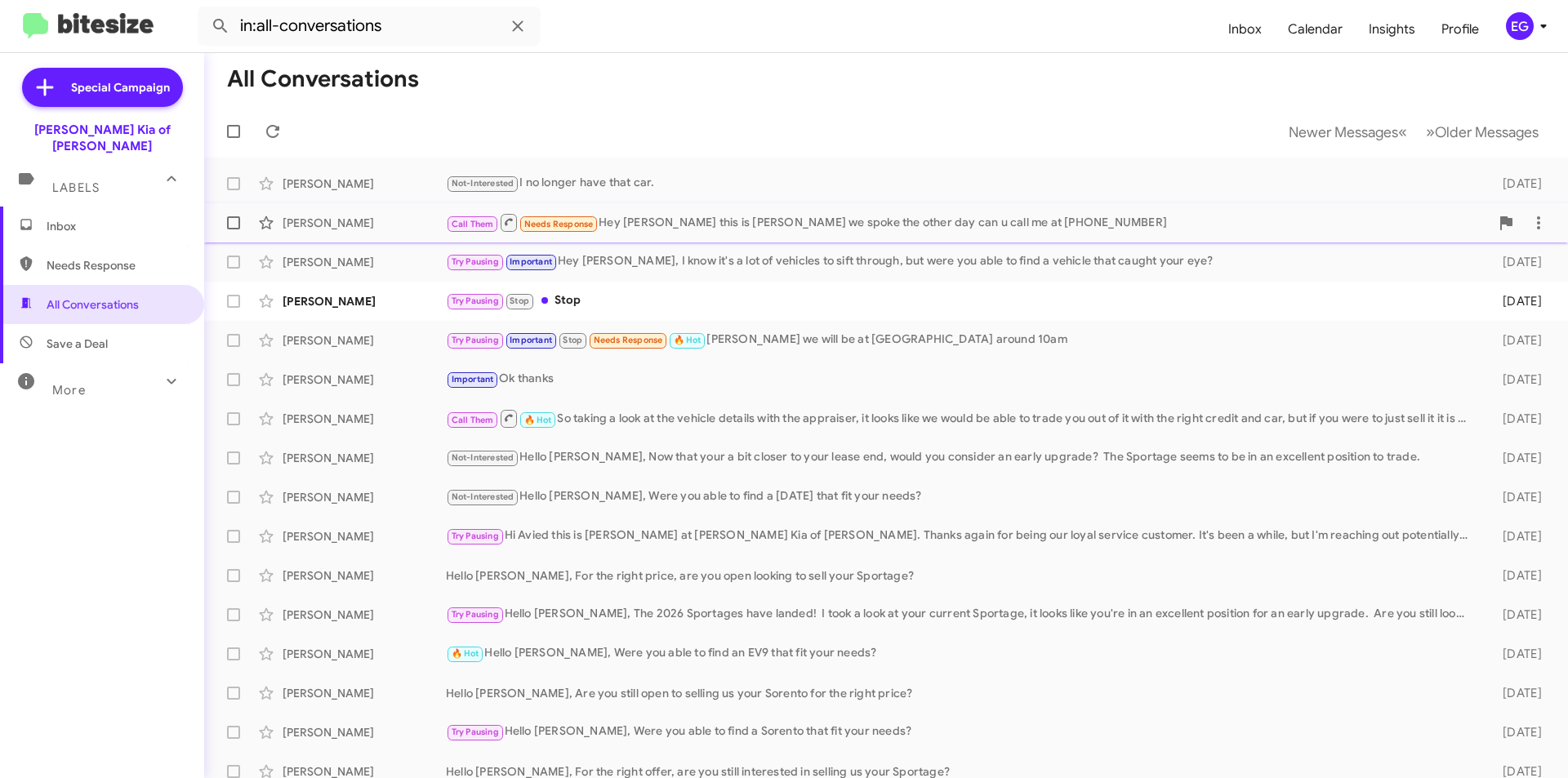
click at [686, 226] on div "Call Them Needs Response Hey [PERSON_NAME] this is [PERSON_NAME] we spoke the o…" at bounding box center [968, 222] width 1043 height 20
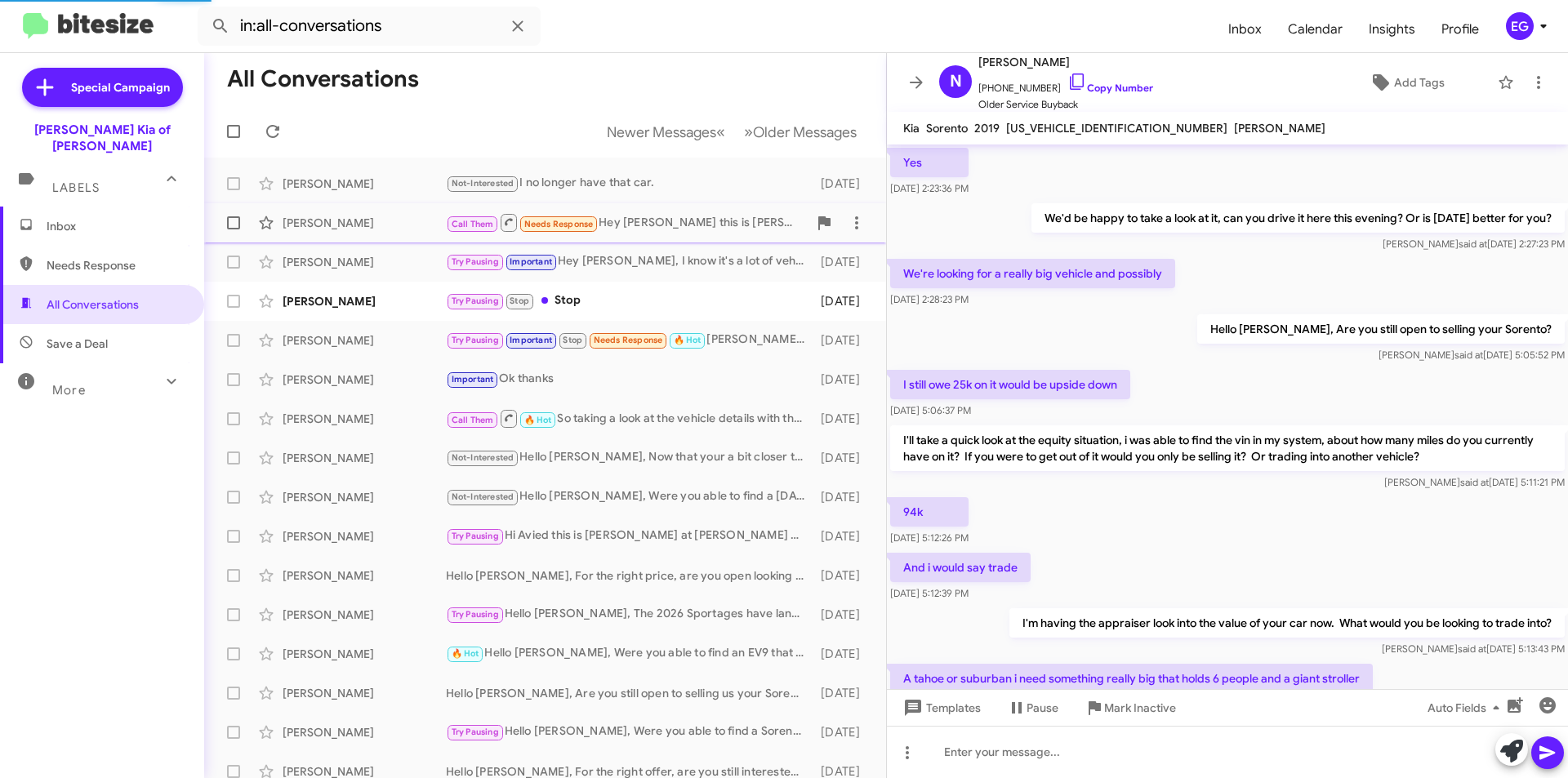
scroll to position [629, 0]
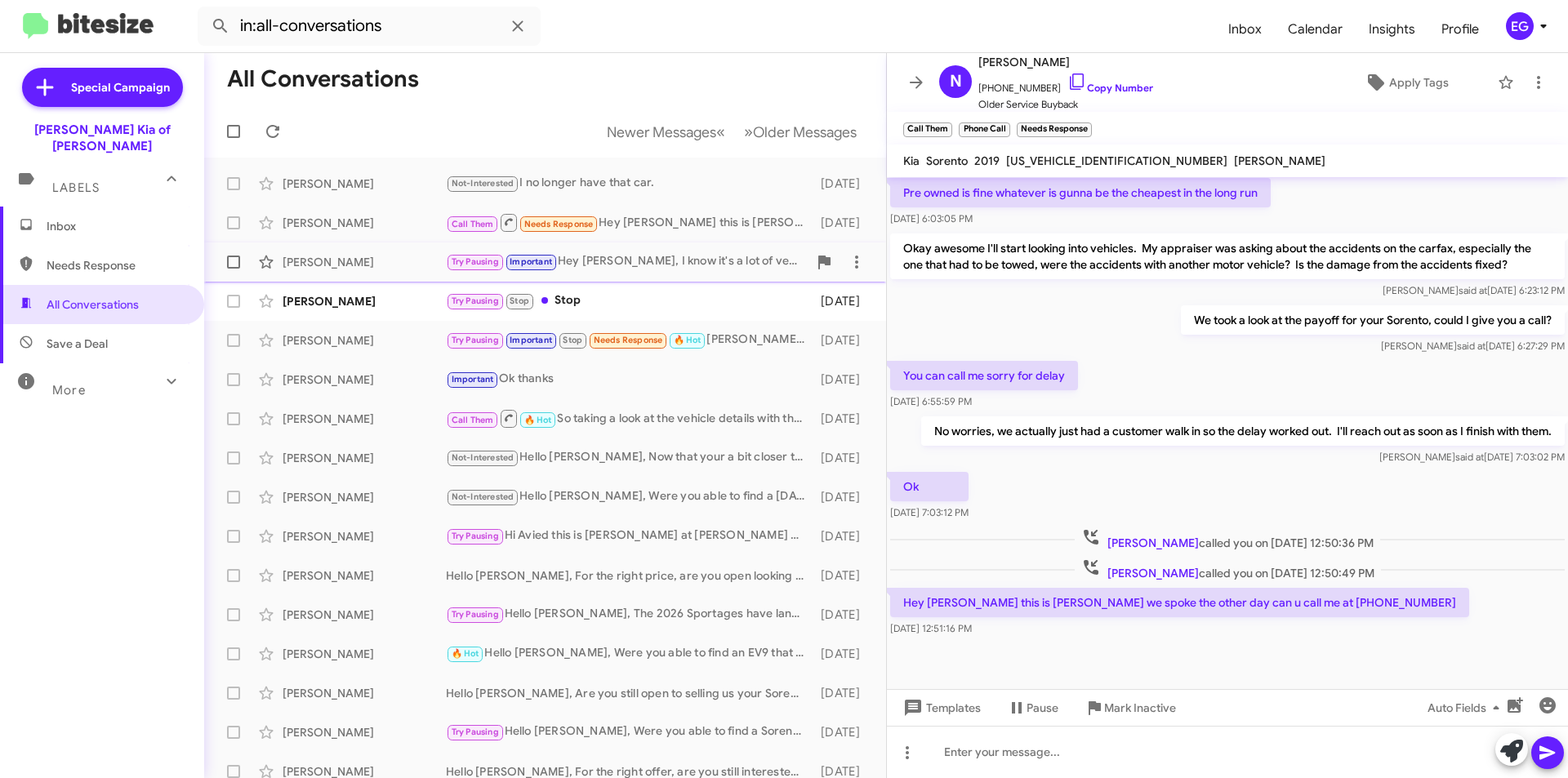
click at [682, 268] on div "Try Pausing Important Hey [PERSON_NAME], I know it's a lot of vehicles to sift …" at bounding box center [626, 261] width 362 height 19
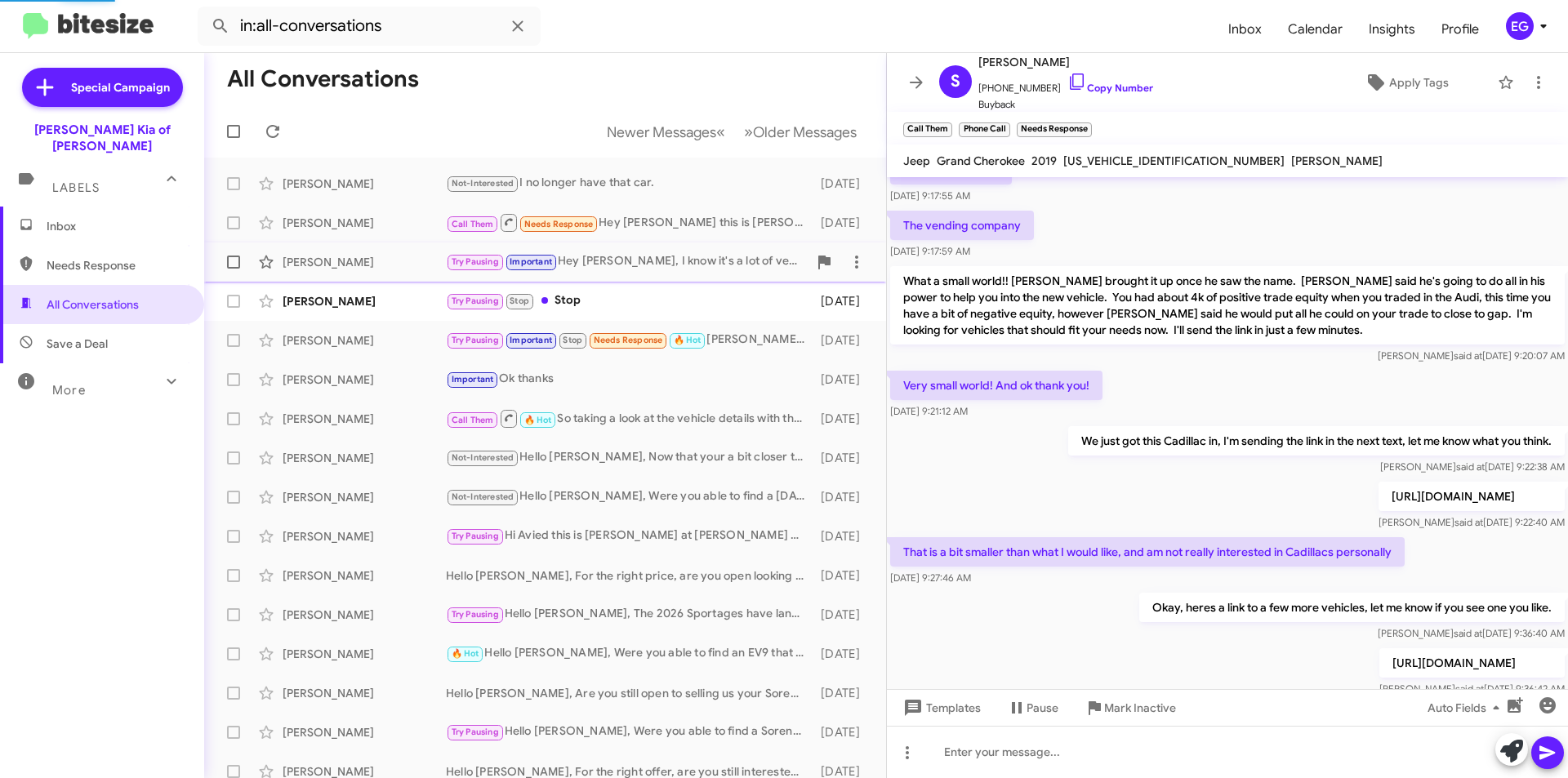
scroll to position [827, 0]
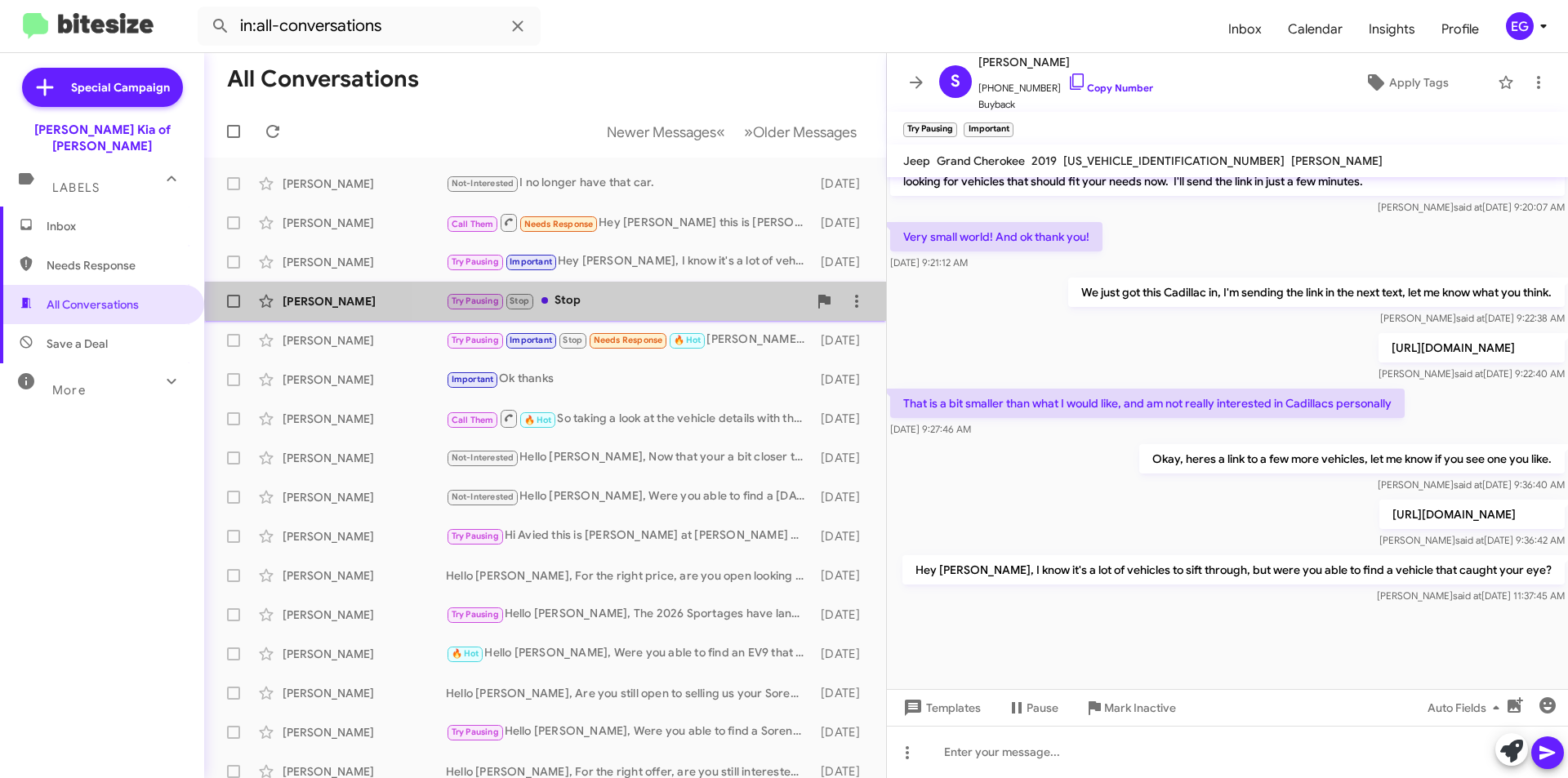
click at [666, 301] on div "Try Pausing Stop Stop" at bounding box center [626, 300] width 362 height 19
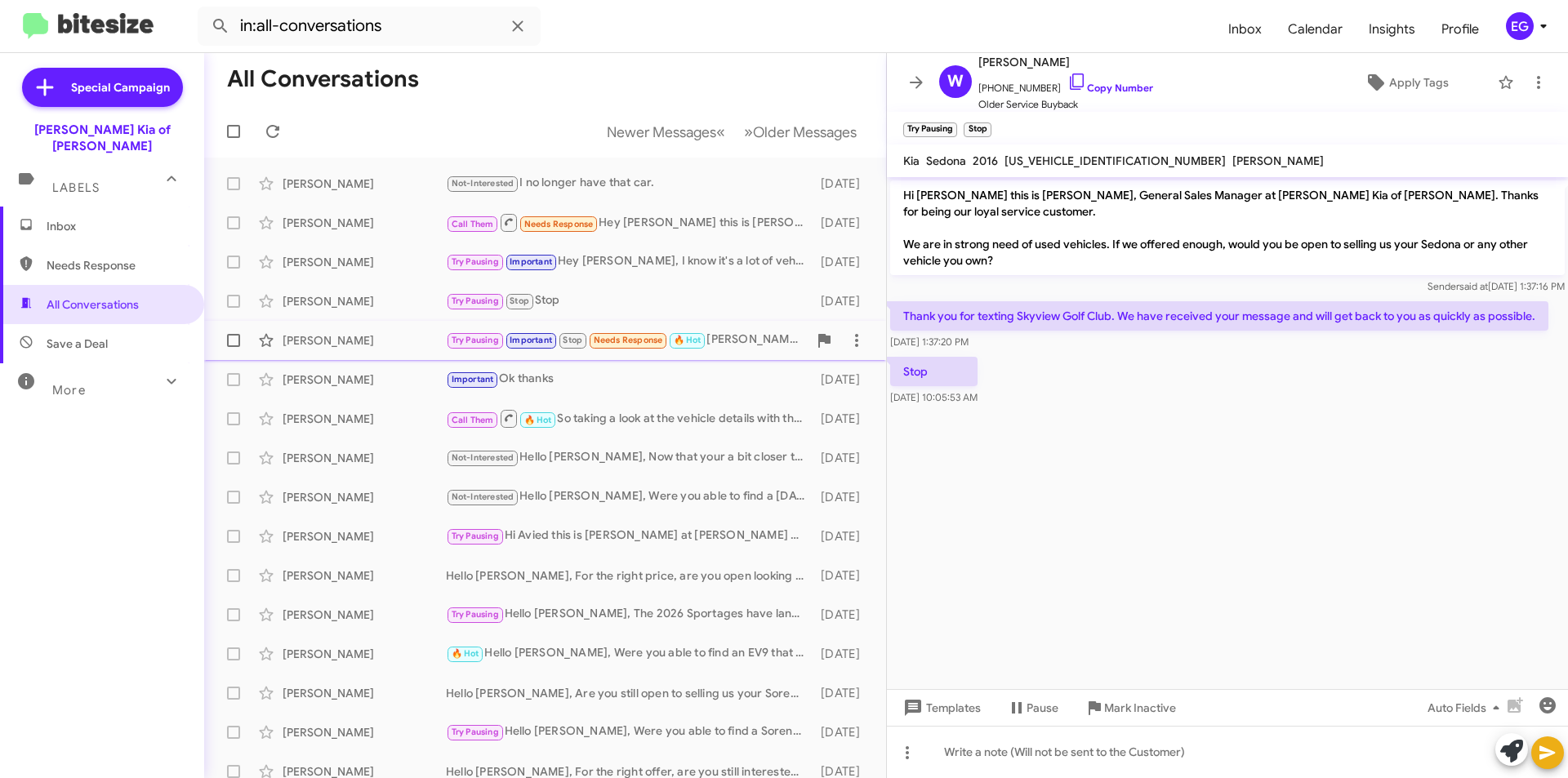
click at [696, 355] on div "[PERSON_NAME] Try Pausing Important Stop Needs Response 🔥 Hot [PERSON_NAME] we …" at bounding box center [545, 340] width 655 height 33
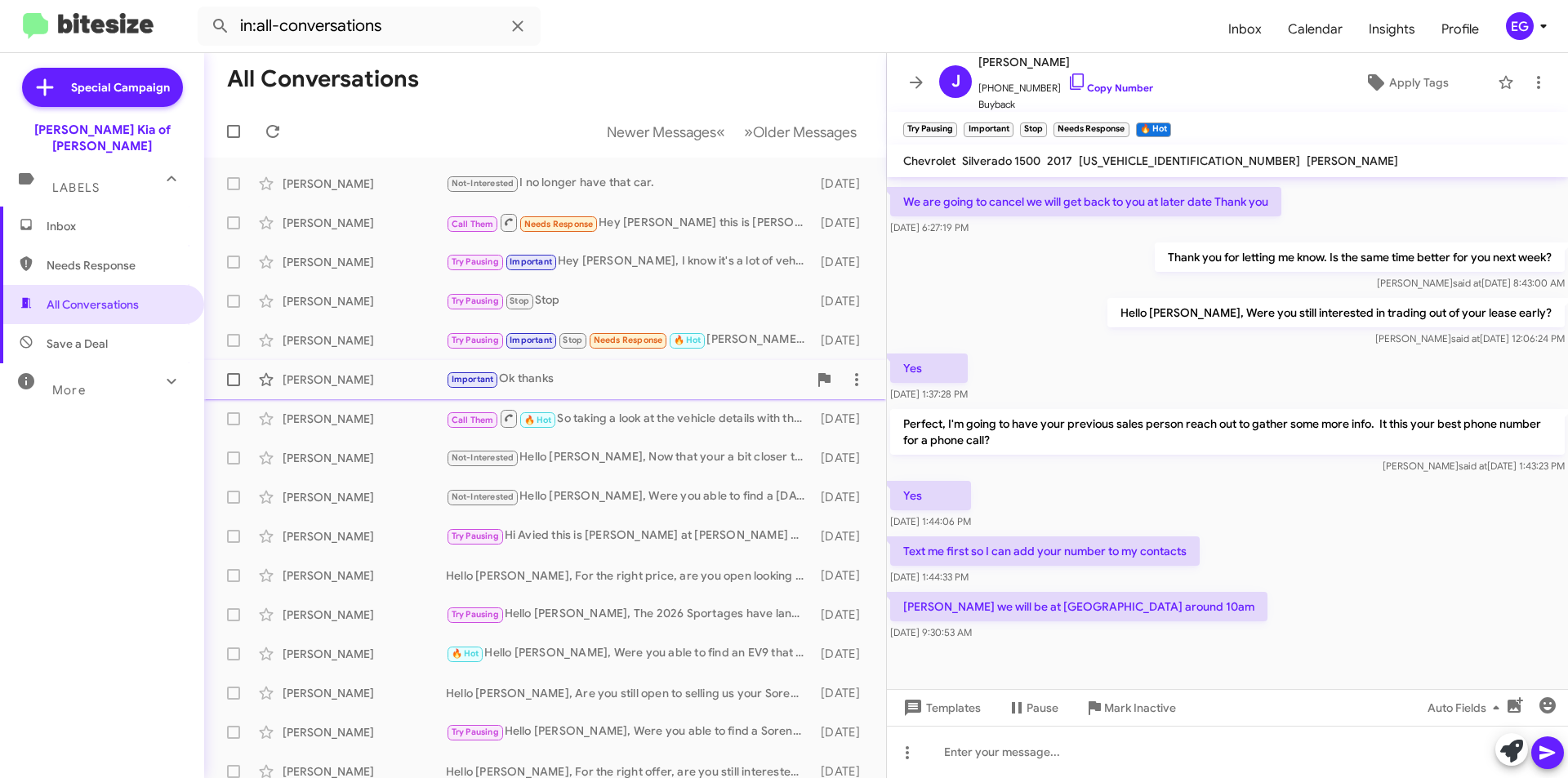
click at [686, 380] on div "Important Ok thanks" at bounding box center [626, 379] width 362 height 19
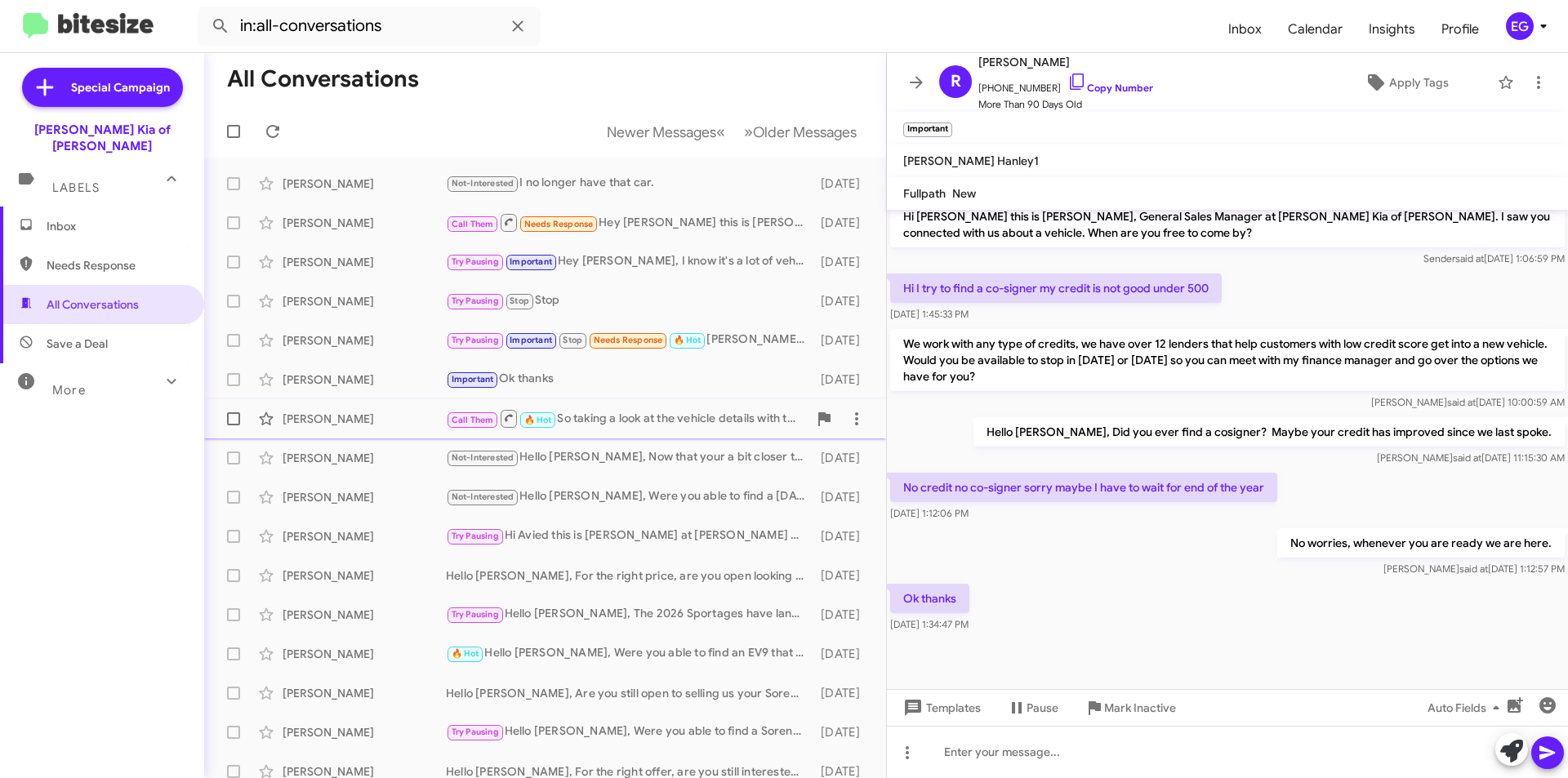
click at [660, 417] on div "Call Them 🔥 Hot So taking a look at the vehicle details with the appraiser, it …" at bounding box center [626, 418] width 362 height 20
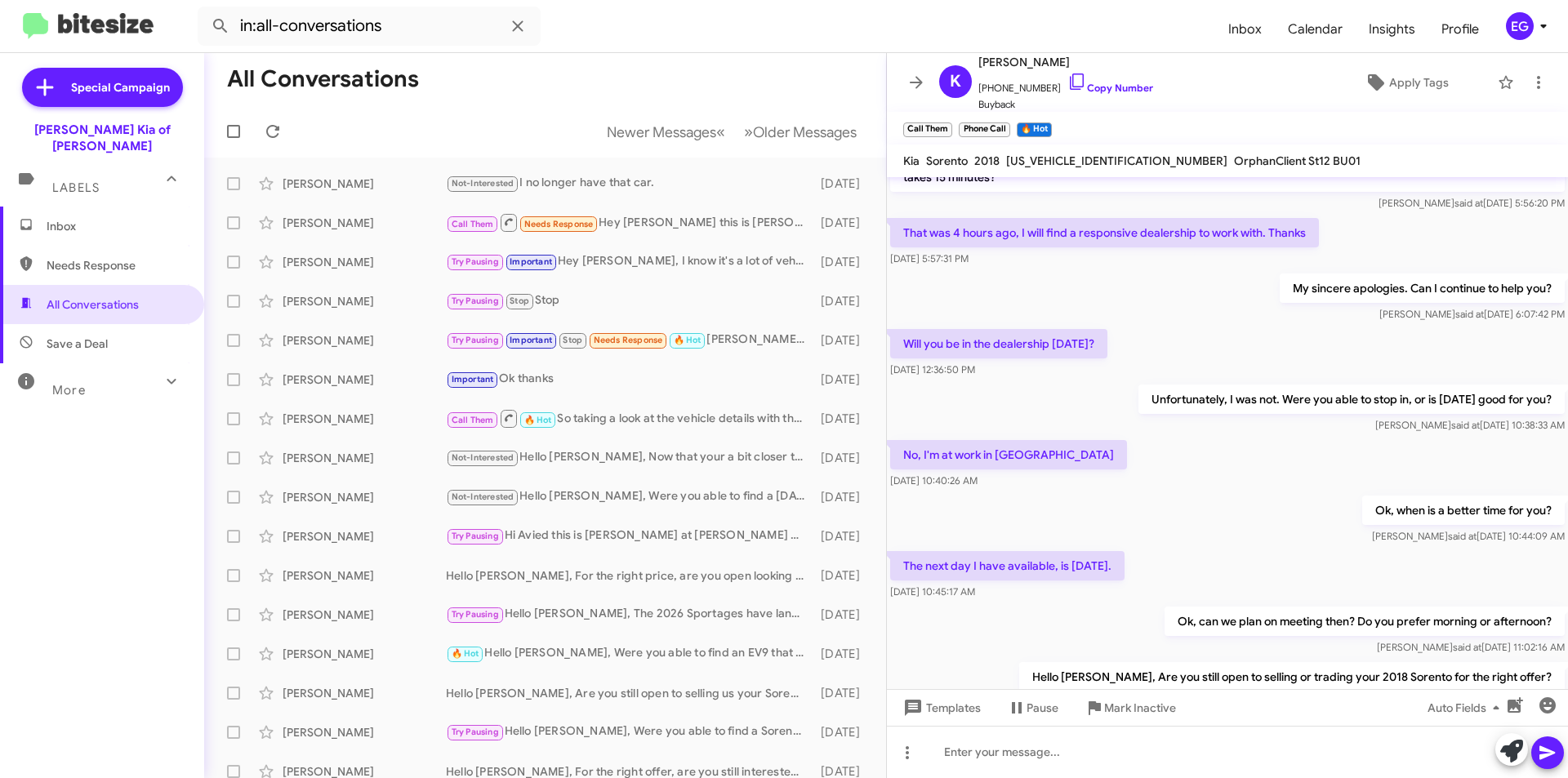
scroll to position [787, 0]
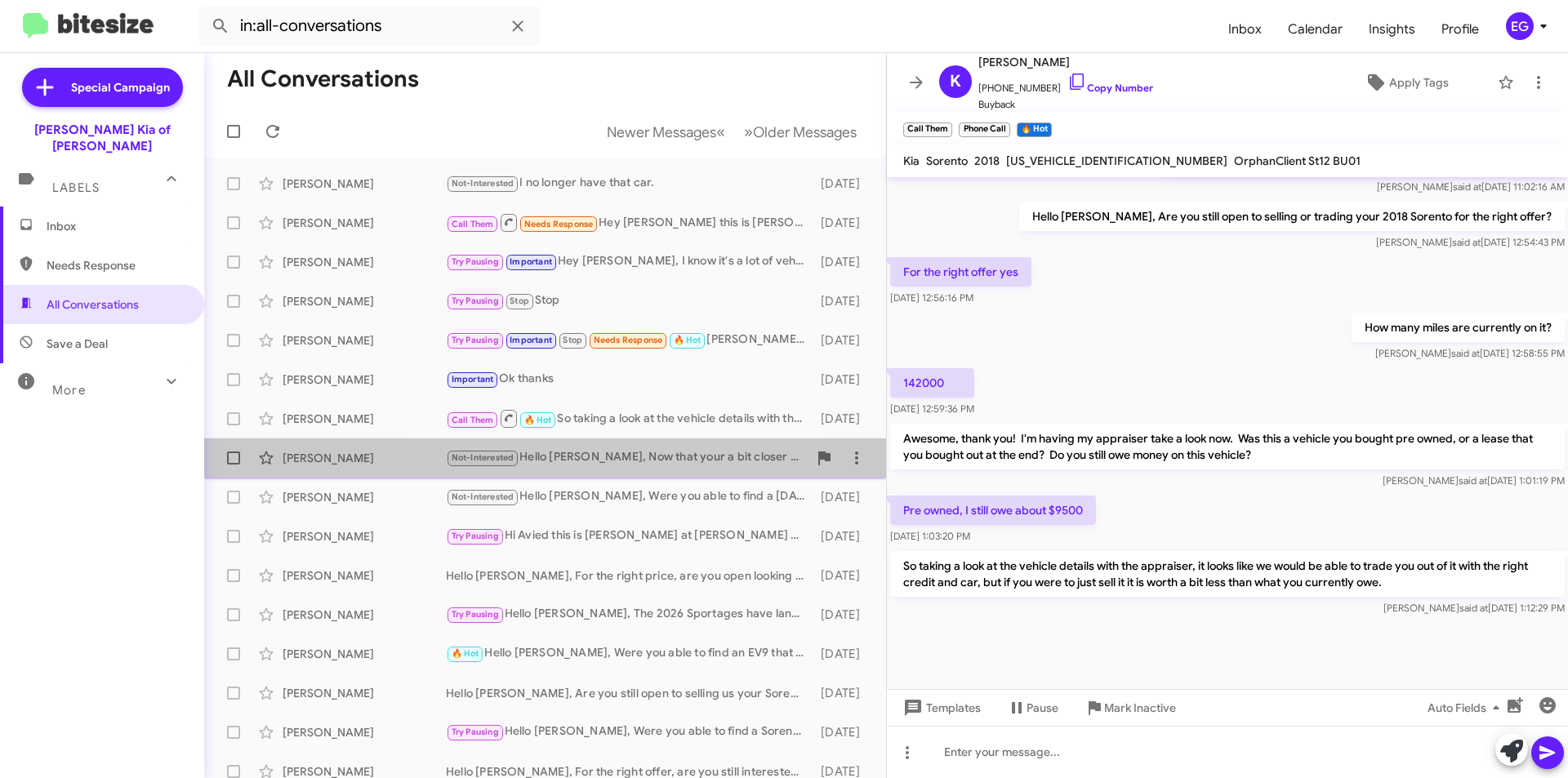
click at [595, 462] on div "Not-Interested Hello [PERSON_NAME], Now that your a bit closer to your lease en…" at bounding box center [626, 458] width 362 height 19
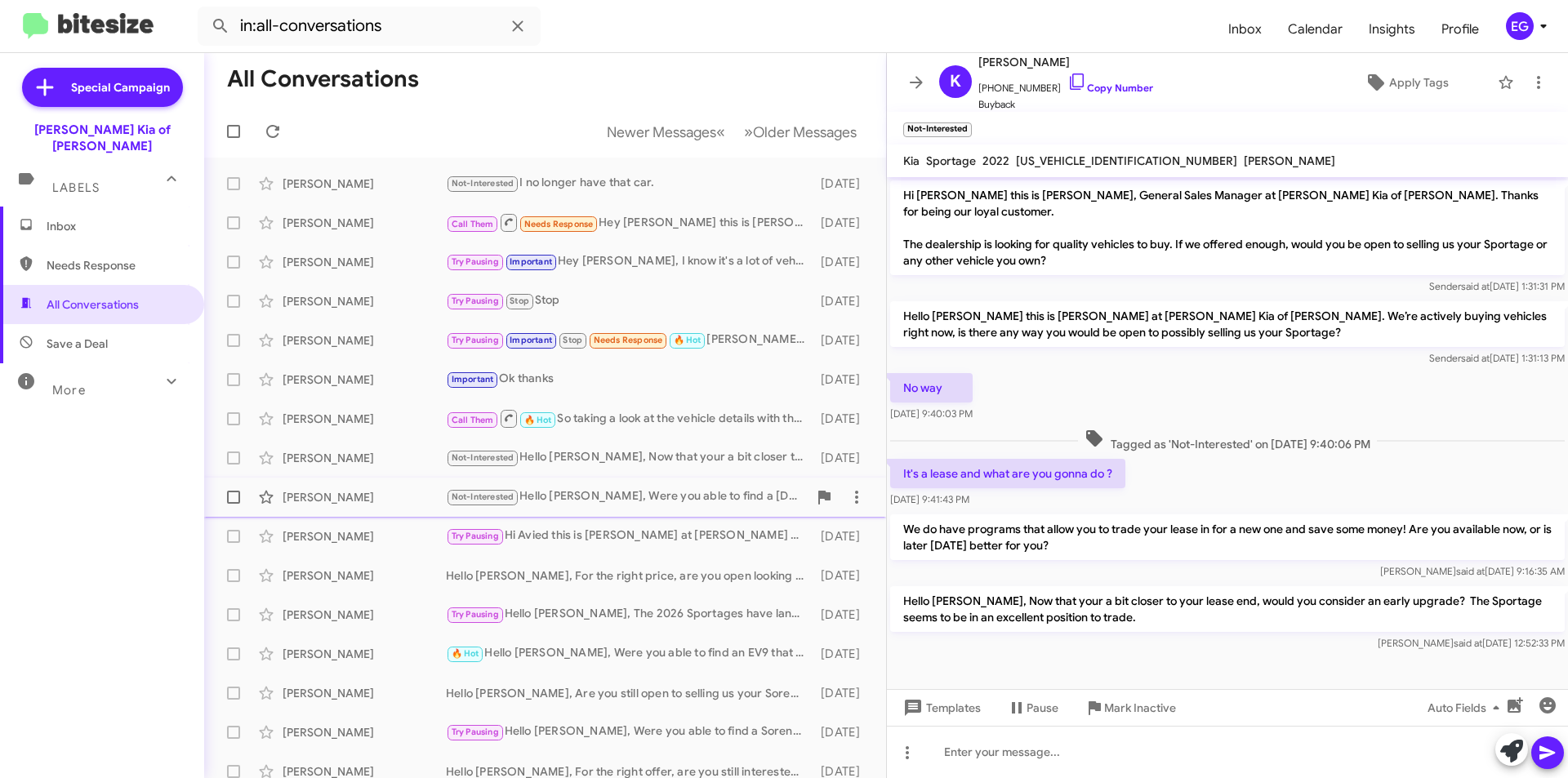
click at [597, 488] on div "Not-Interested Hello [PERSON_NAME], Were you able to find a [DATE] that fit you…" at bounding box center [626, 497] width 362 height 19
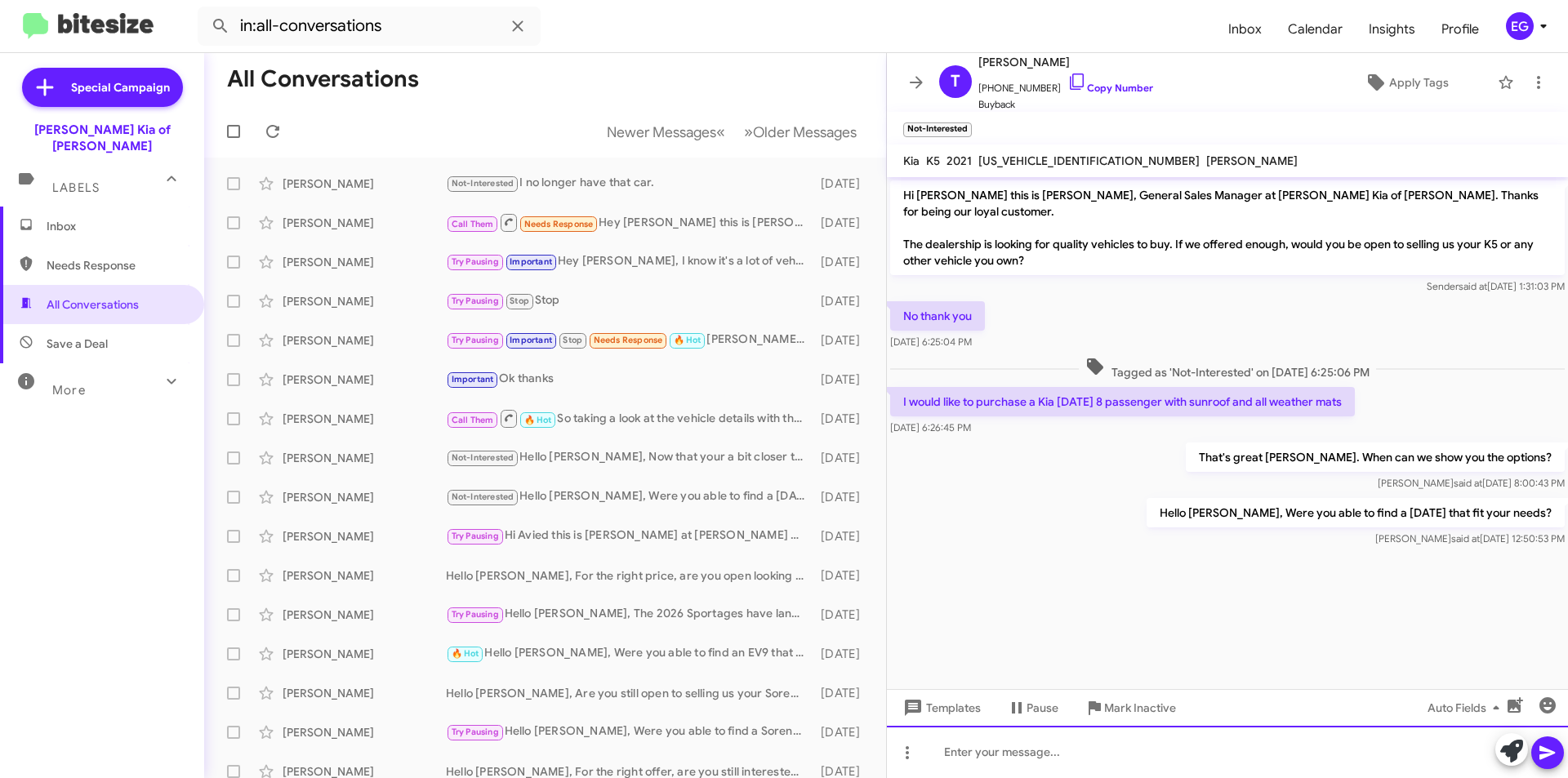
click at [998, 751] on div at bounding box center [1227, 752] width 681 height 52
click at [1273, 749] on div "Hello [PERSON_NAME], We currently have a [DATE] with all wea" at bounding box center [1227, 752] width 681 height 52
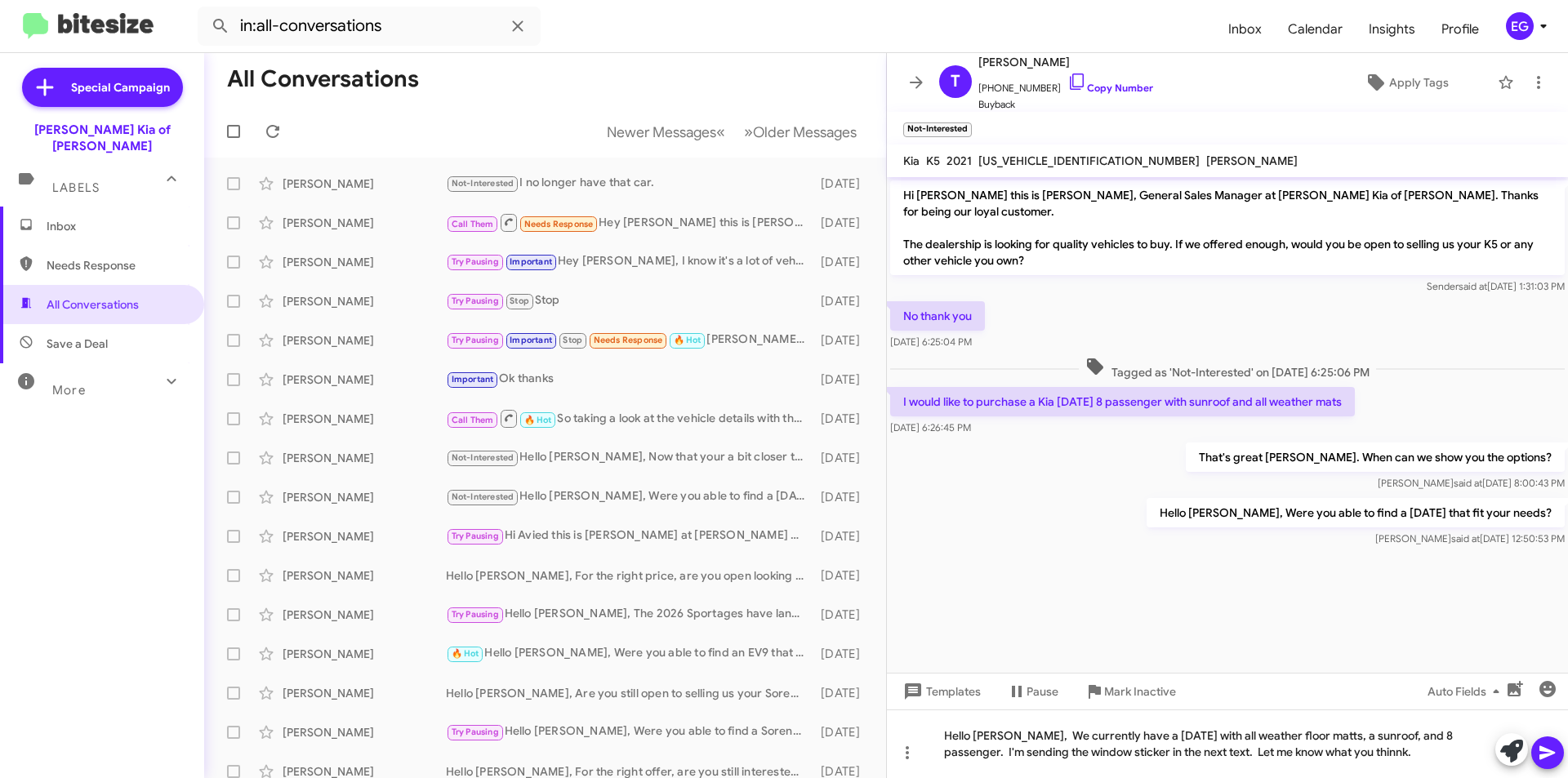
click at [1549, 750] on icon at bounding box center [1547, 753] width 16 height 14
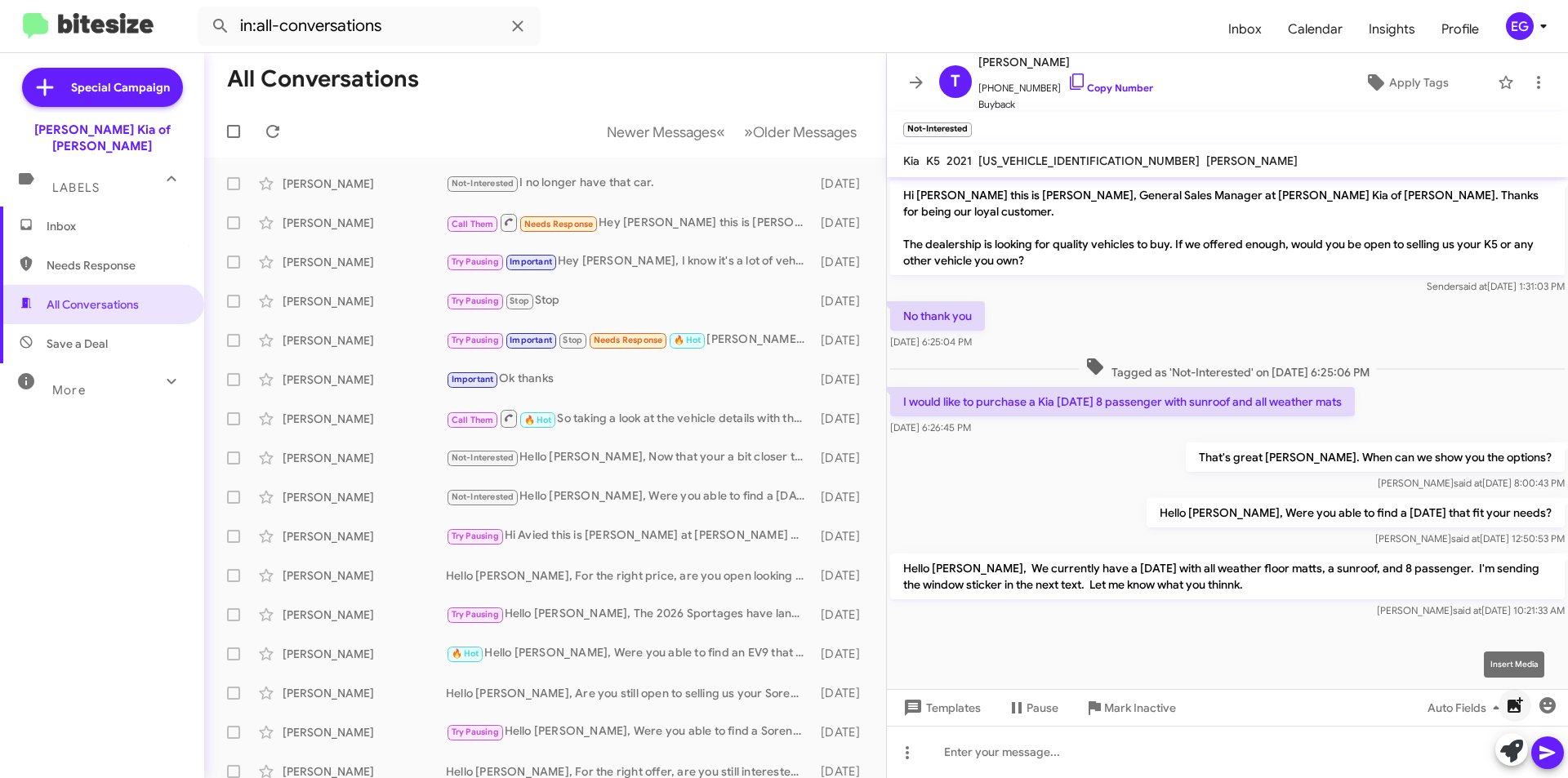
click at [1503, 705] on span "button" at bounding box center [1514, 706] width 33 height 20
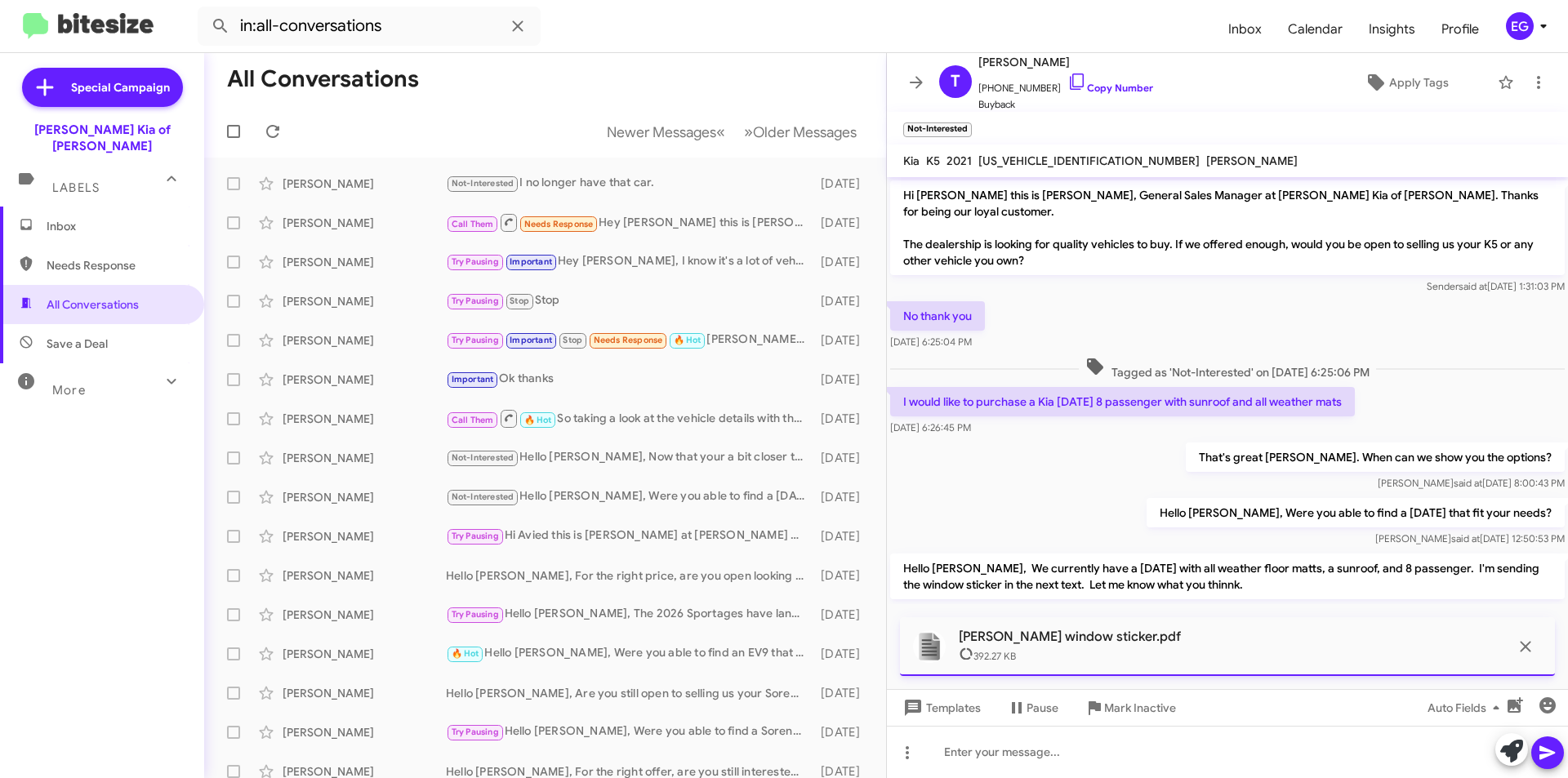
click at [1551, 749] on icon at bounding box center [1548, 753] width 20 height 20
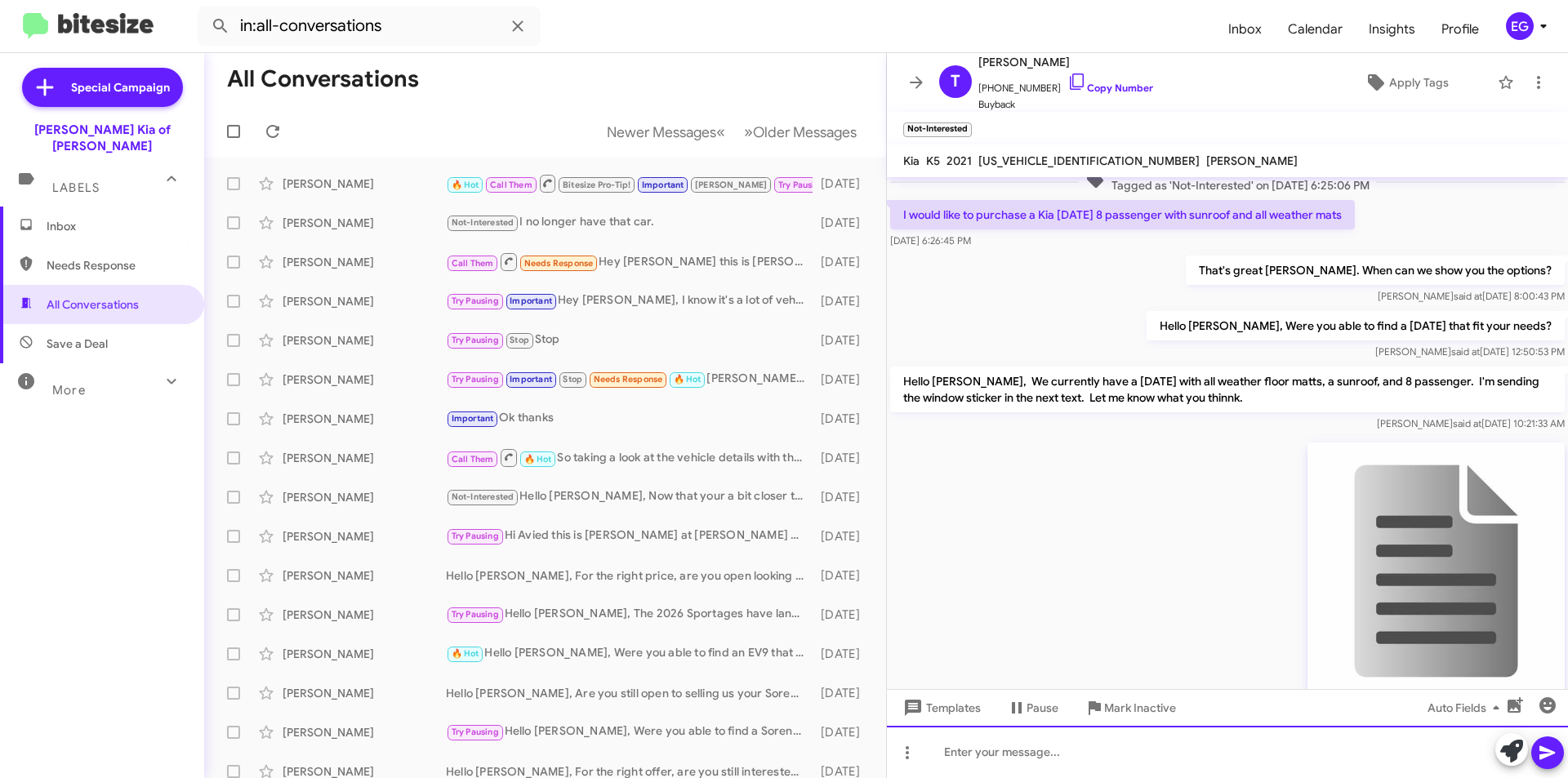
scroll to position [243, 0]
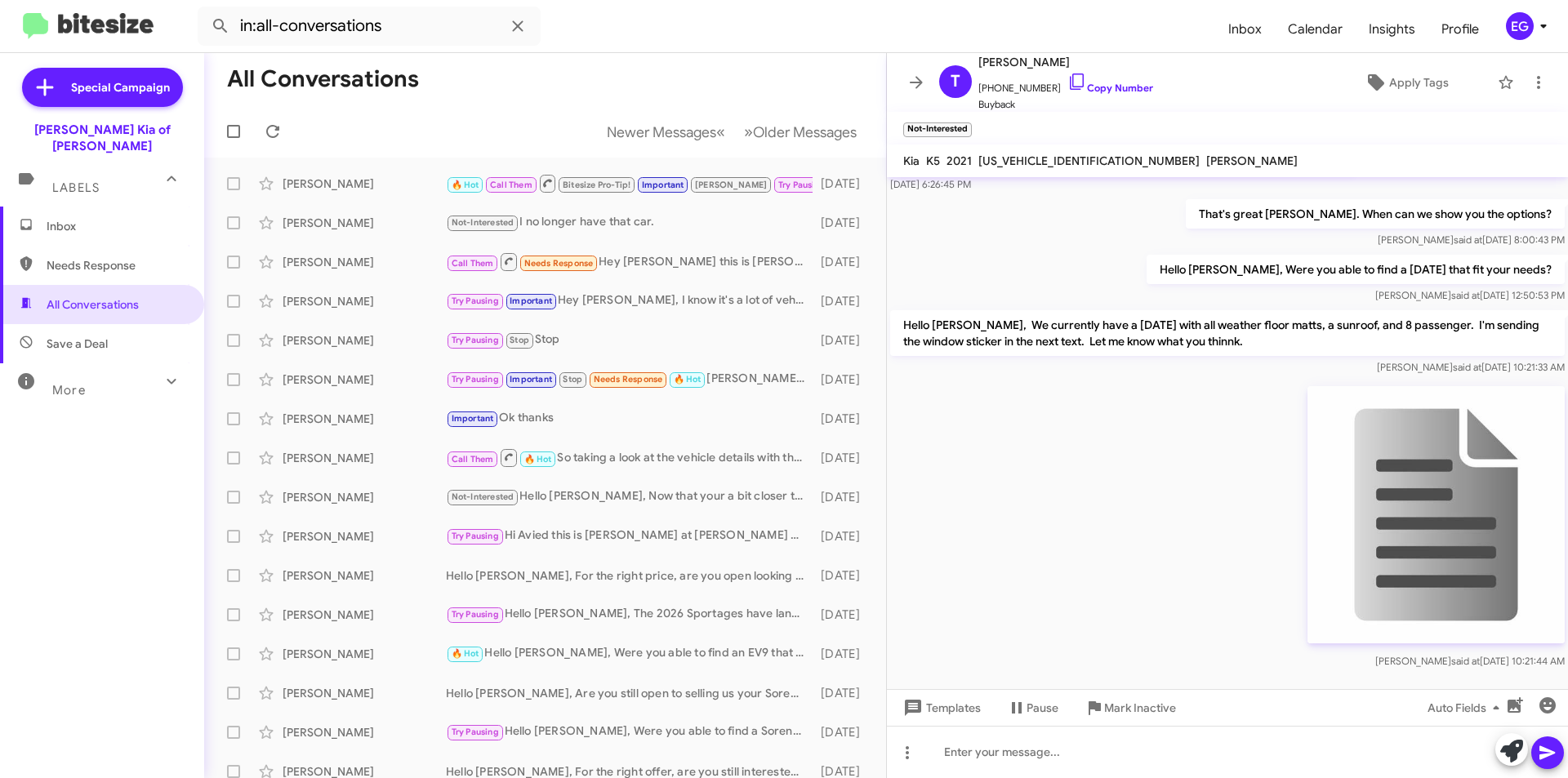
click at [1416, 520] on img at bounding box center [1436, 515] width 257 height 257
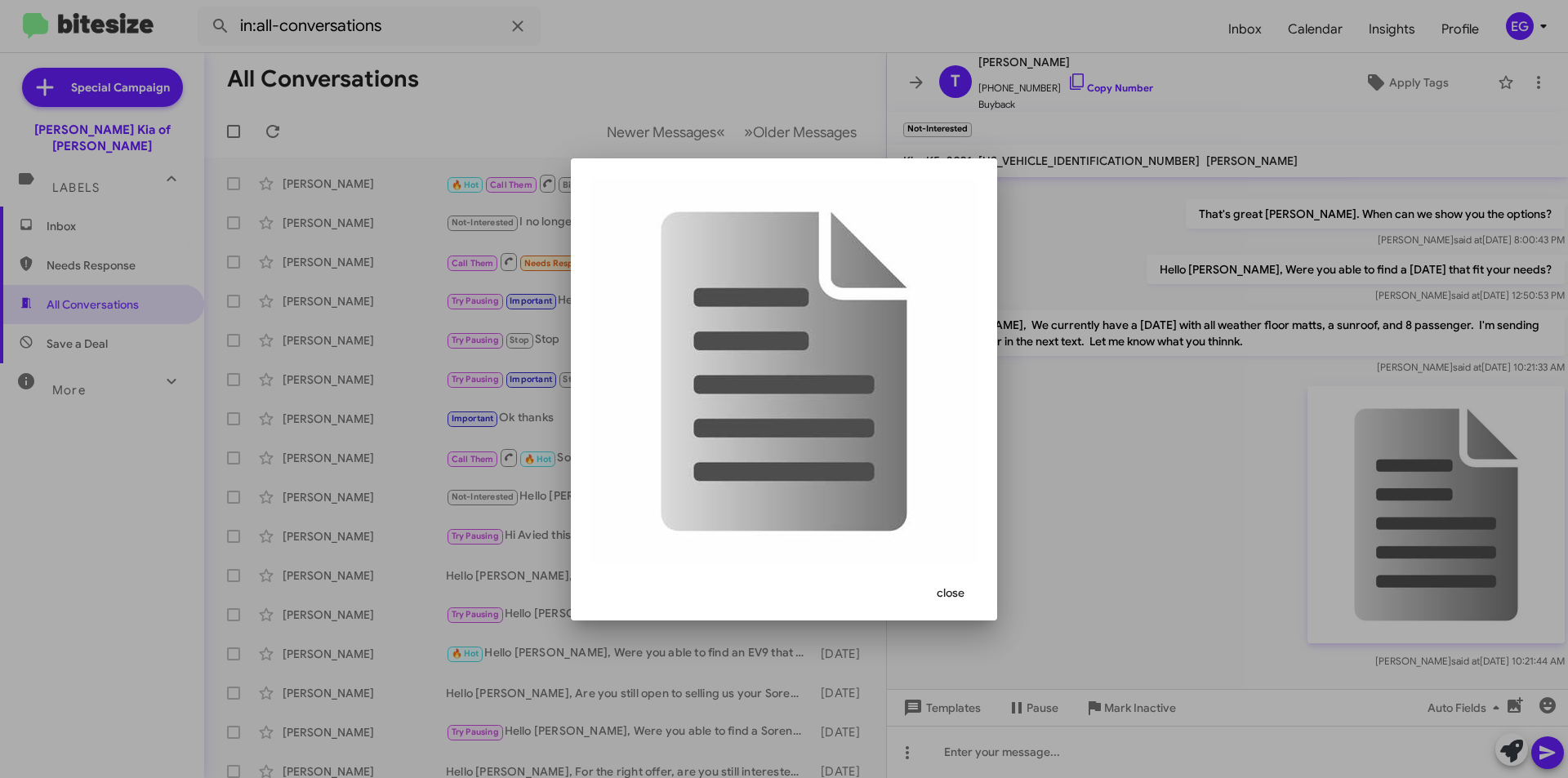
click at [958, 588] on span "close" at bounding box center [951, 592] width 28 height 29
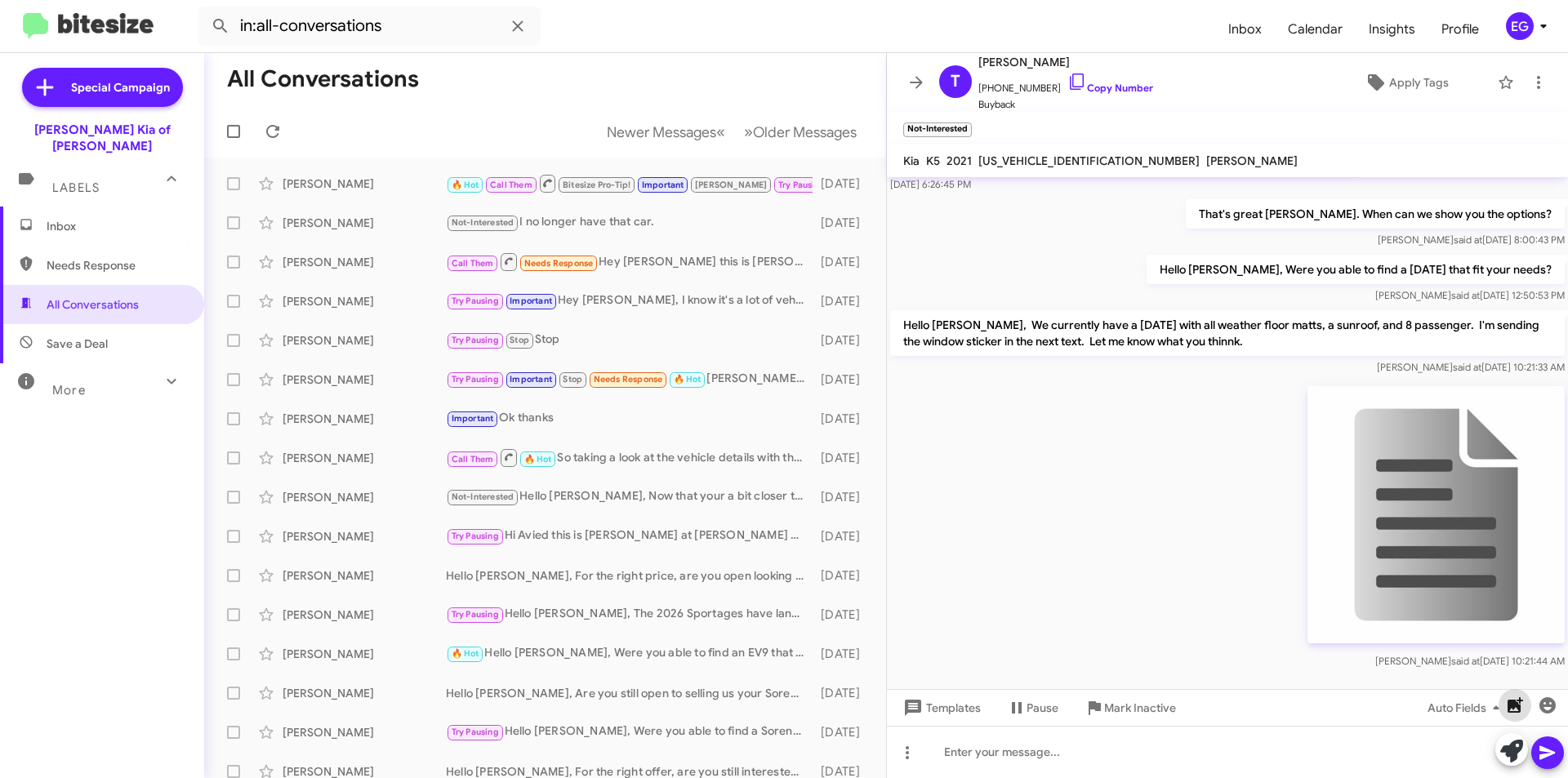
click at [1510, 697] on icon "button" at bounding box center [1515, 706] width 20 height 20
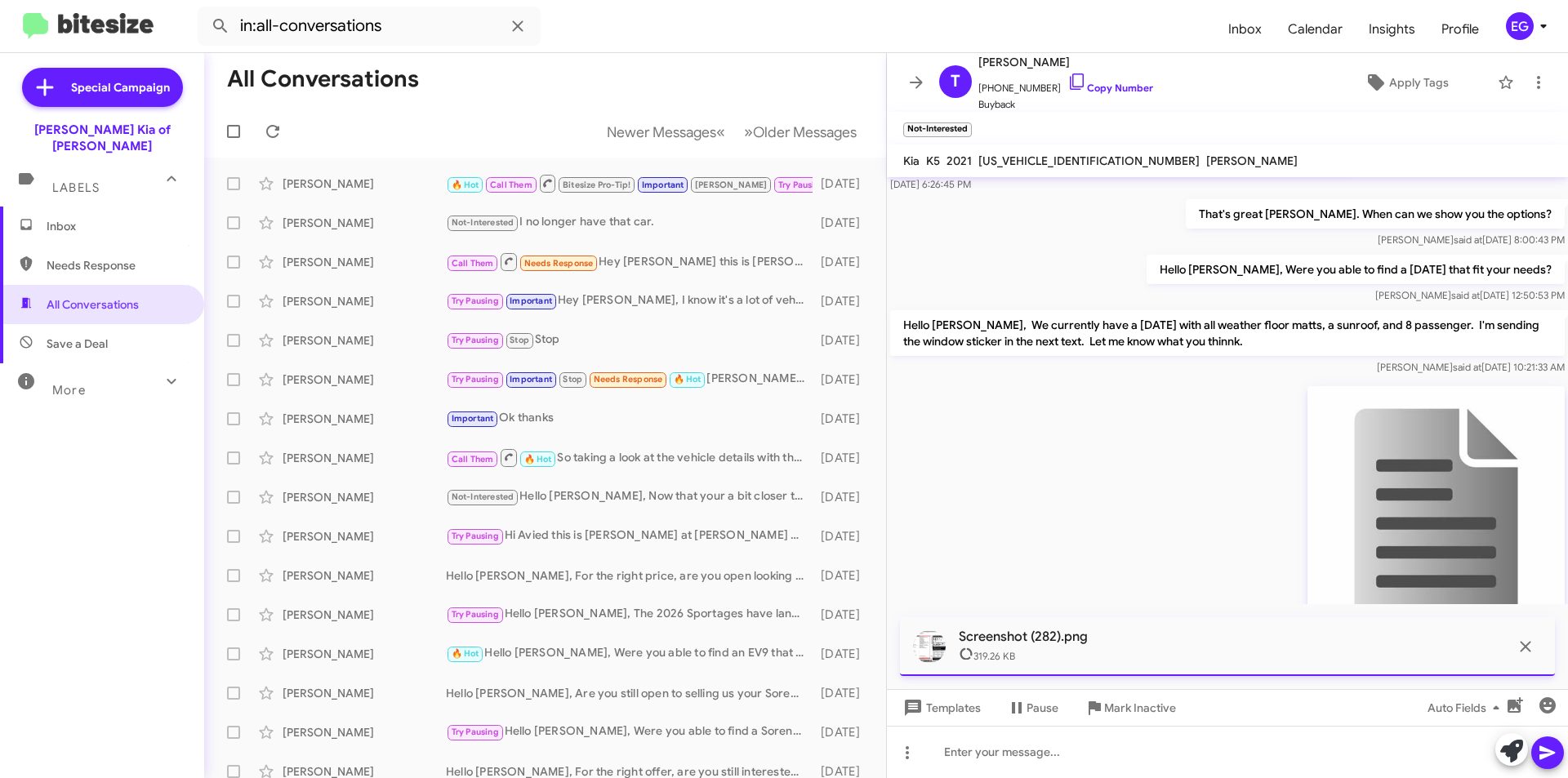
click at [918, 633] on span "Screenshot (282).png 319.26 KB" at bounding box center [1227, 646] width 655 height 59
click at [1553, 746] on icon at bounding box center [1548, 753] width 20 height 20
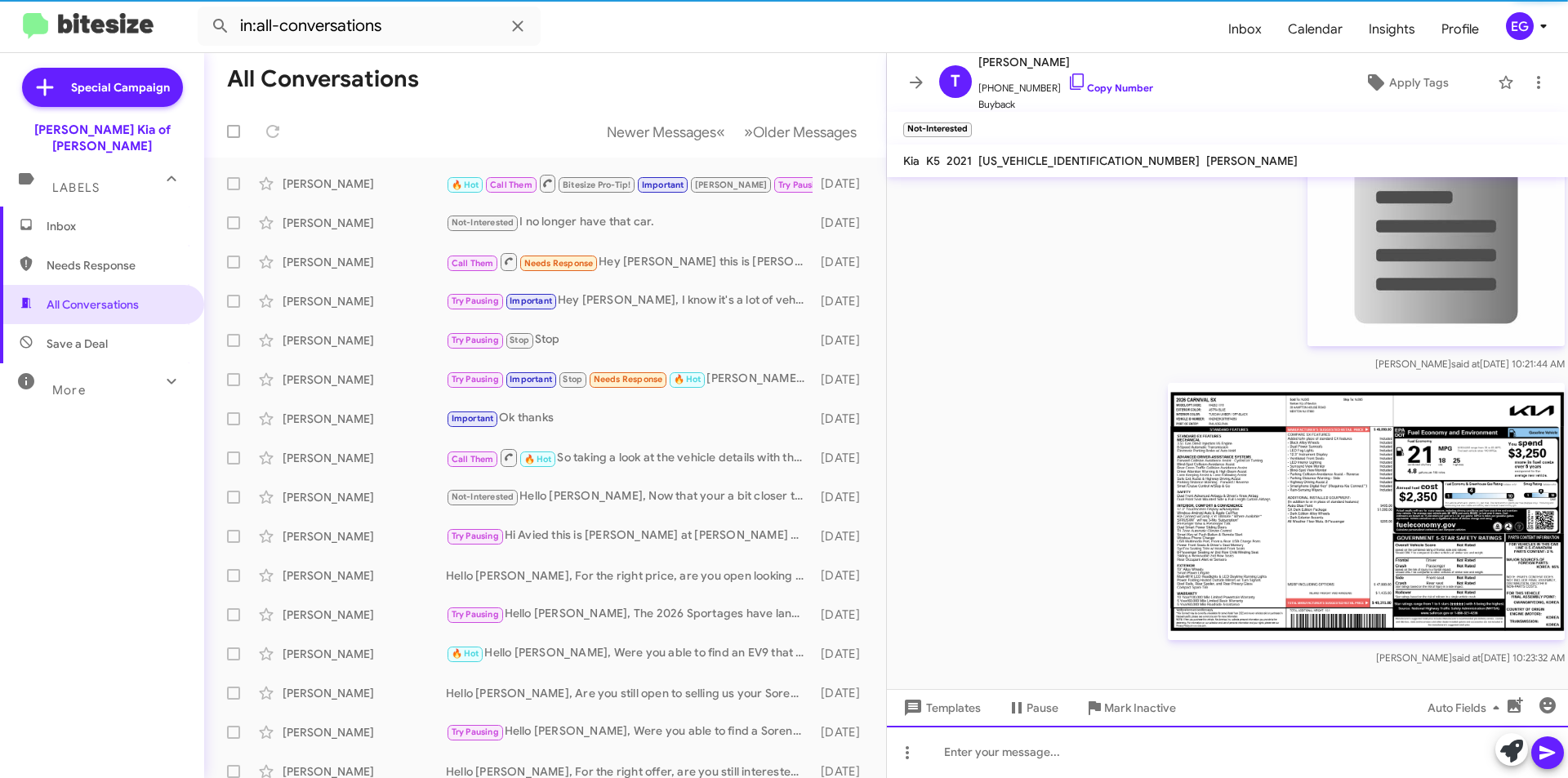
scroll to position [542, 0]
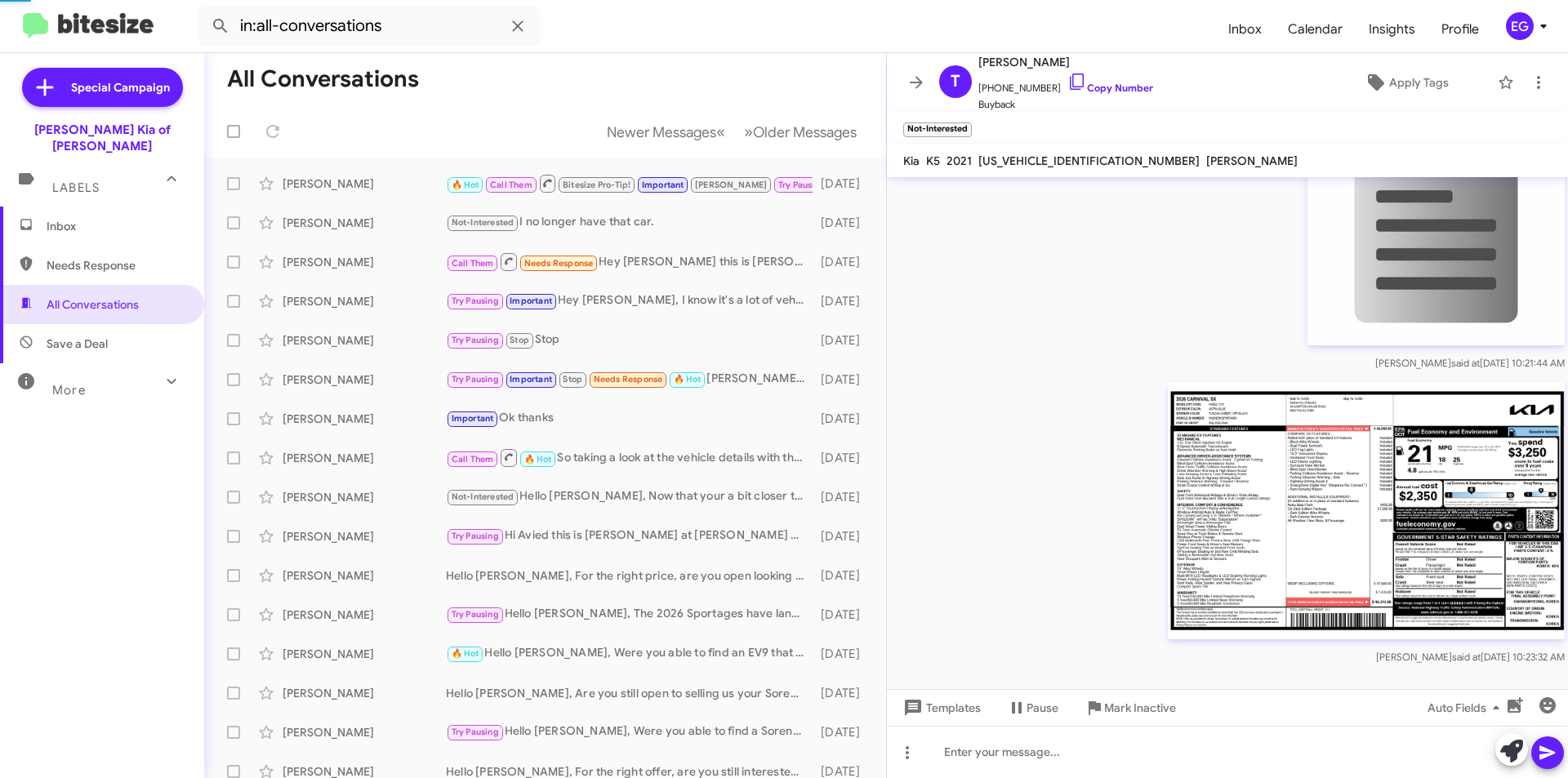
click at [1377, 530] on img at bounding box center [1367, 511] width 397 height 257
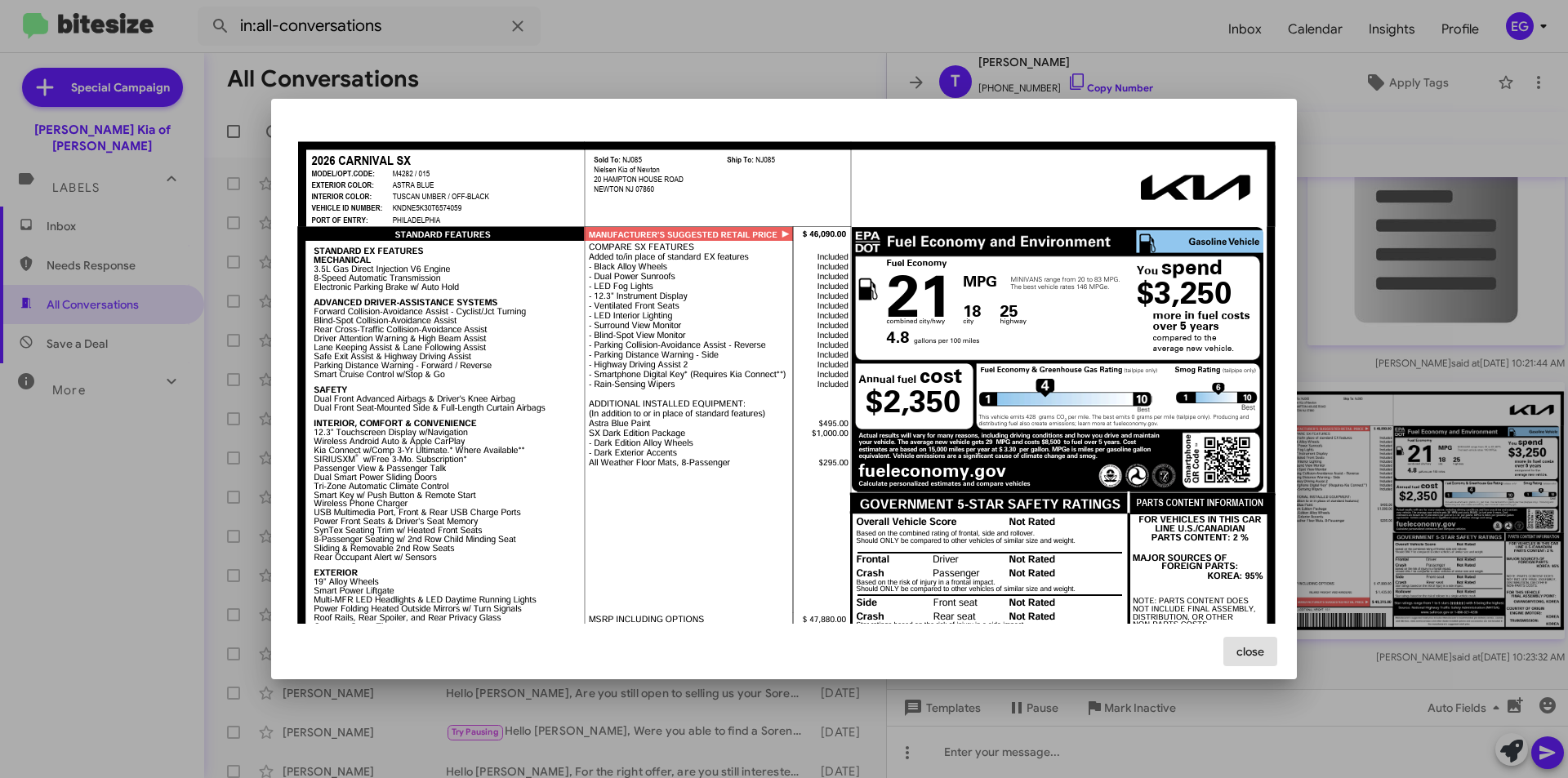
click at [1332, 474] on div at bounding box center [784, 389] width 1568 height 778
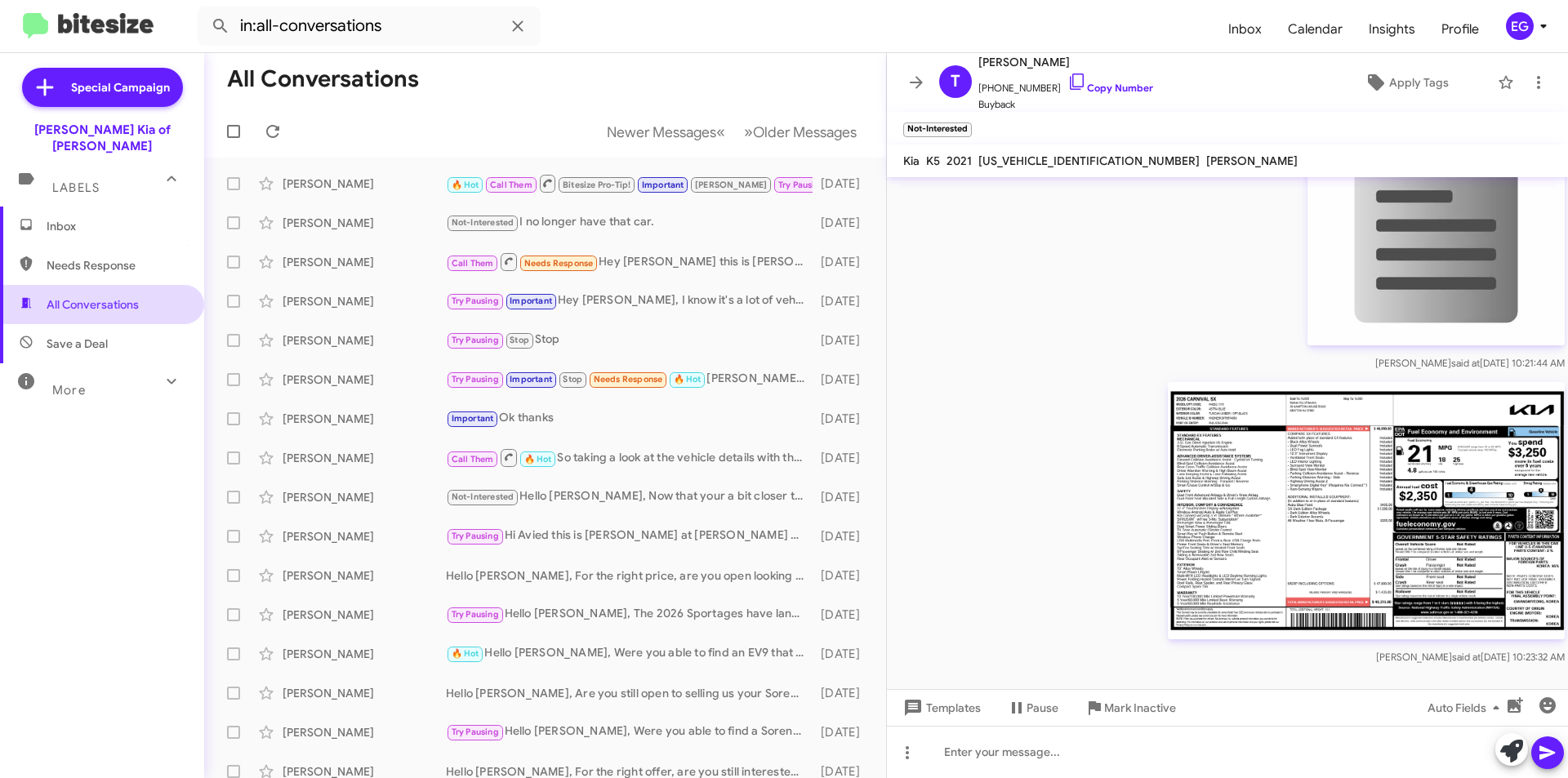
click at [104, 296] on span "All Conversations" at bounding box center [93, 304] width 93 height 16
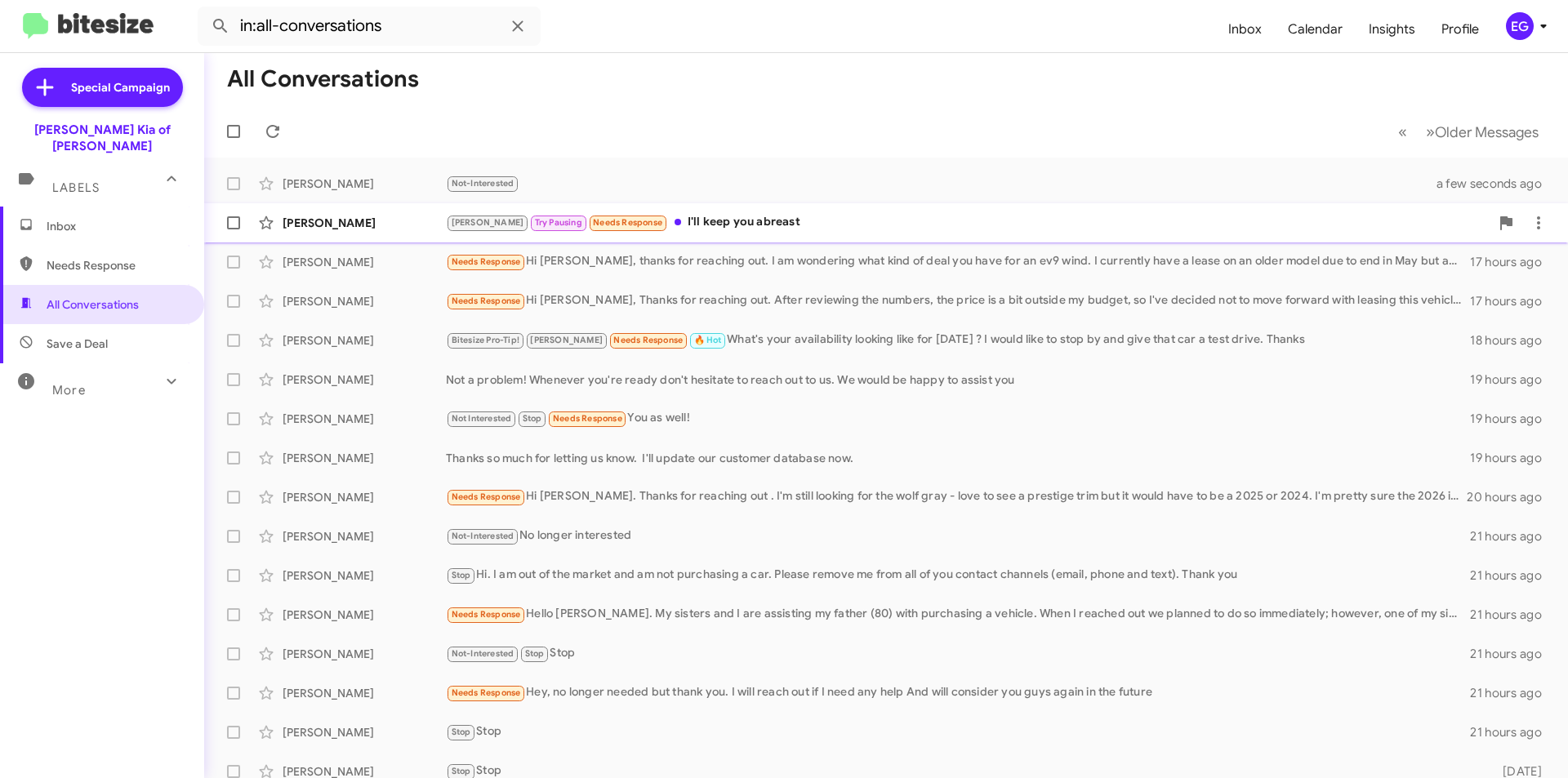
click at [696, 218] on div "[PERSON_NAME] Try Pausing Needs Response I'll keep you abreast" at bounding box center [968, 222] width 1043 height 19
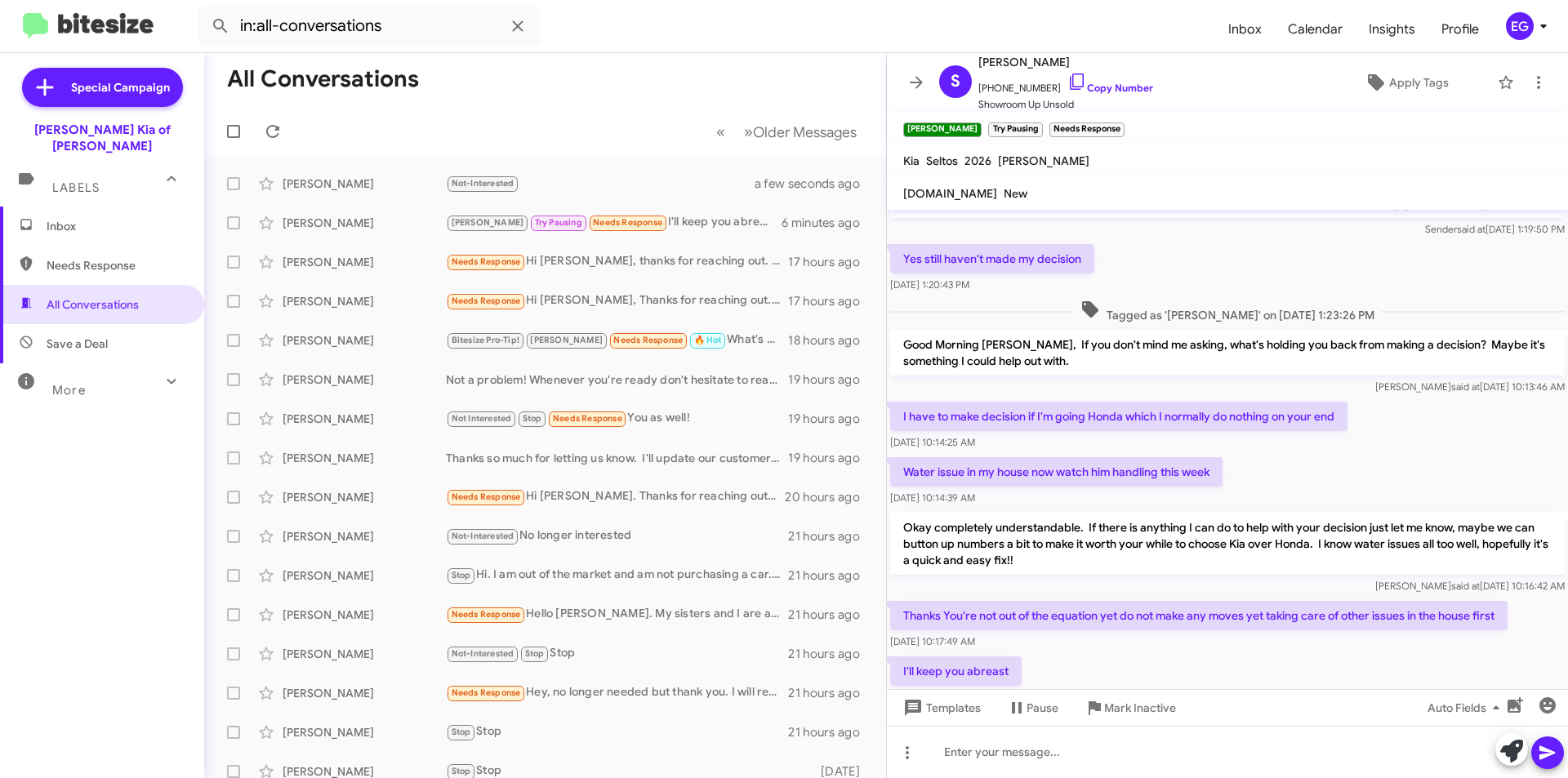
scroll to position [97, 0]
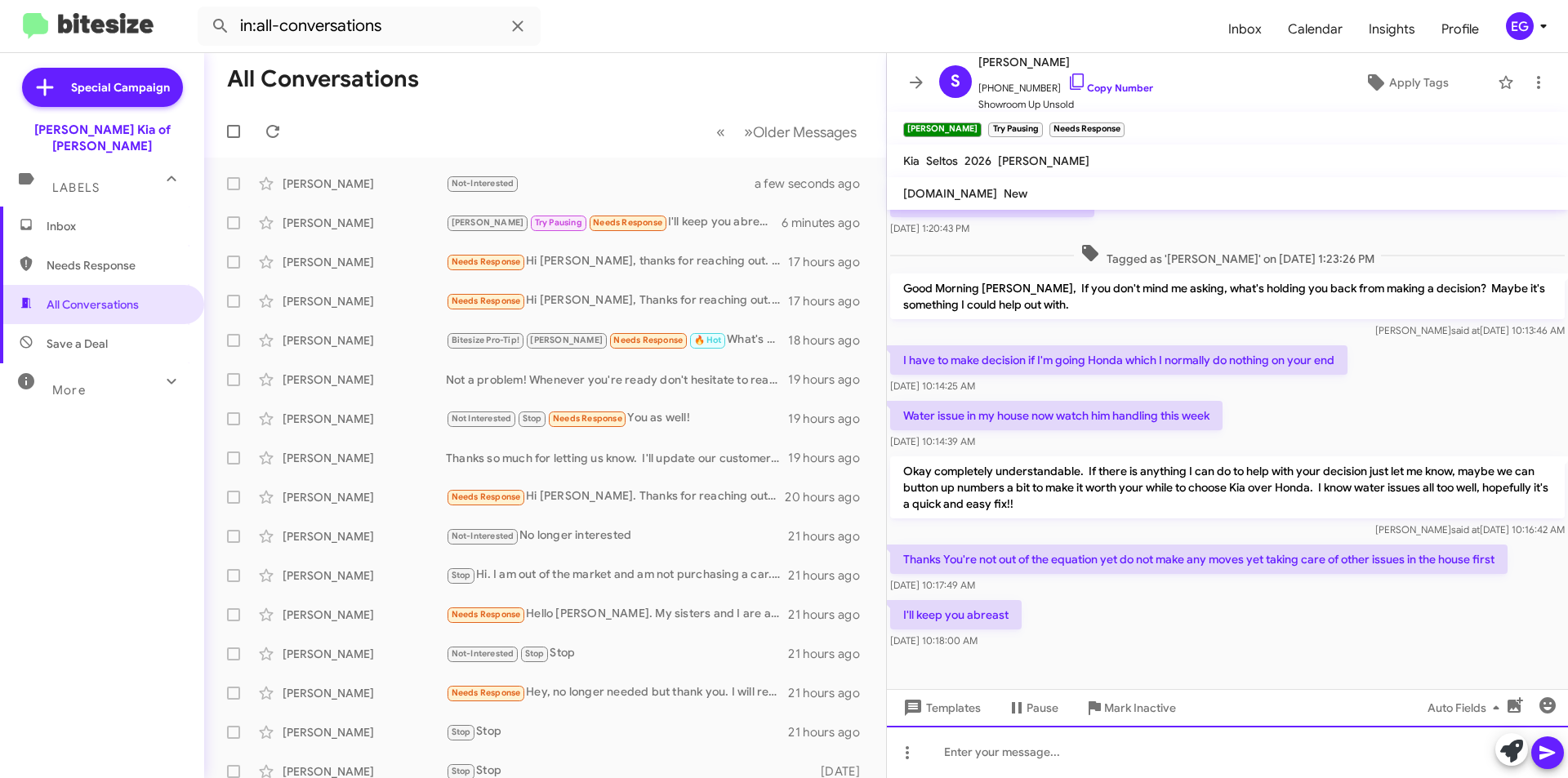
click at [992, 753] on div at bounding box center [1227, 752] width 681 height 52
click at [1543, 752] on icon at bounding box center [1548, 753] width 20 height 20
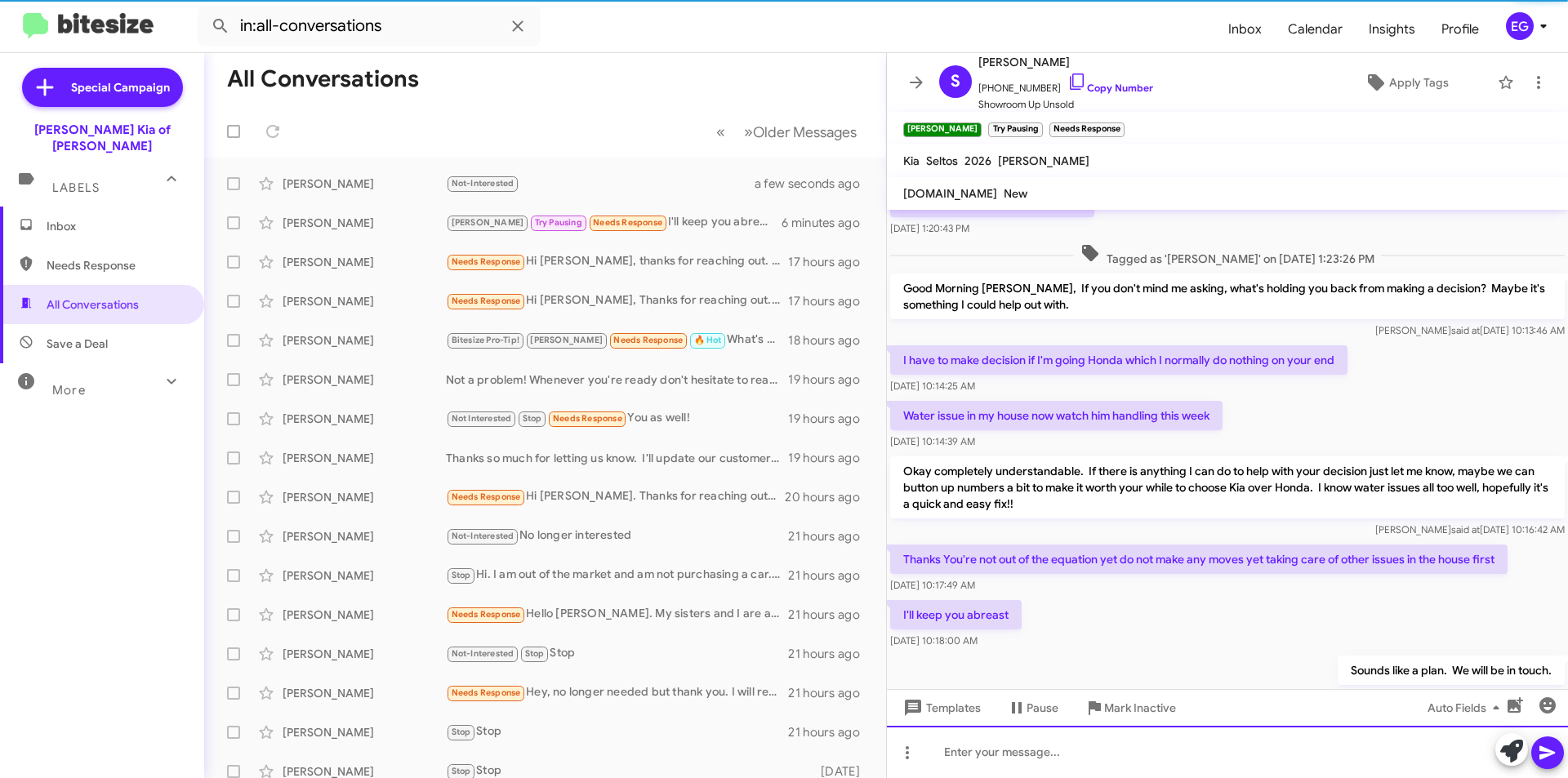
scroll to position [0, 0]
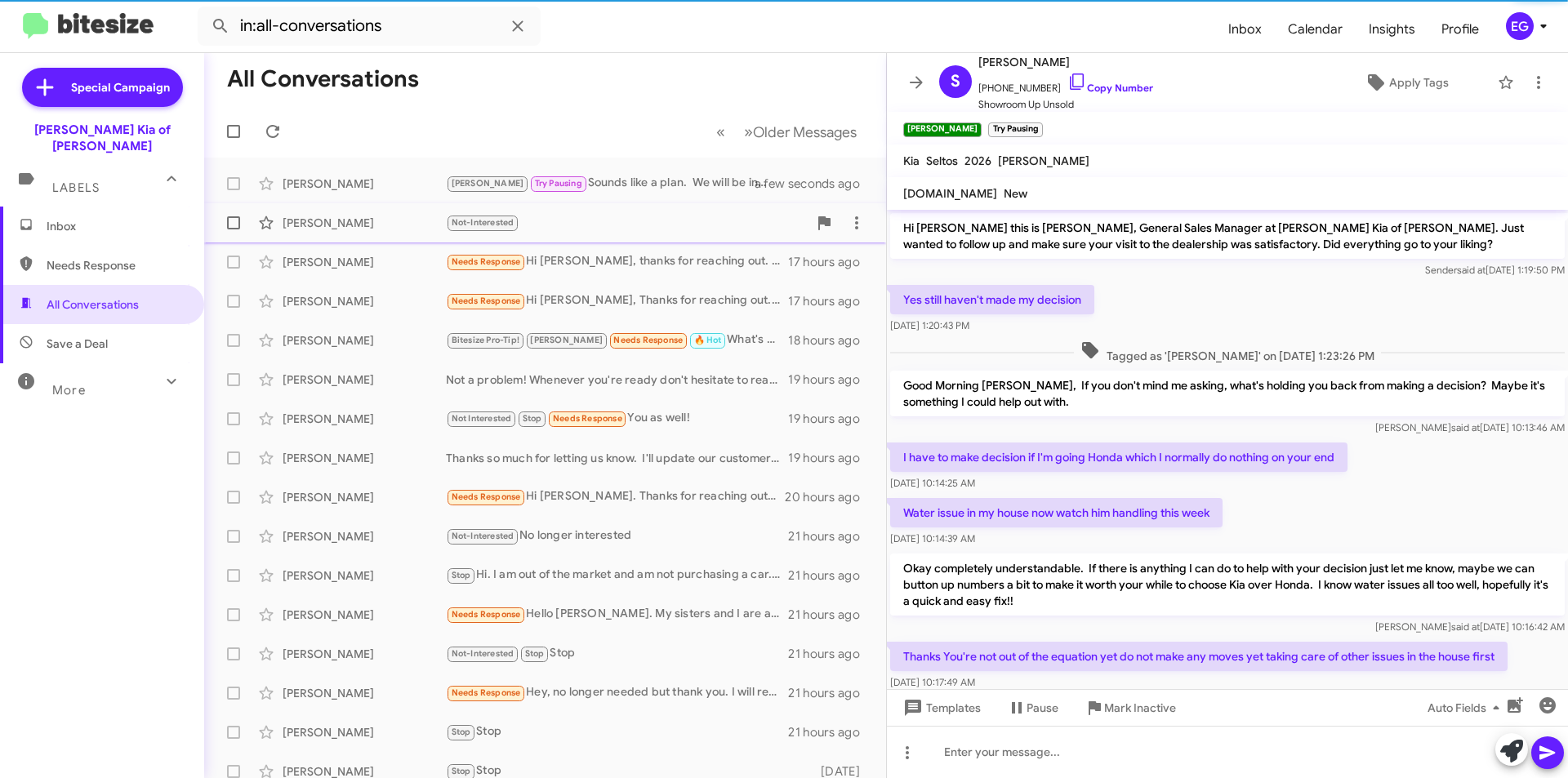
click at [583, 191] on div "[PERSON_NAME] Try Pausing Sounds like a plan. We will be in touch." at bounding box center [610, 183] width 329 height 19
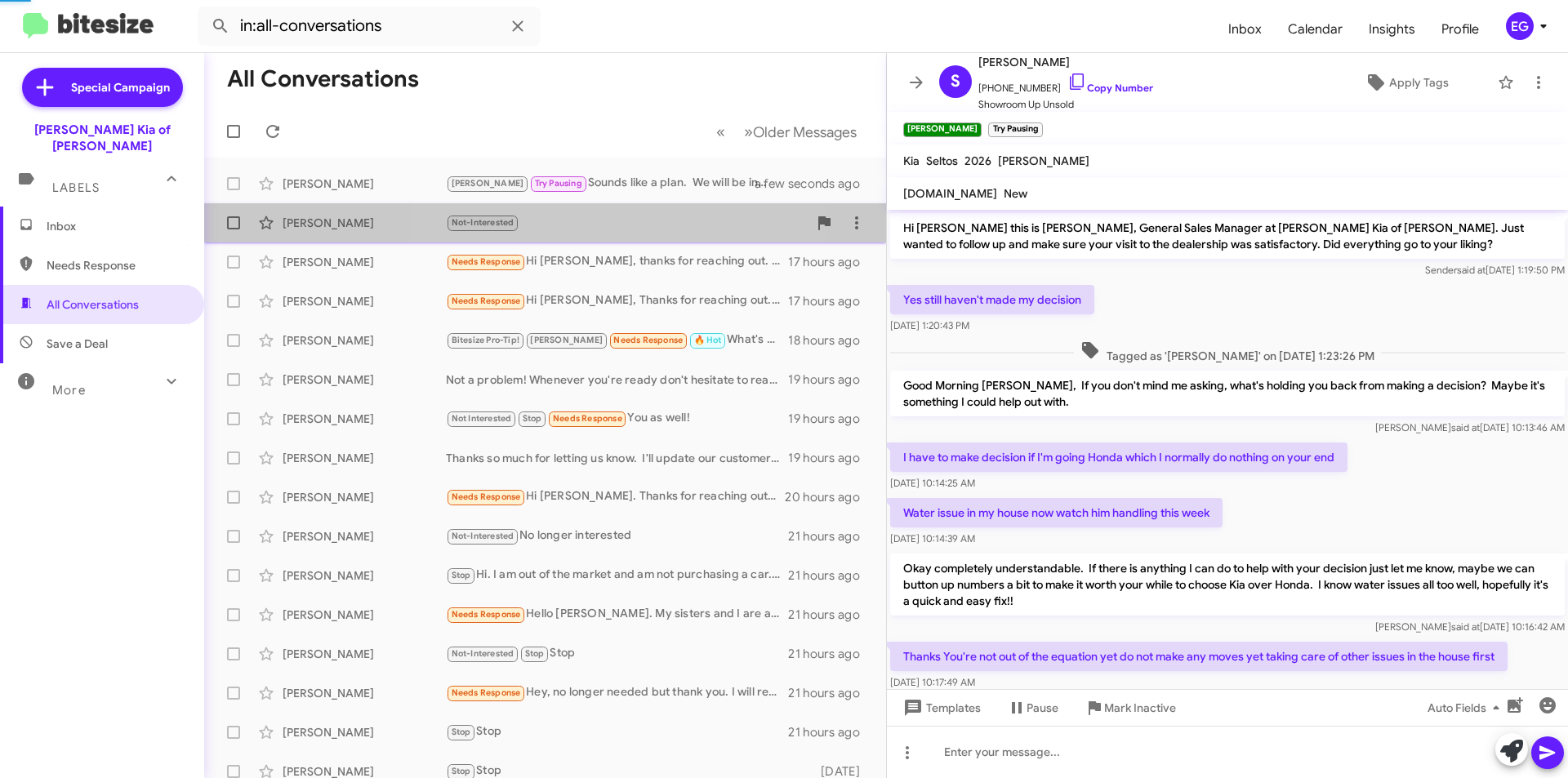
click at [603, 239] on span "[PERSON_NAME] Not-Interested a few seconds ago" at bounding box center [546, 222] width 682 height 39
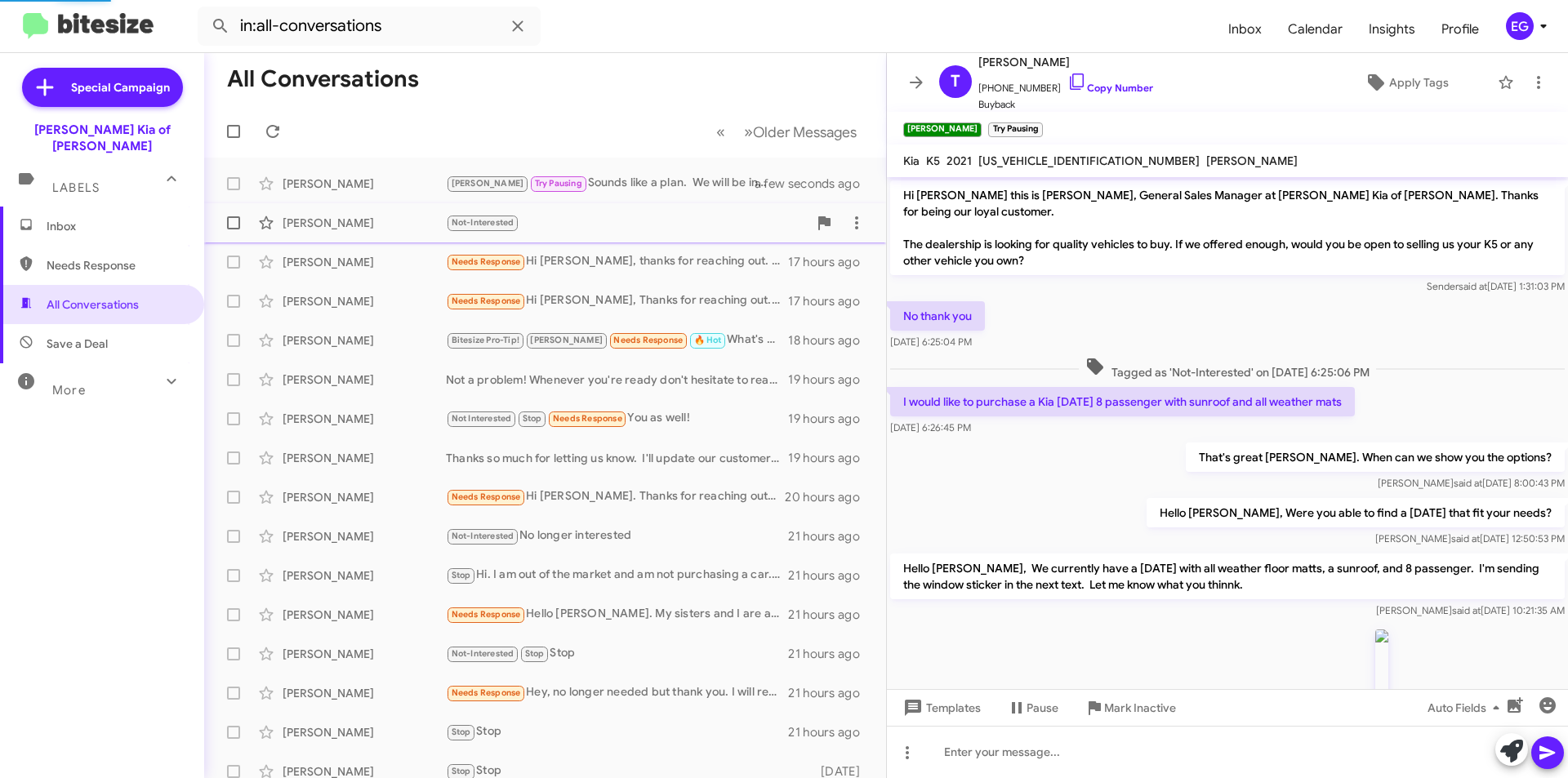
scroll to position [542, 0]
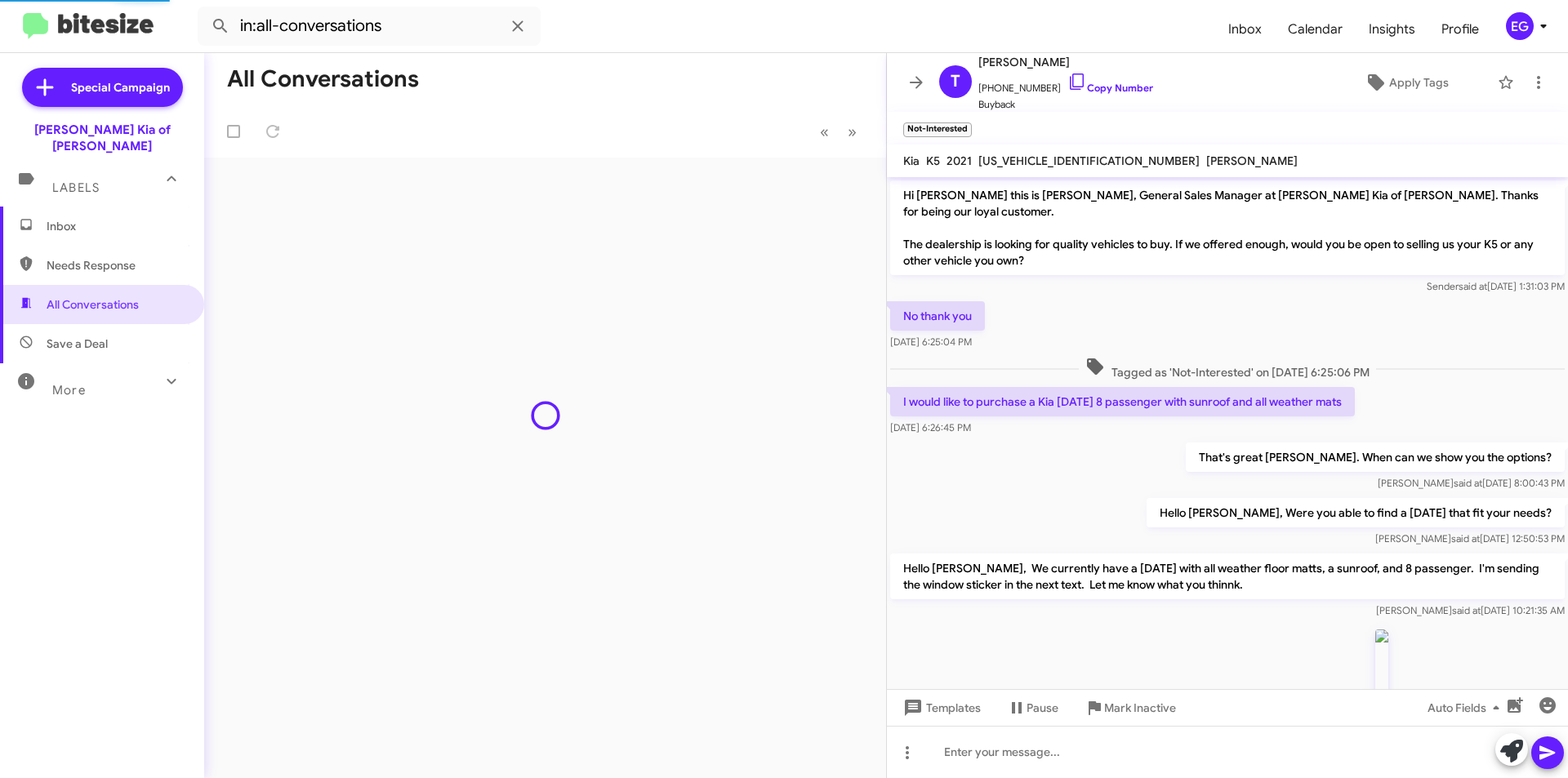
scroll to position [542, 0]
